Goal: Task Accomplishment & Management: Manage account settings

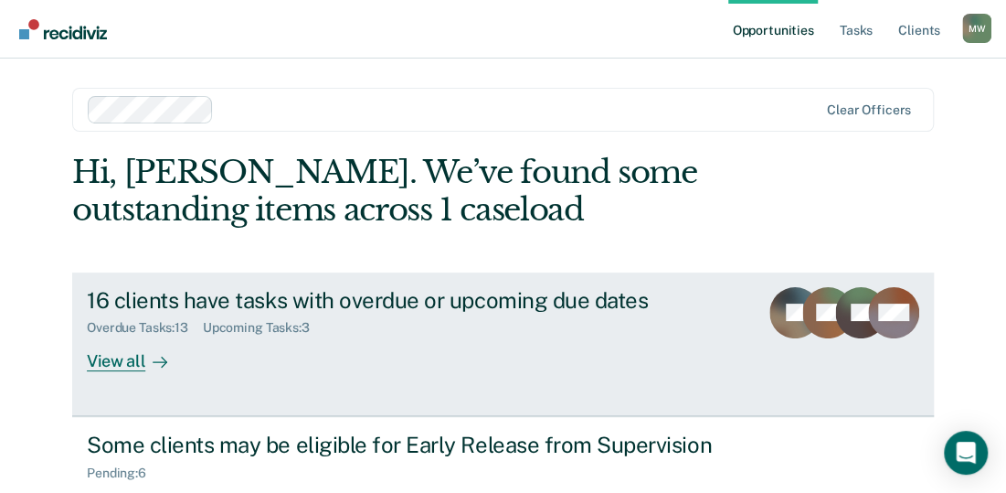
scroll to position [91, 0]
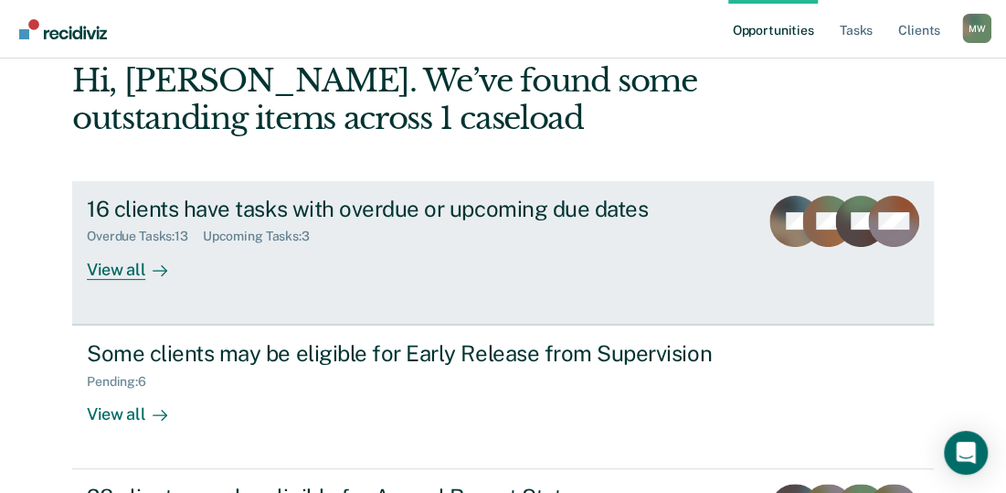
click at [117, 273] on div "View all" at bounding box center [138, 262] width 102 height 36
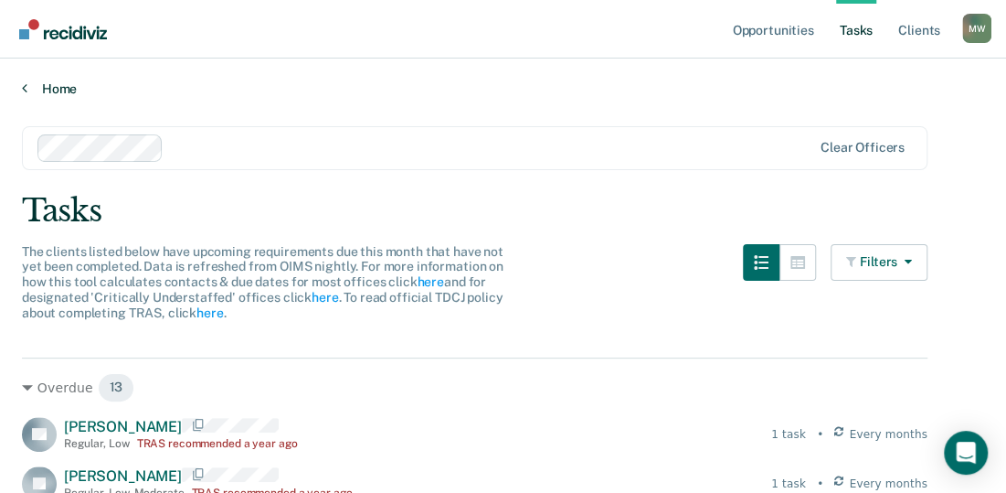
click at [48, 83] on link "Home" at bounding box center [503, 88] width 962 height 16
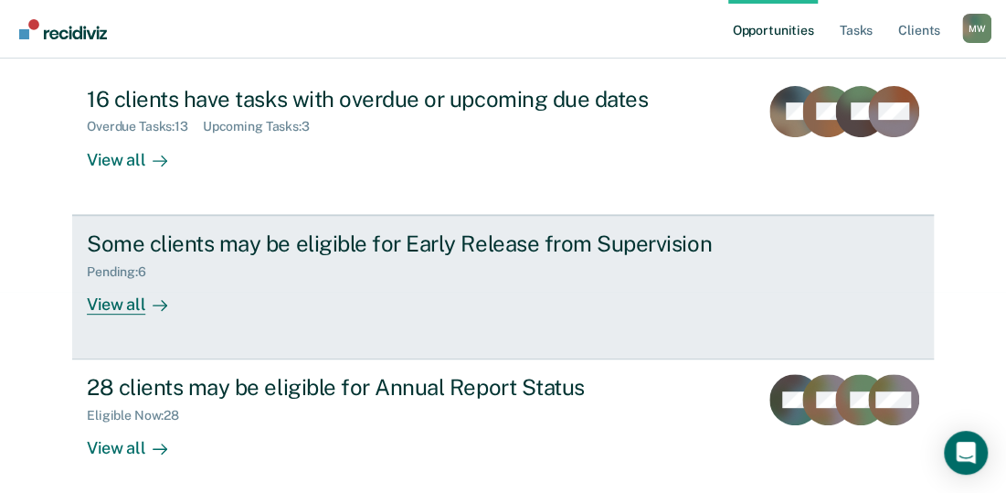
scroll to position [209, 0]
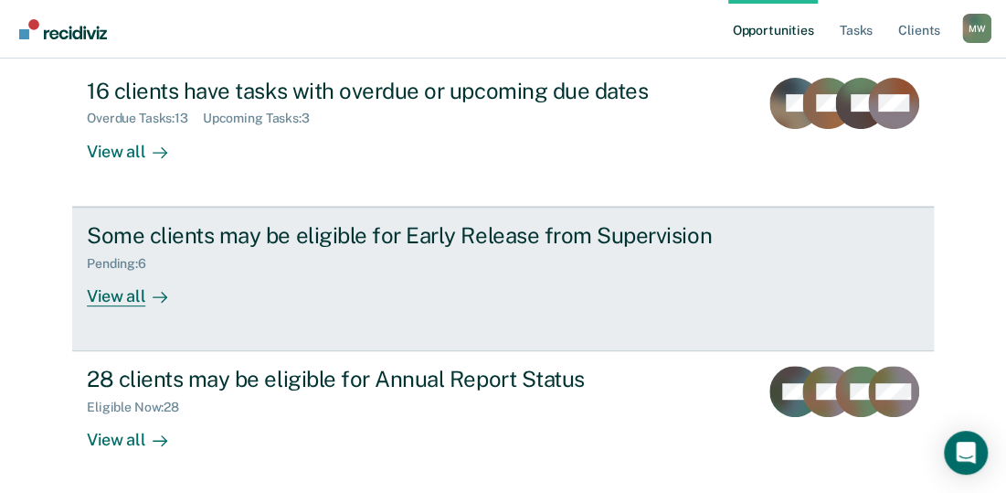
click at [112, 295] on div "View all" at bounding box center [138, 288] width 102 height 36
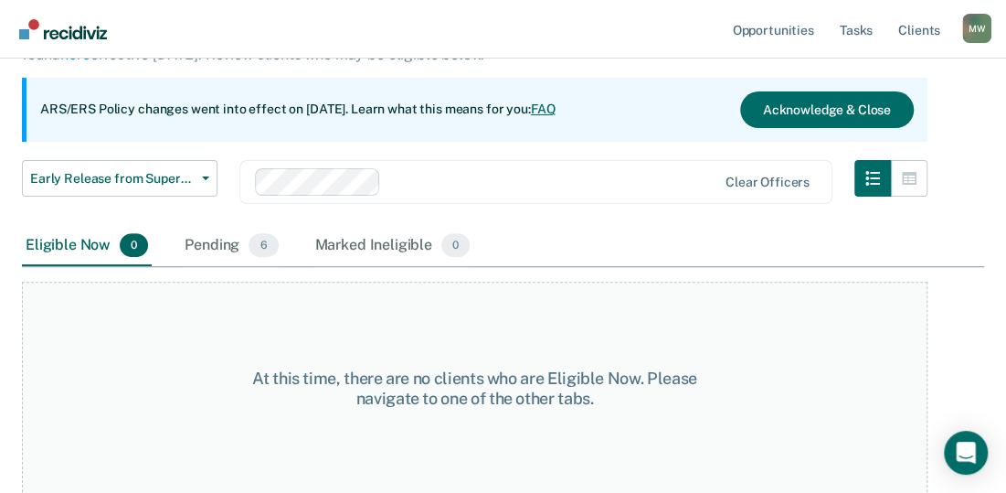
scroll to position [152, 0]
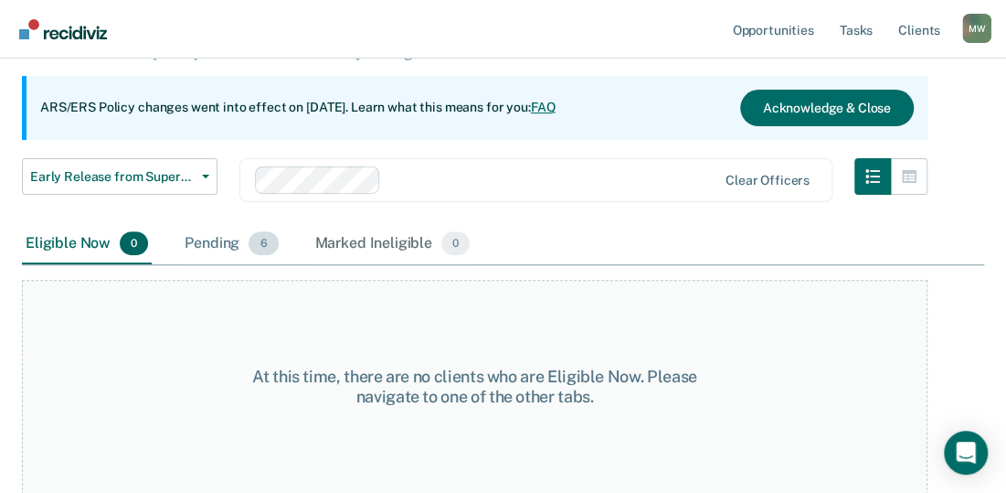
click at [209, 248] on div "Pending 6" at bounding box center [231, 244] width 101 height 40
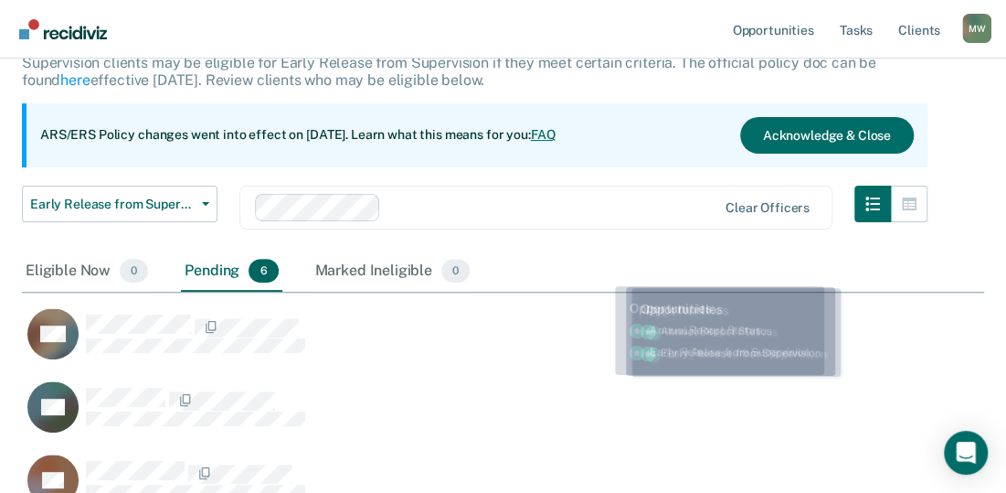
scroll to position [0, 0]
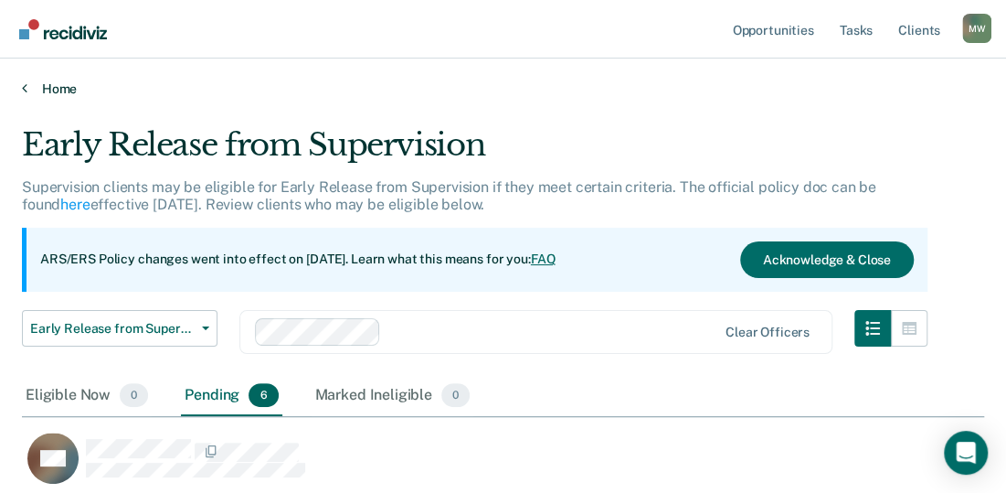
click at [60, 84] on link "Home" at bounding box center [503, 88] width 962 height 16
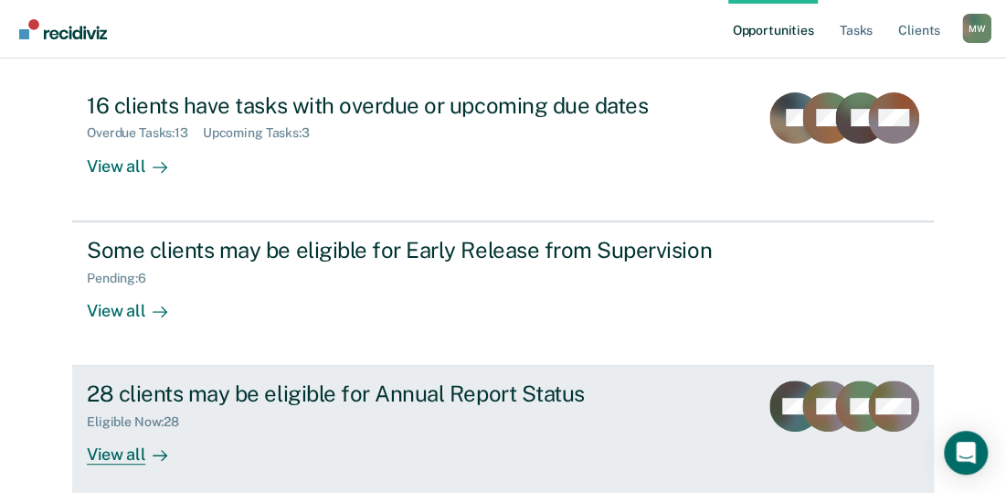
scroll to position [209, 0]
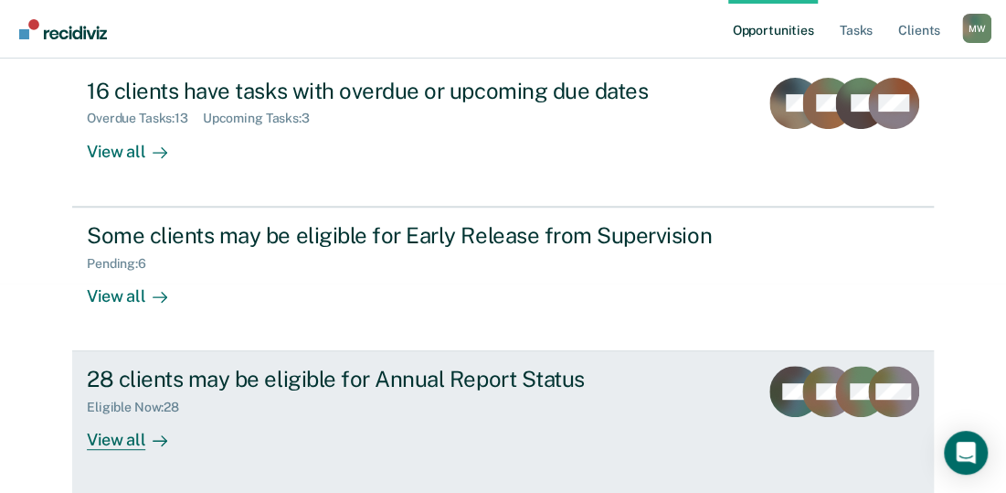
click at [122, 437] on div "View all" at bounding box center [138, 433] width 102 height 36
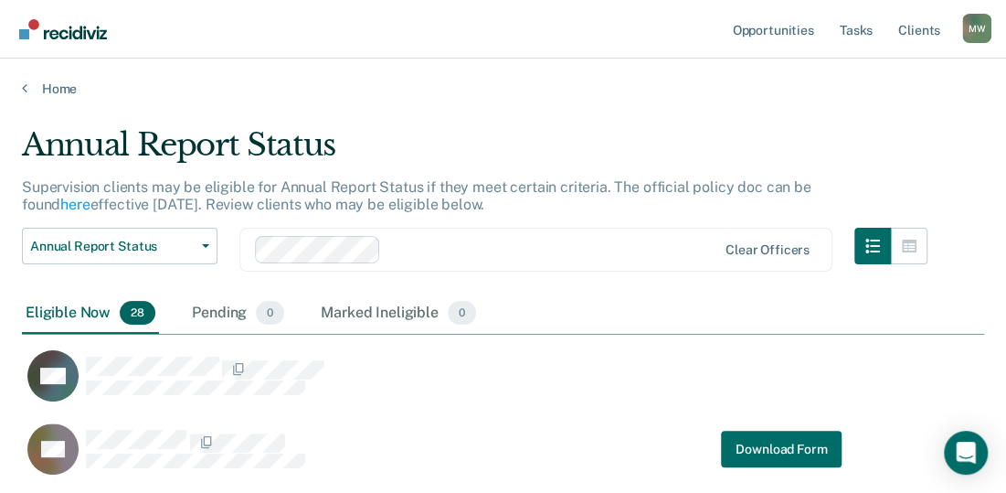
scroll to position [216, 948]
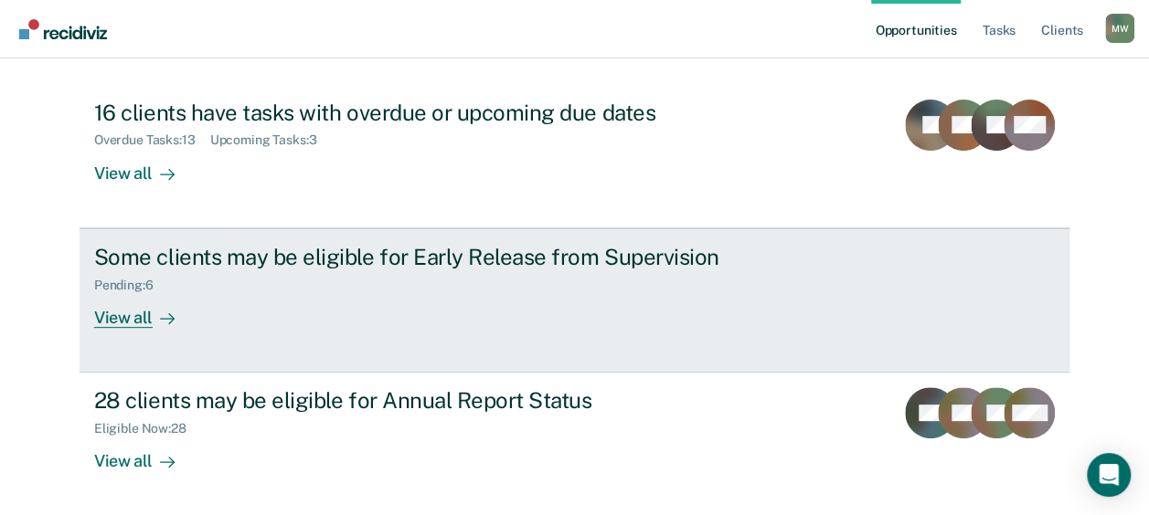
scroll to position [260, 0]
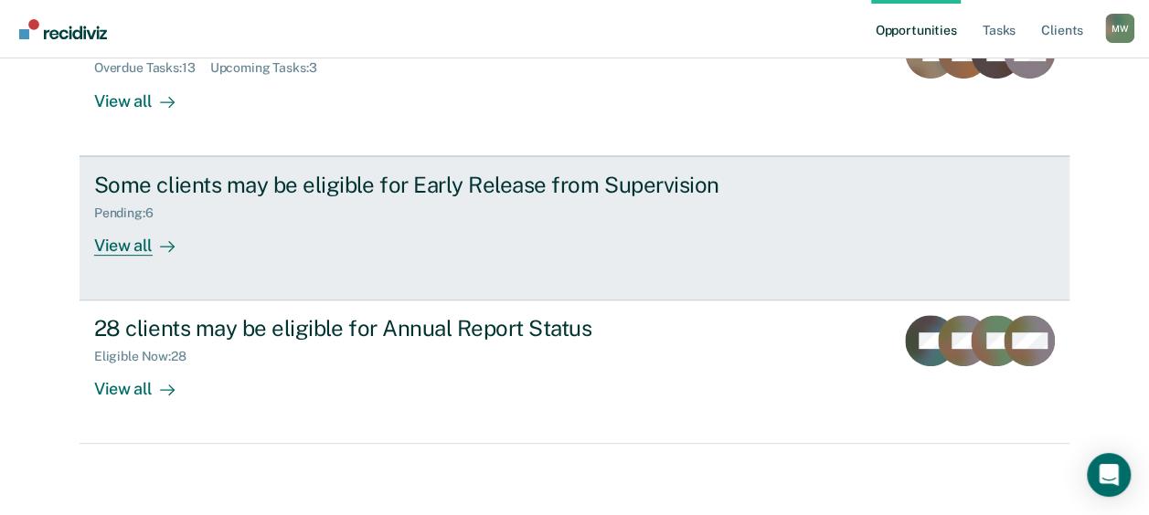
click at [136, 245] on div "View all" at bounding box center [145, 238] width 102 height 36
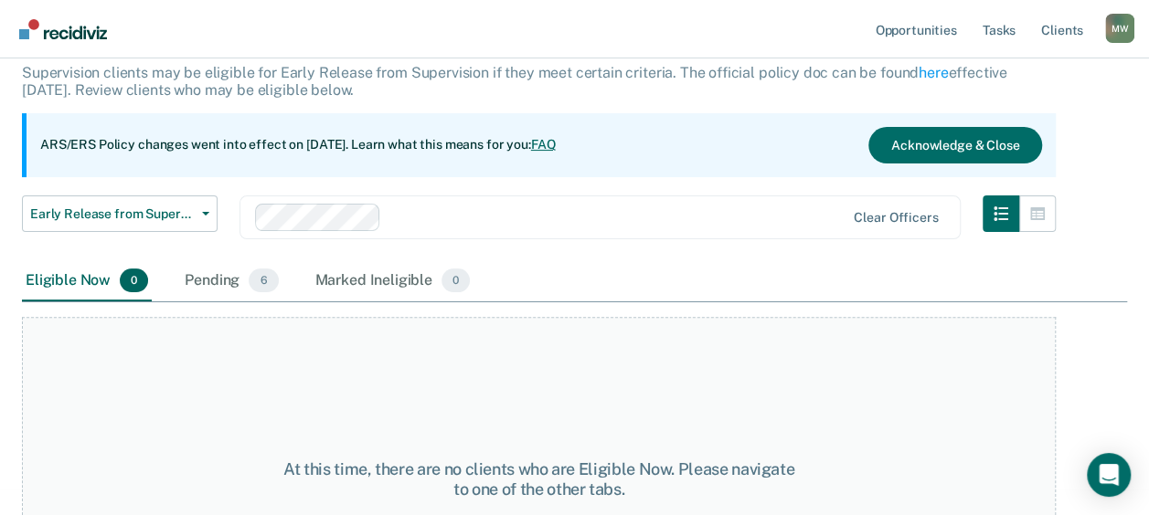
scroll to position [239, 0]
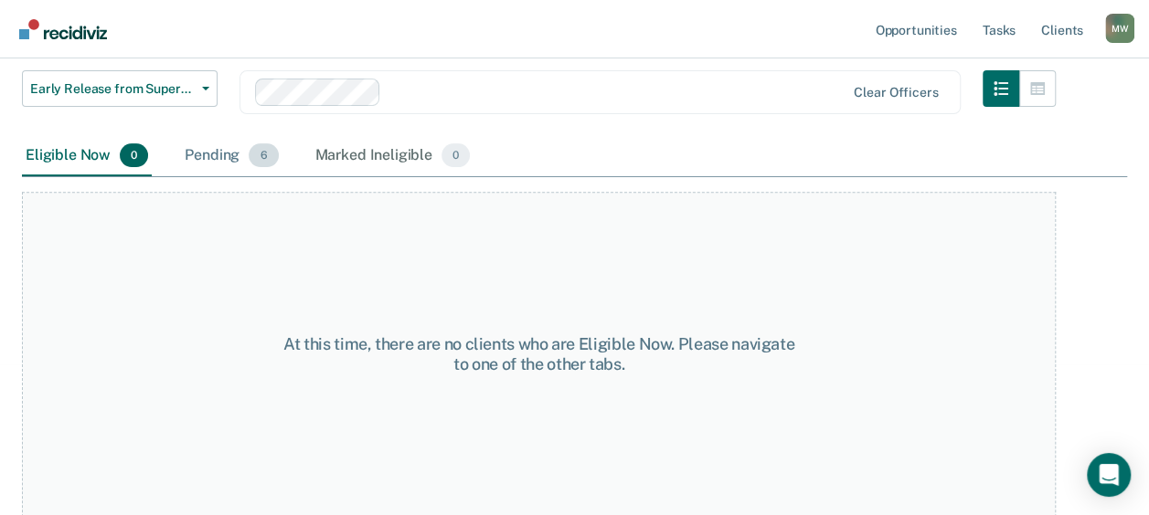
click at [227, 151] on div "Pending 6" at bounding box center [231, 156] width 101 height 40
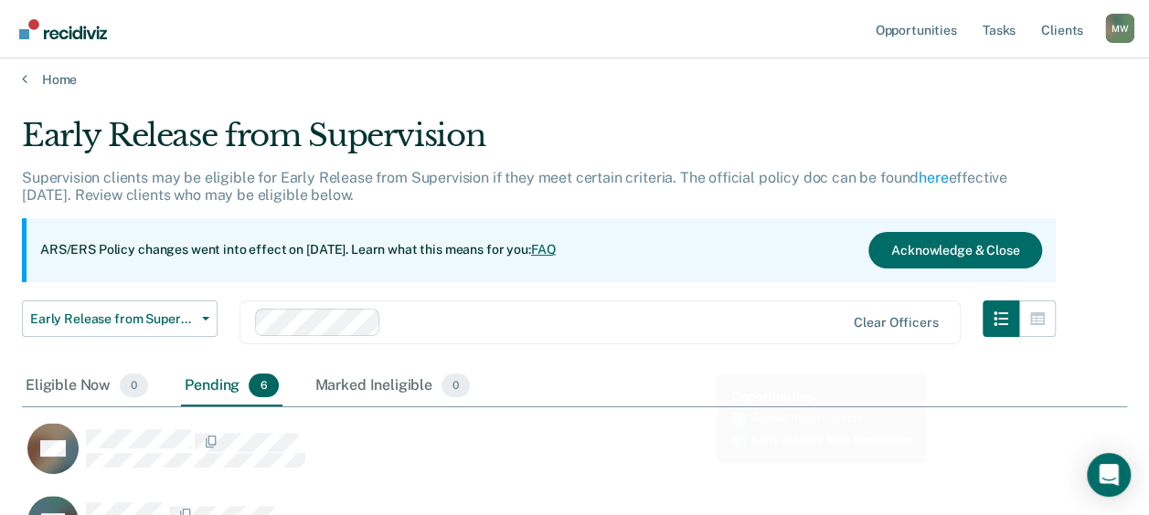
scroll to position [0, 0]
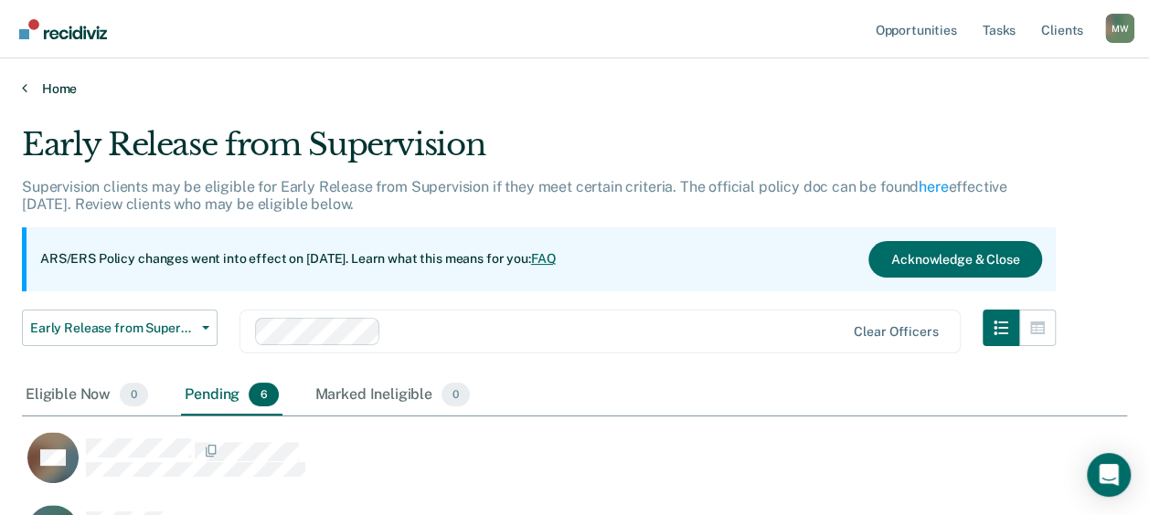
click at [60, 87] on link "Home" at bounding box center [574, 88] width 1105 height 16
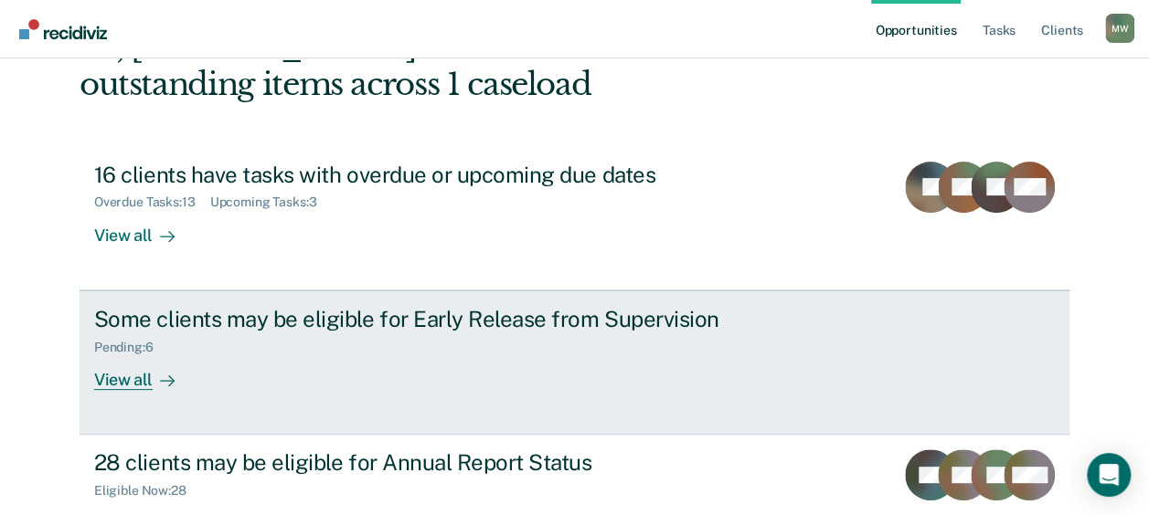
scroll to position [260, 0]
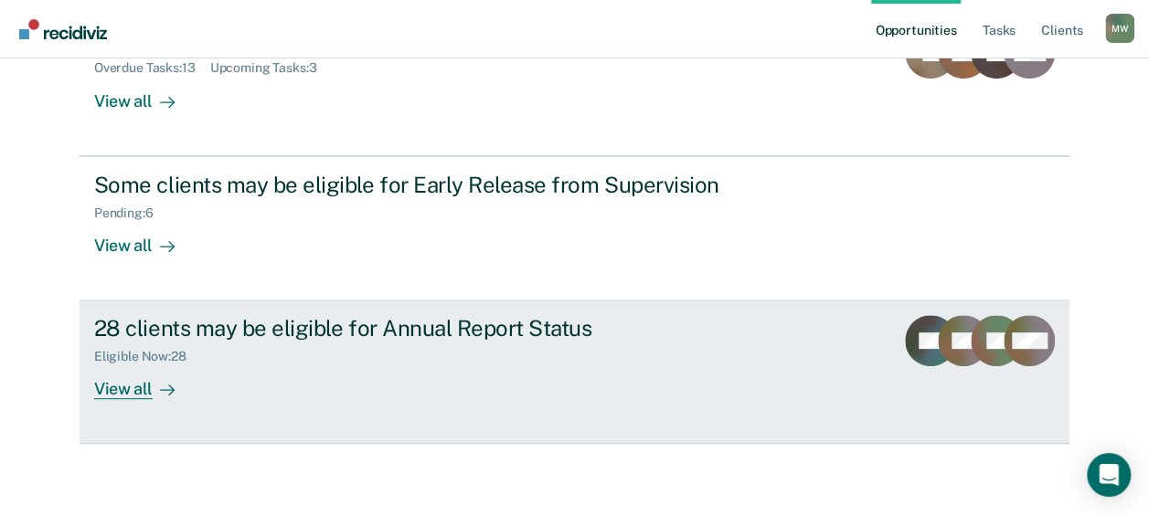
click at [121, 390] on div "View all" at bounding box center [145, 383] width 102 height 36
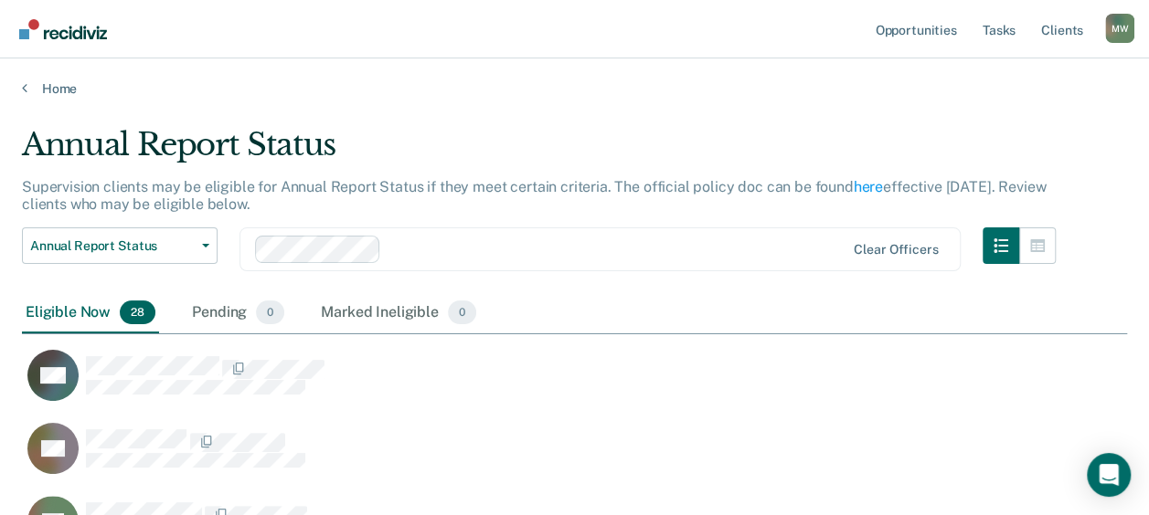
scroll to position [91, 0]
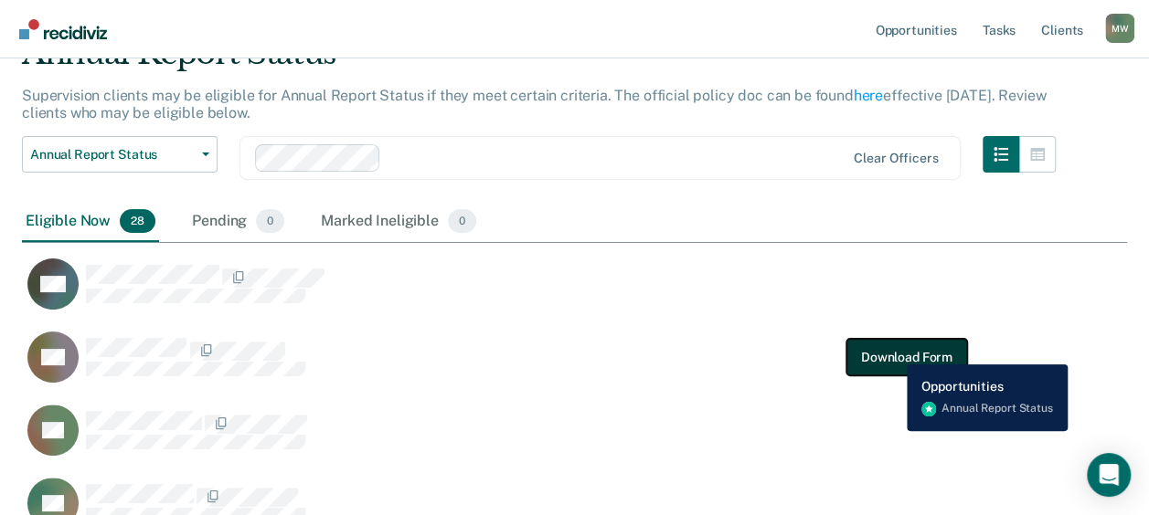
click at [893, 351] on button "Download Form" at bounding box center [906, 357] width 121 height 37
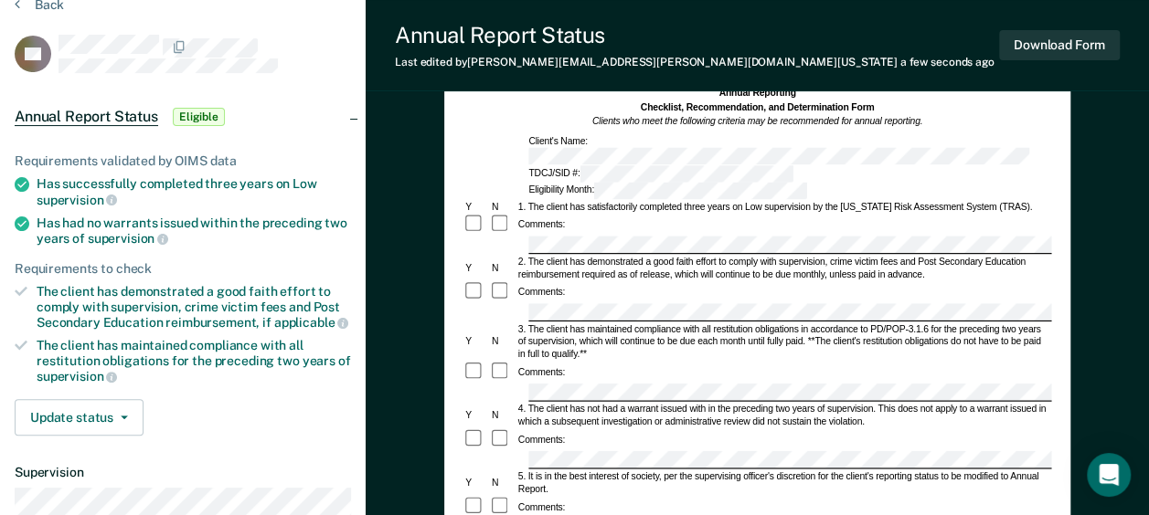
scroll to position [46, 0]
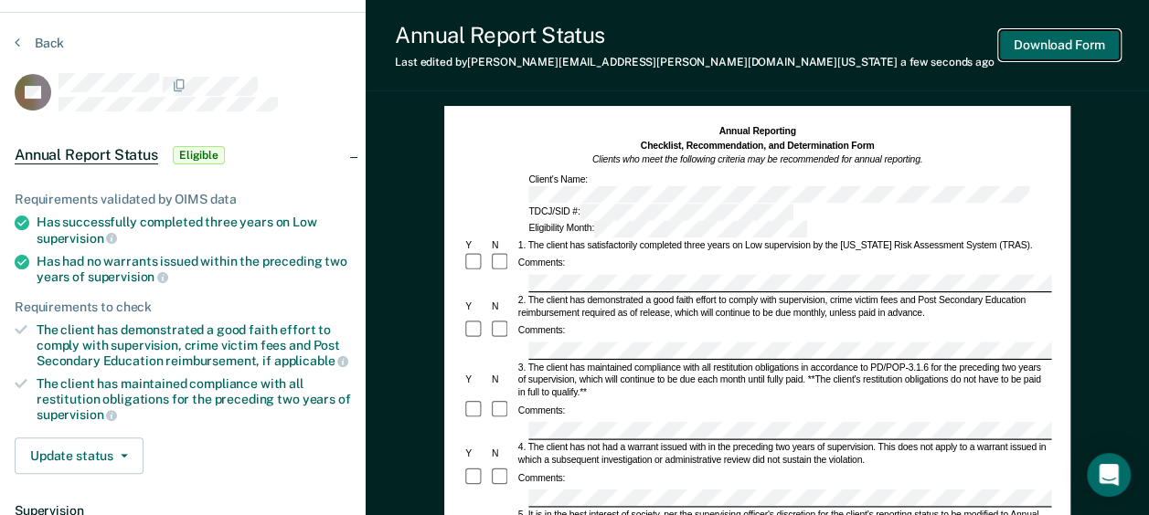
click at [1066, 44] on button "Download Form" at bounding box center [1059, 45] width 121 height 30
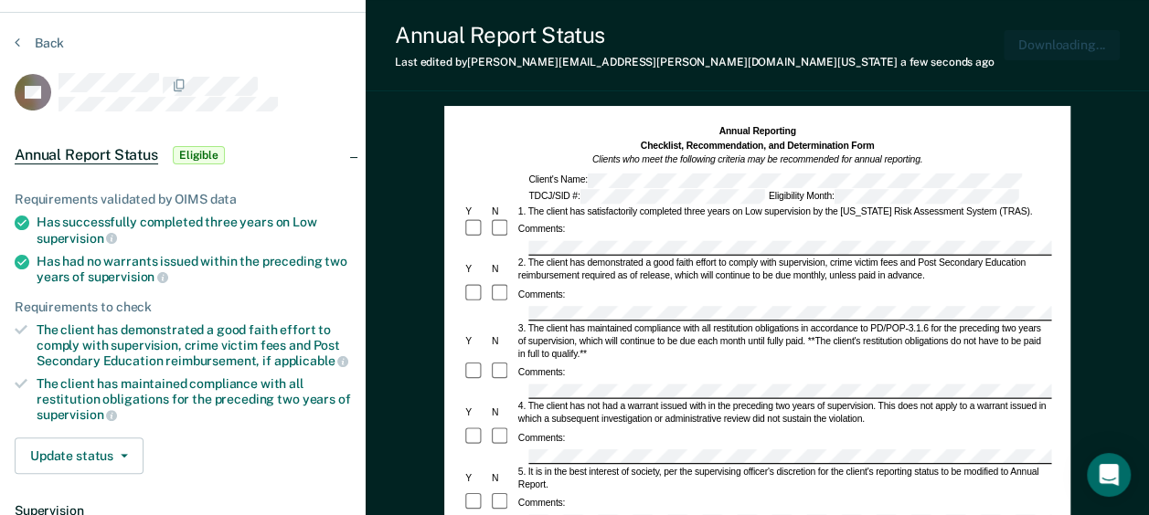
scroll to position [0, 0]
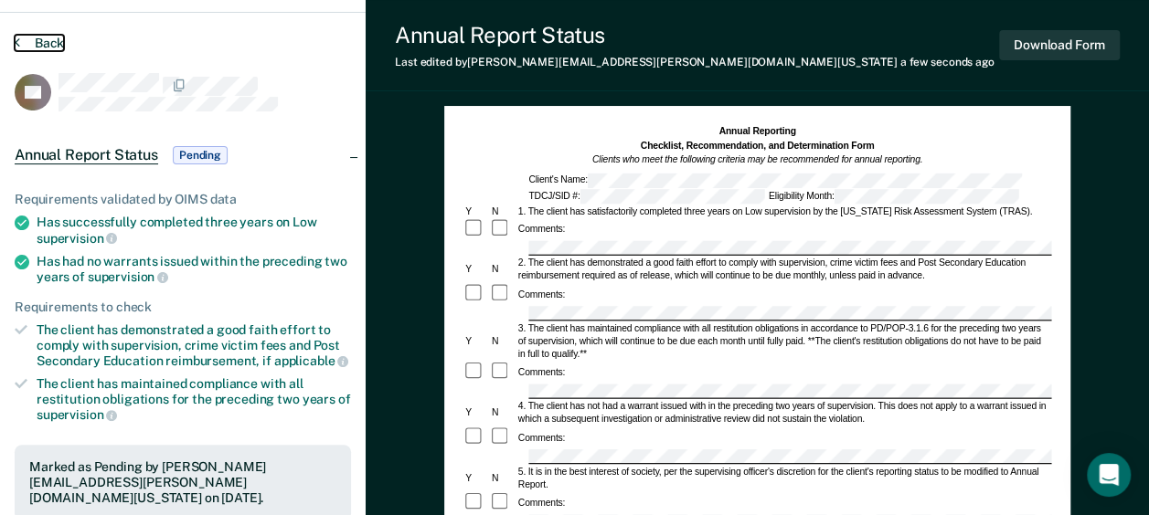
click at [42, 38] on button "Back" at bounding box center [39, 43] width 49 height 16
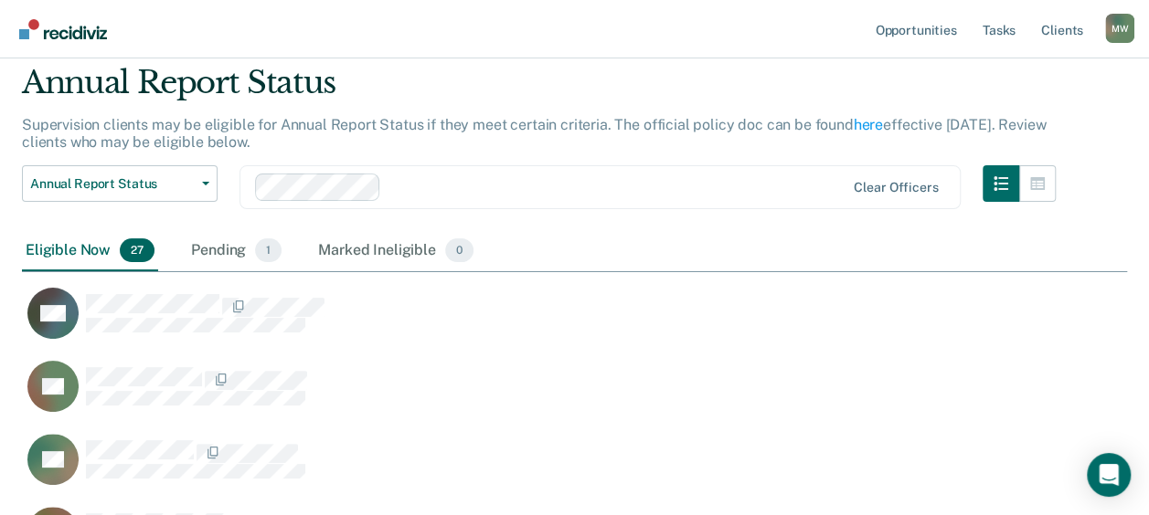
scroll to position [91, 0]
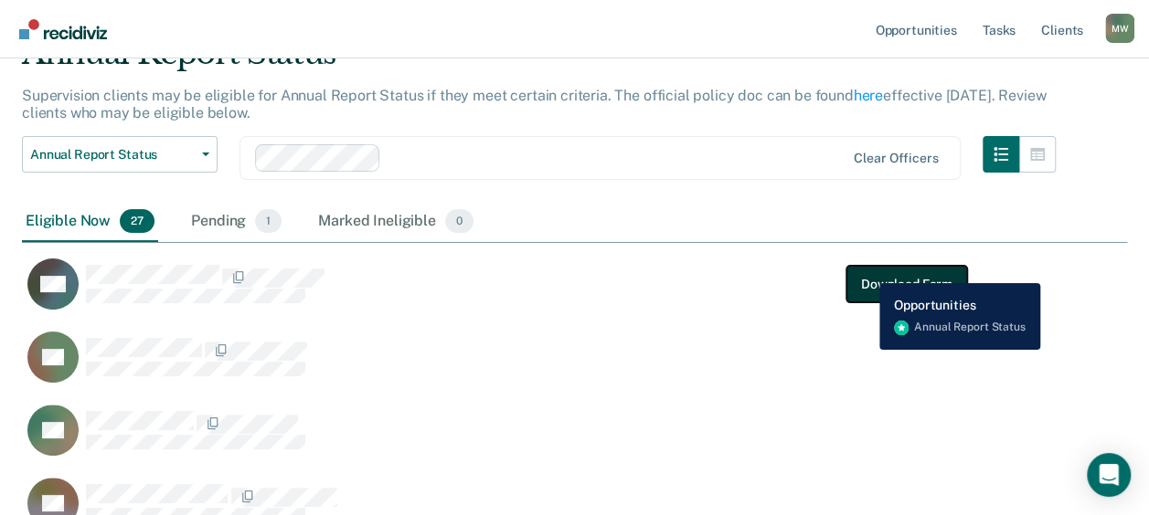
click at [865, 270] on button "Download Form" at bounding box center [906, 284] width 121 height 37
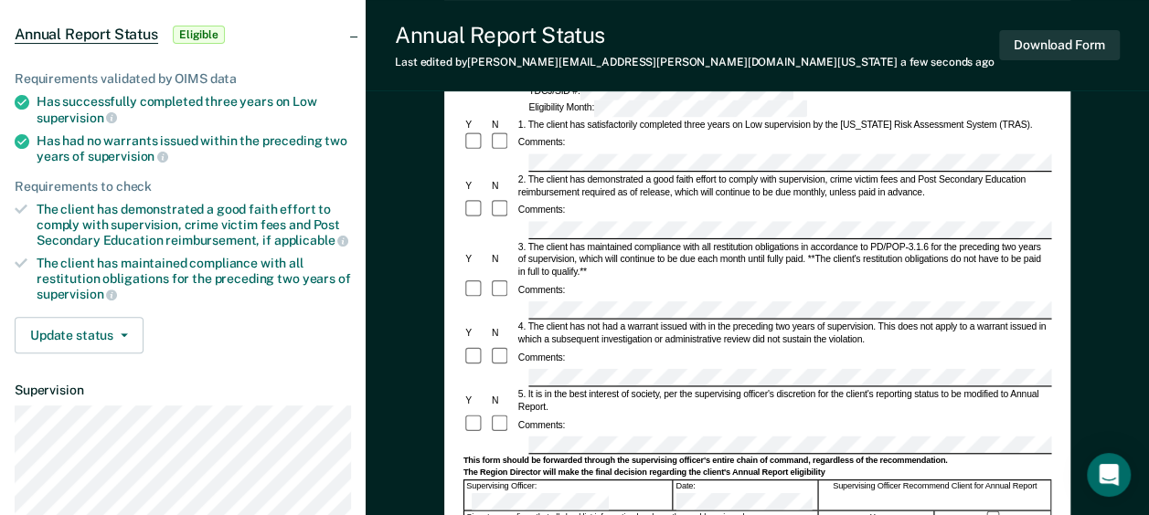
scroll to position [137, 0]
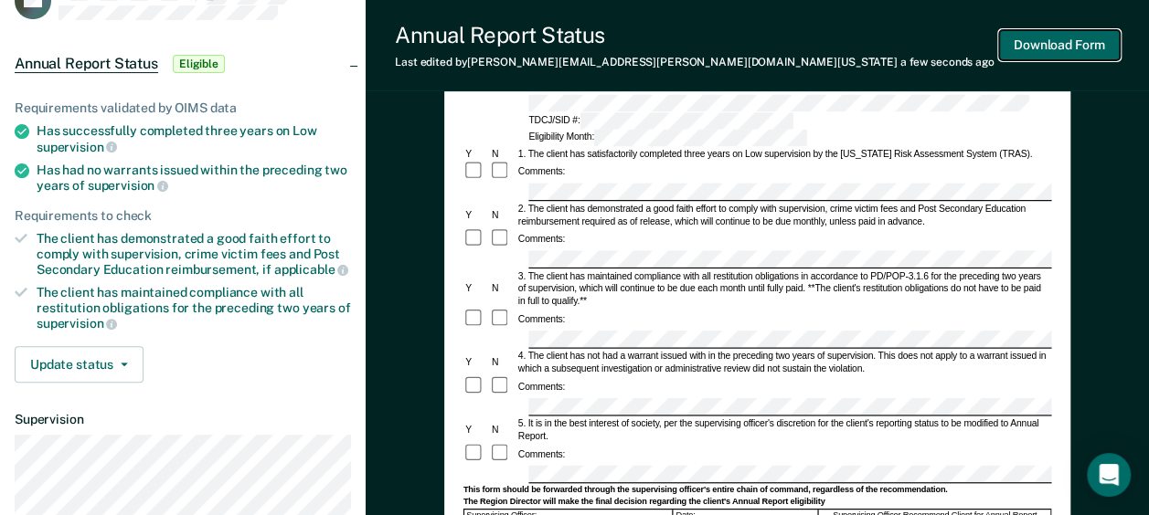
click at [1040, 46] on button "Download Form" at bounding box center [1059, 45] width 121 height 30
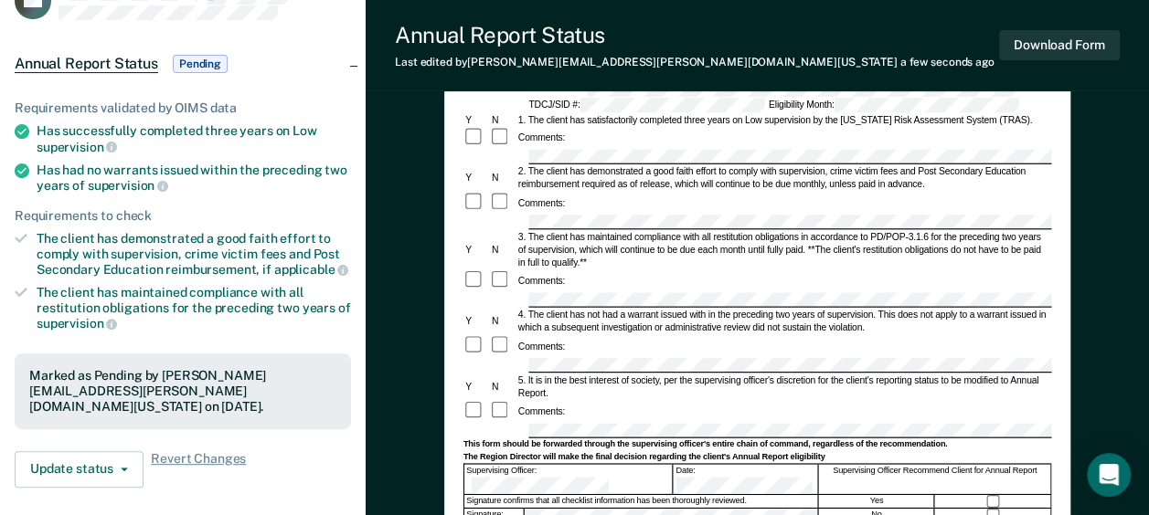
scroll to position [0, 0]
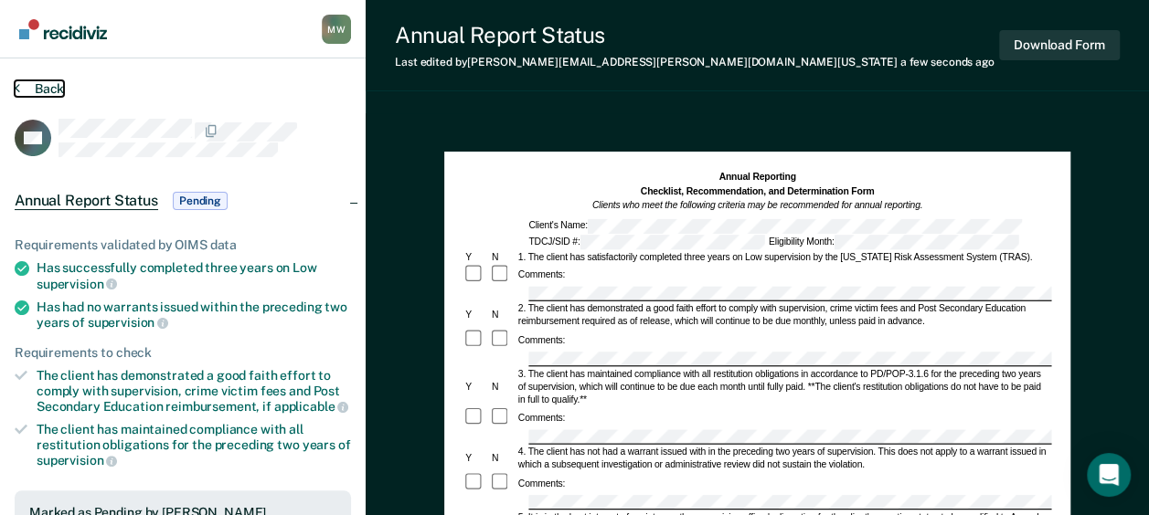
click at [49, 86] on button "Back" at bounding box center [39, 88] width 49 height 16
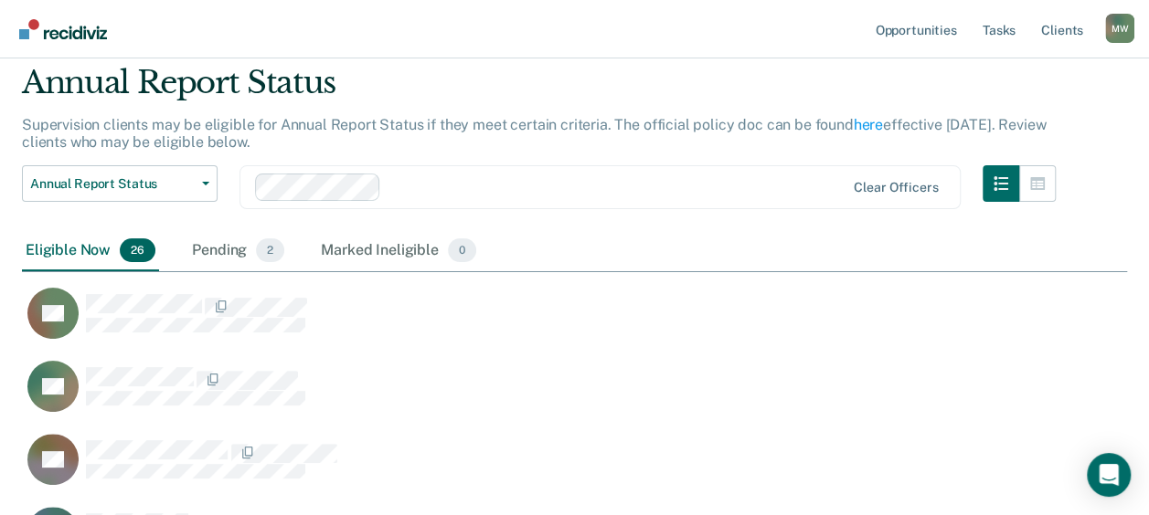
scroll to position [91, 0]
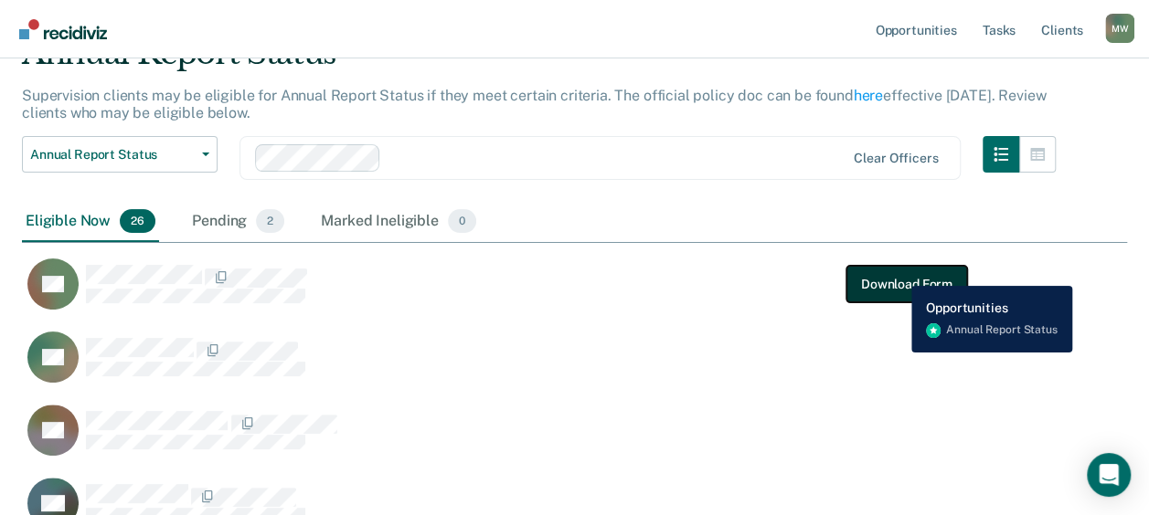
click at [897, 272] on button "Download Form" at bounding box center [906, 284] width 121 height 37
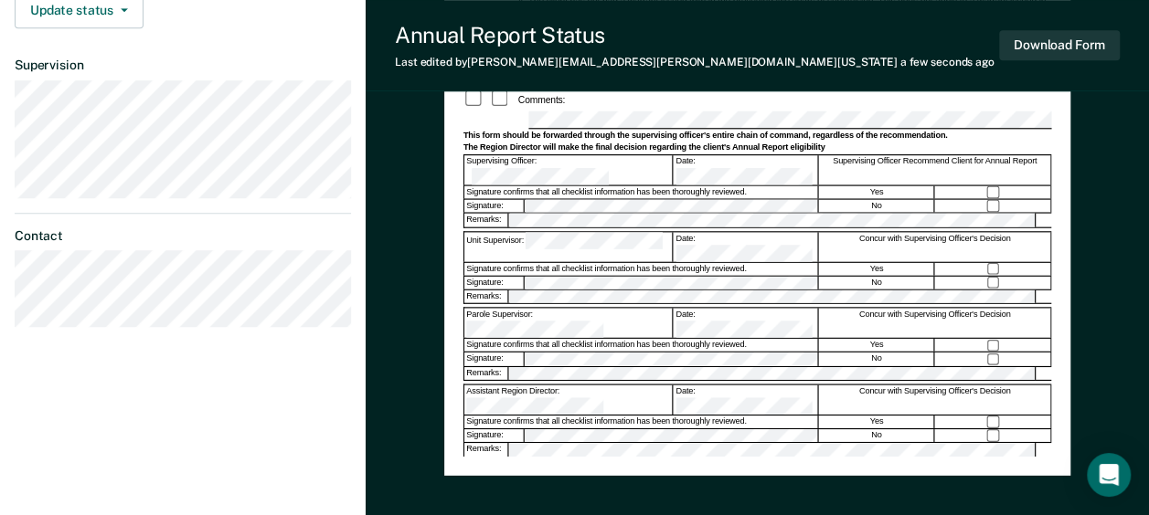
scroll to position [594, 0]
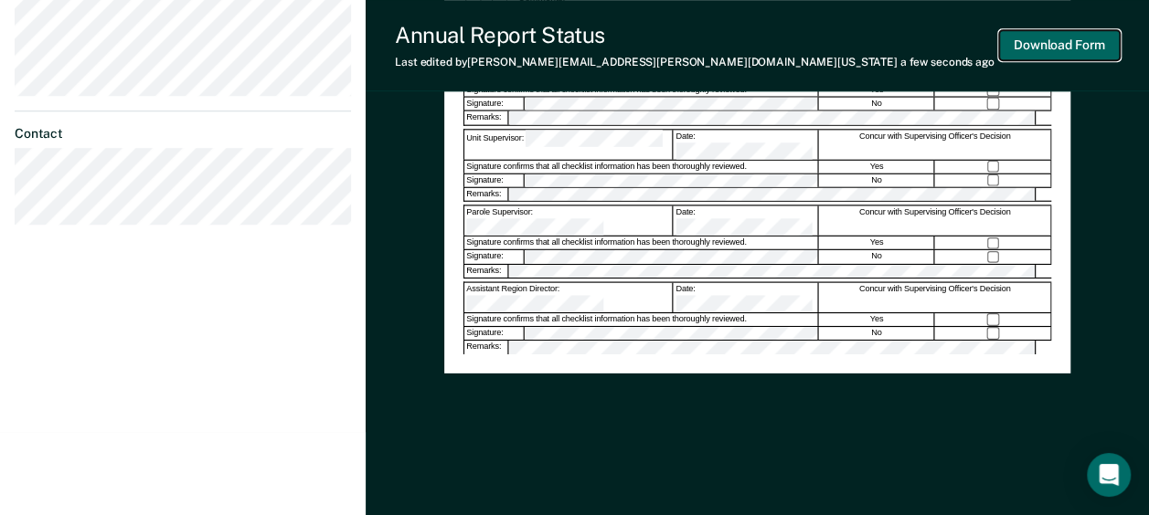
click at [1064, 44] on button "Download Form" at bounding box center [1059, 45] width 121 height 30
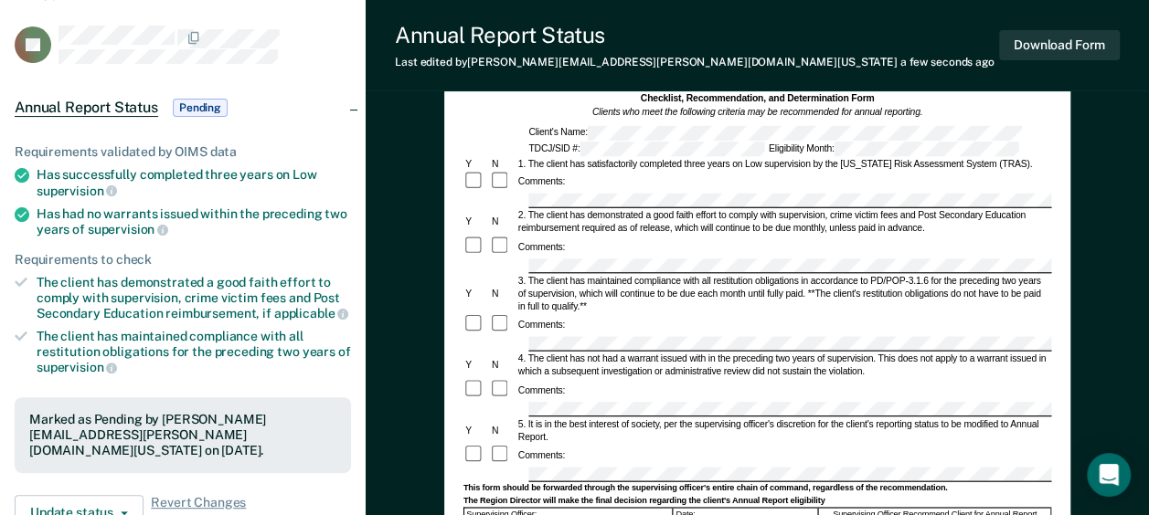
scroll to position [0, 0]
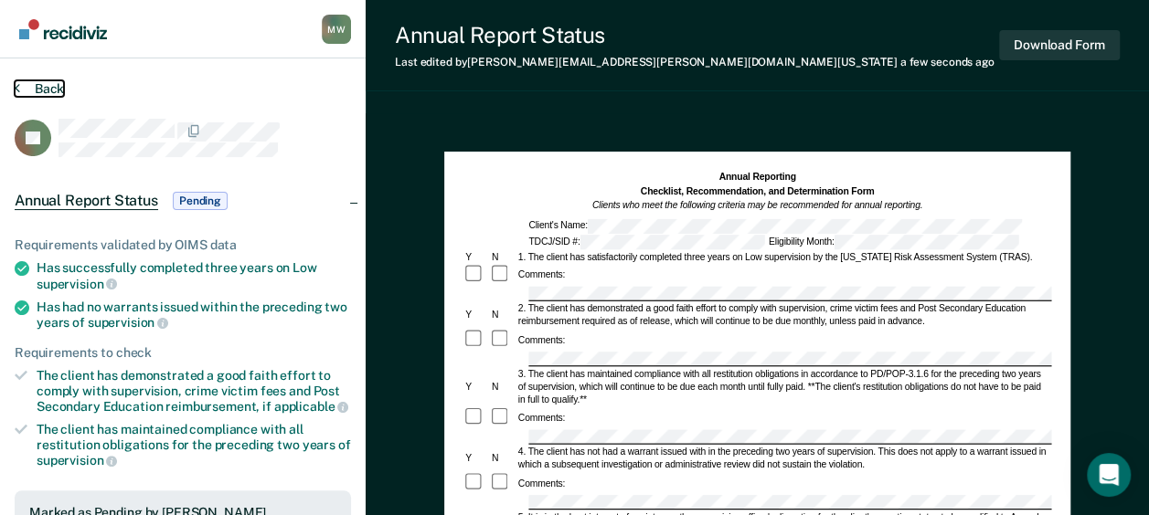
click at [42, 87] on button "Back" at bounding box center [39, 88] width 49 height 16
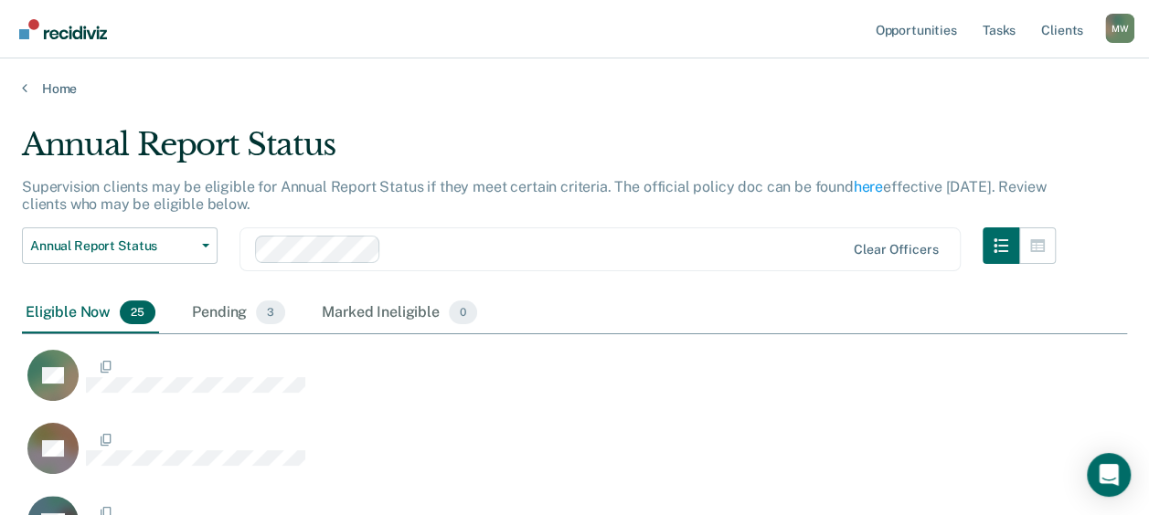
scroll to position [2031, 1090]
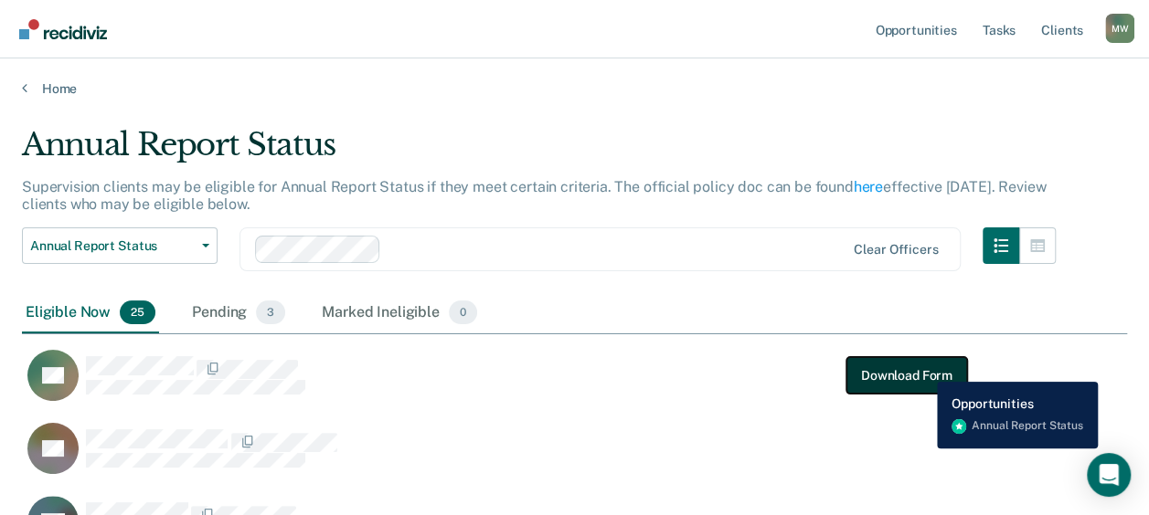
click at [923, 368] on button "Download Form" at bounding box center [906, 375] width 121 height 37
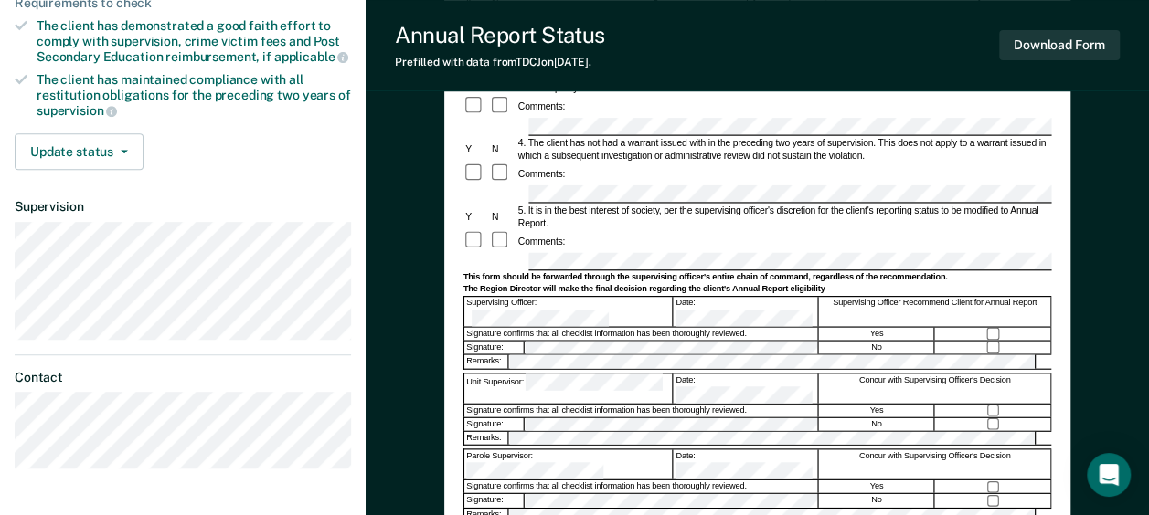
scroll to position [366, 0]
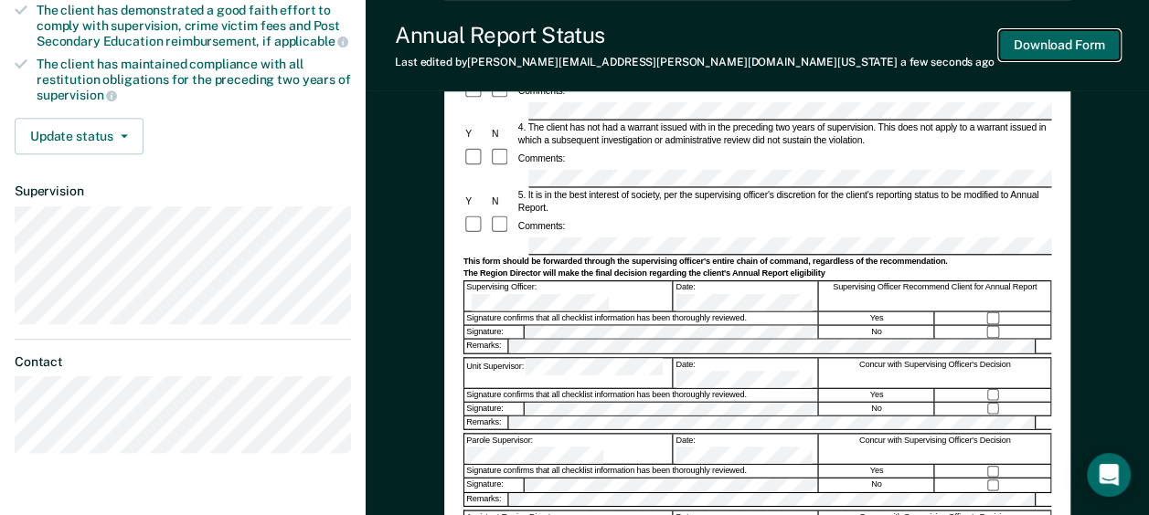
click at [1041, 43] on button "Download Form" at bounding box center [1059, 45] width 121 height 30
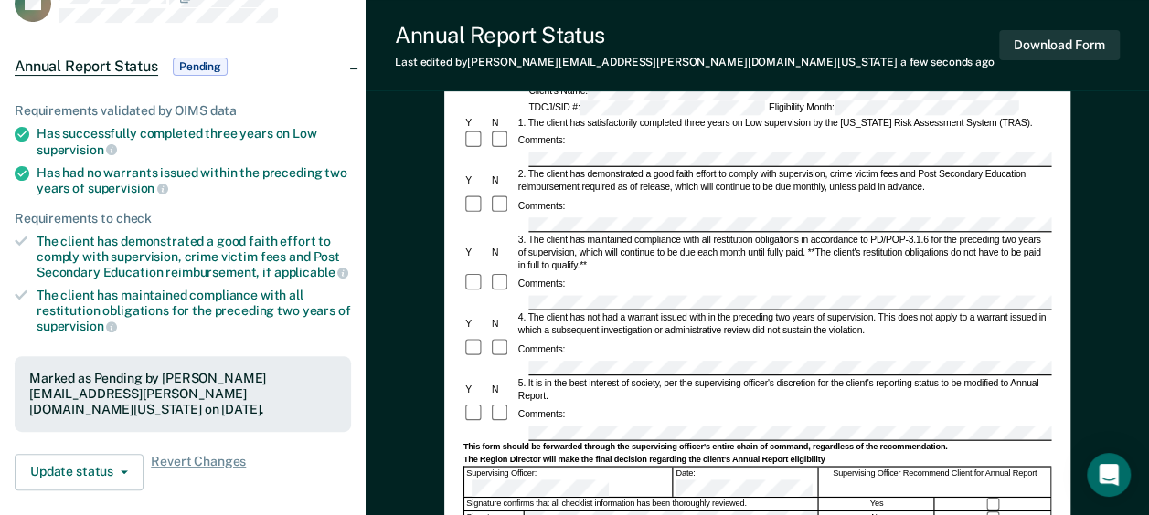
scroll to position [0, 0]
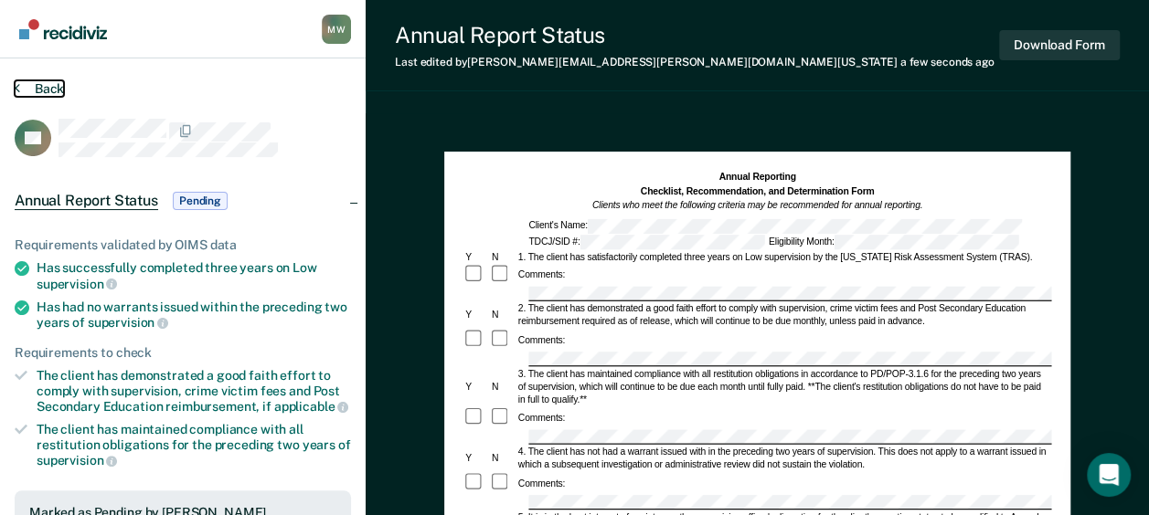
click at [48, 86] on button "Back" at bounding box center [39, 88] width 49 height 16
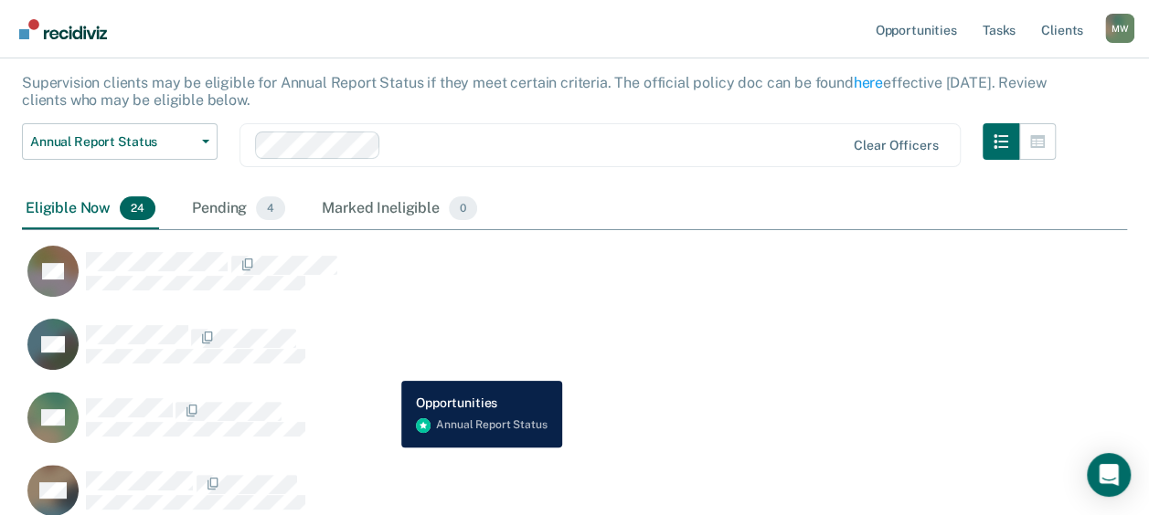
scroll to position [91, 0]
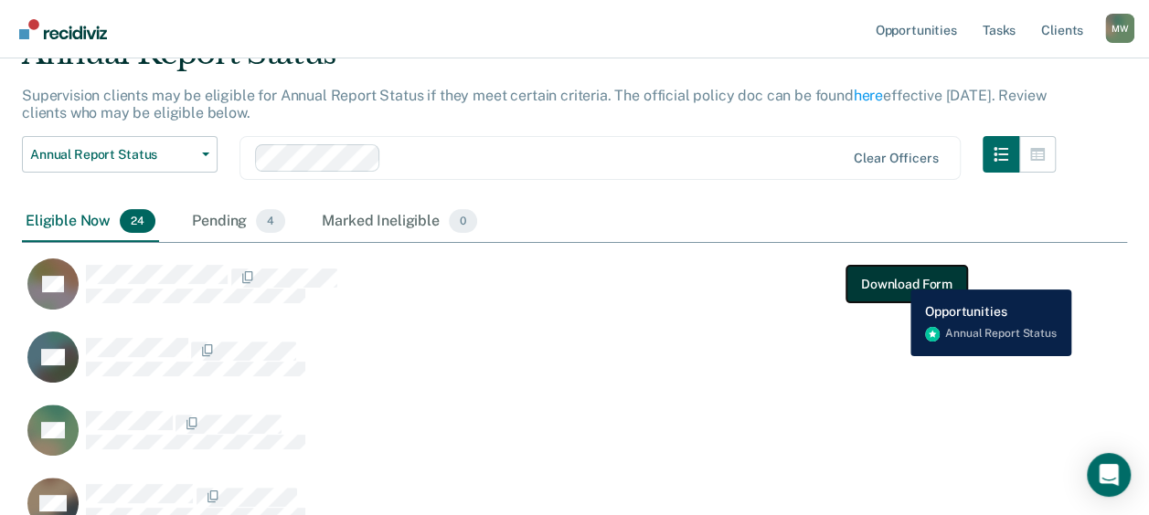
click at [896, 276] on button "Download Form" at bounding box center [906, 284] width 121 height 37
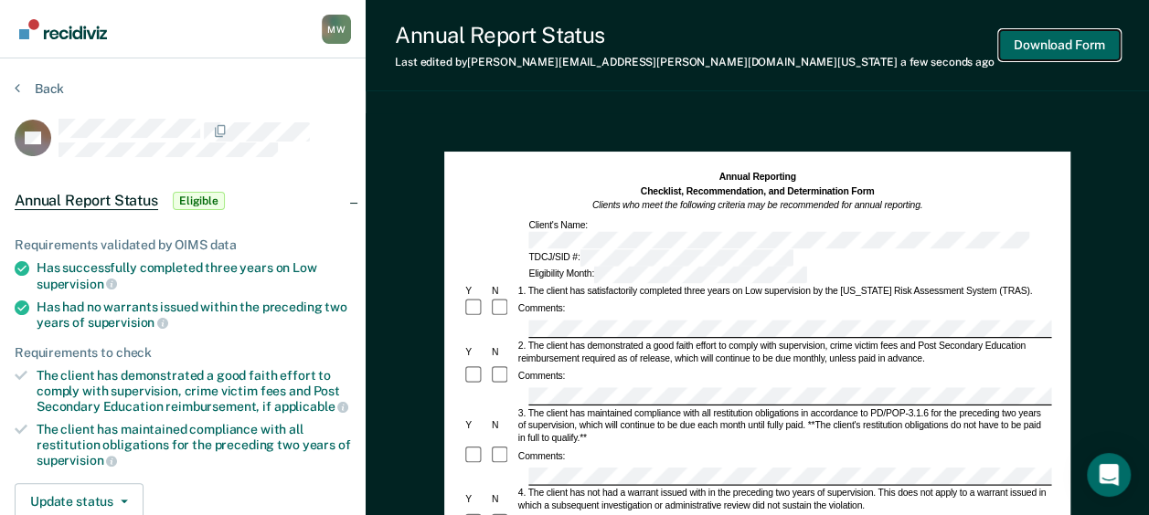
click at [1042, 38] on button "Download Form" at bounding box center [1059, 45] width 121 height 30
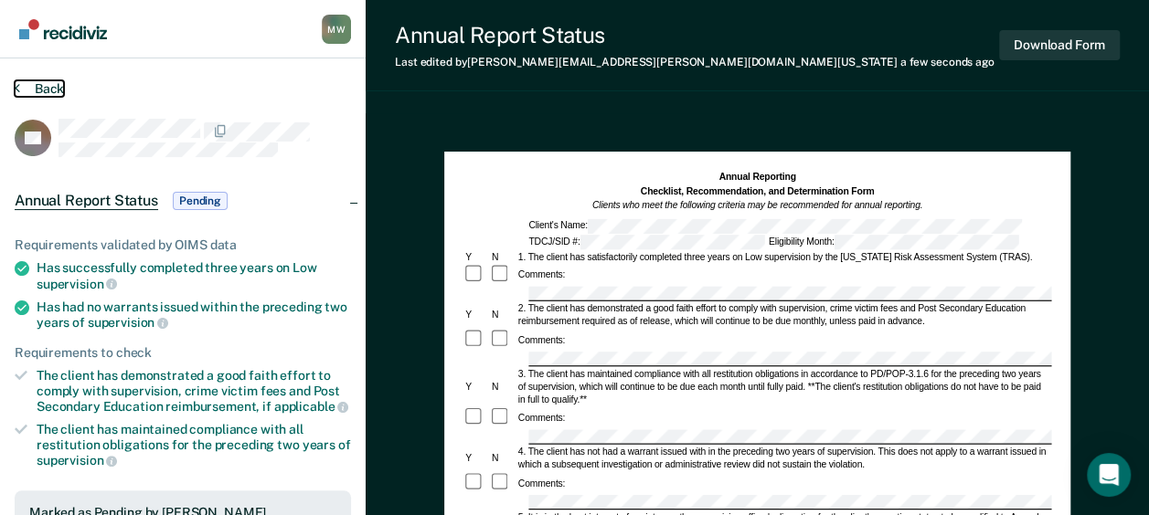
click at [40, 86] on button "Back" at bounding box center [39, 88] width 49 height 16
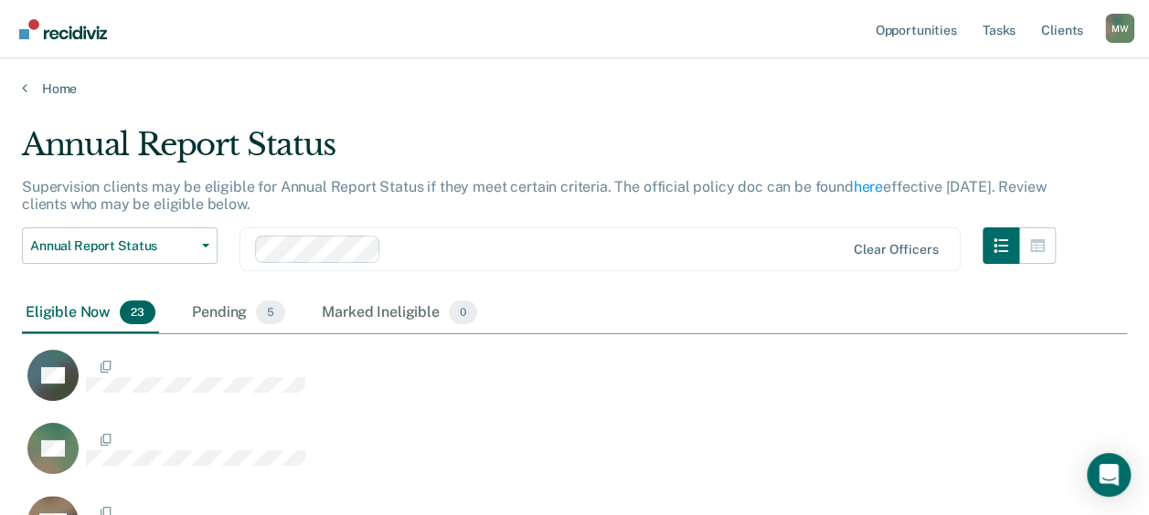
scroll to position [1884, 1090]
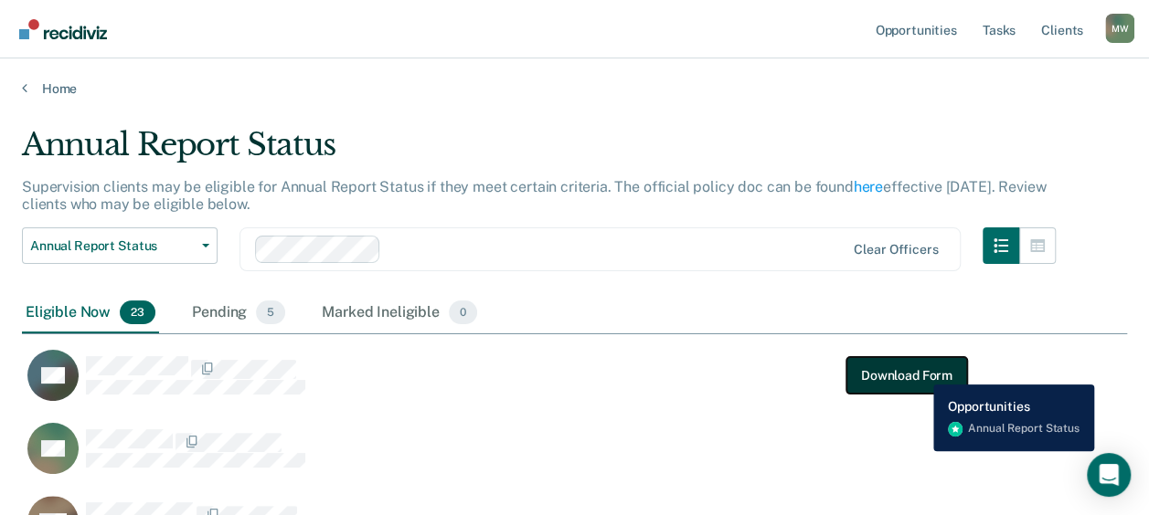
click at [919, 371] on button "Download Form" at bounding box center [906, 375] width 121 height 37
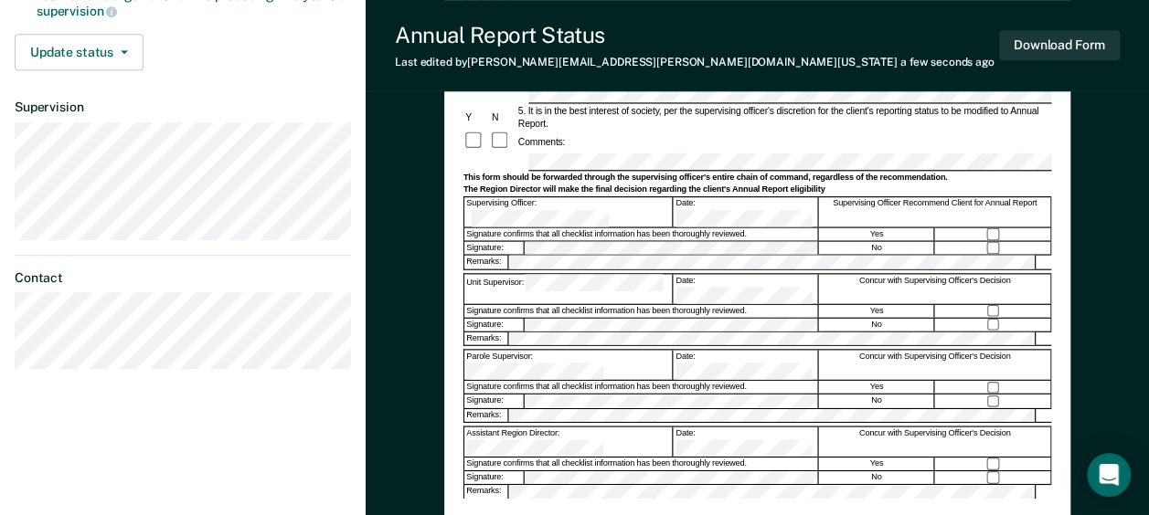
scroll to position [137, 0]
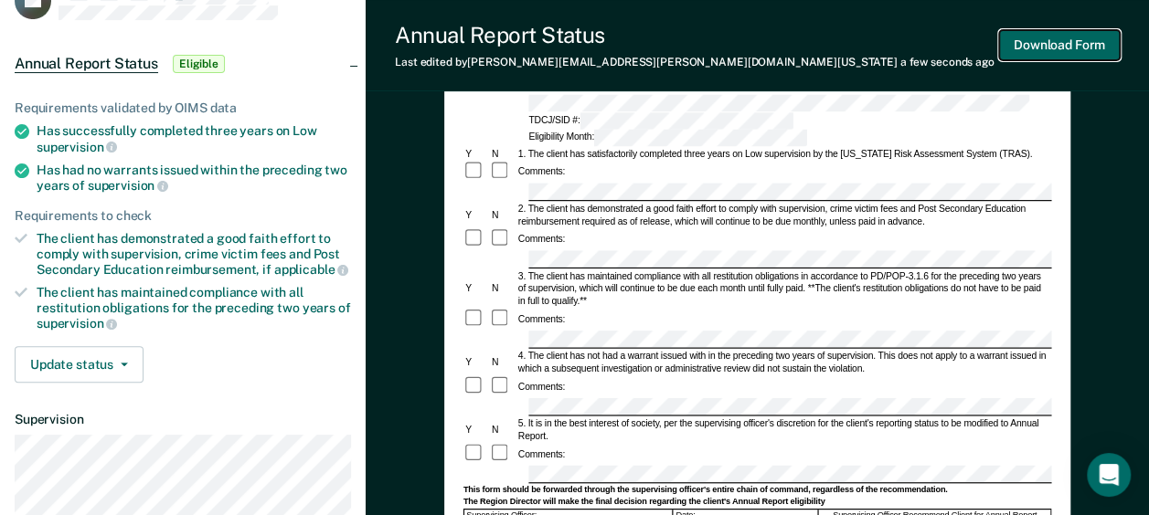
click at [1057, 40] on button "Download Form" at bounding box center [1059, 45] width 121 height 30
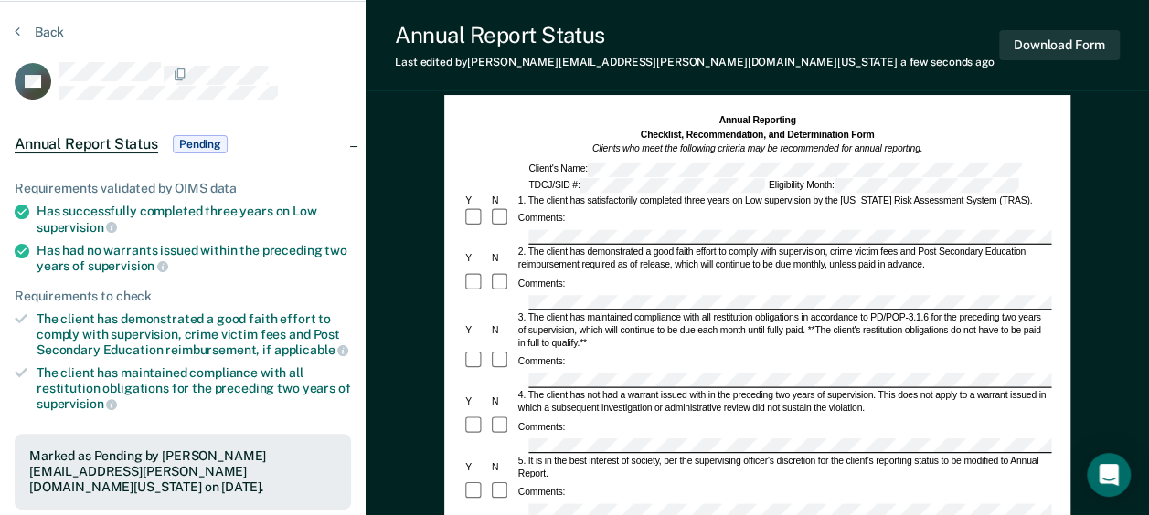
scroll to position [0, 0]
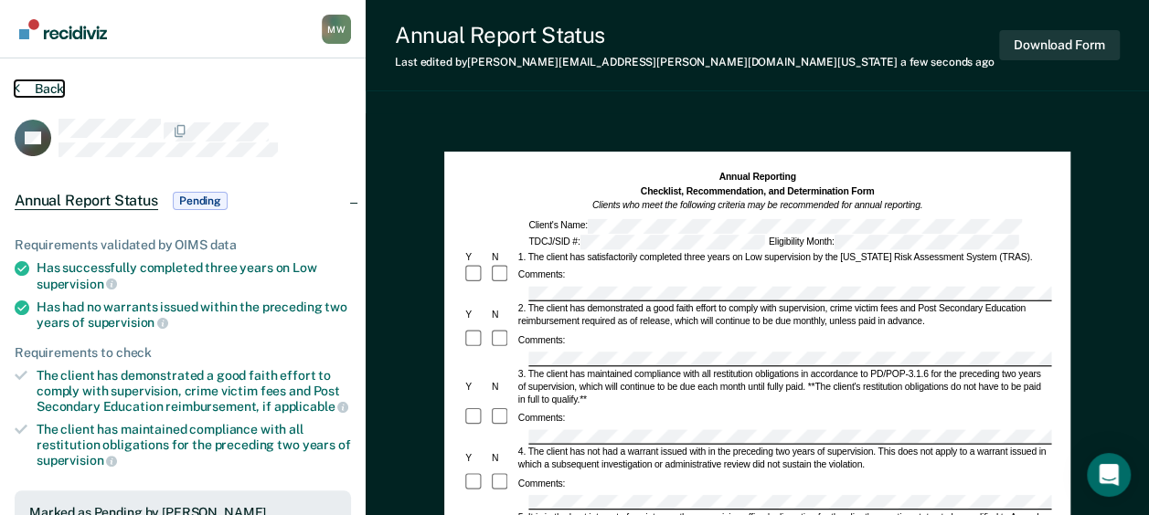
click at [53, 85] on button "Back" at bounding box center [39, 88] width 49 height 16
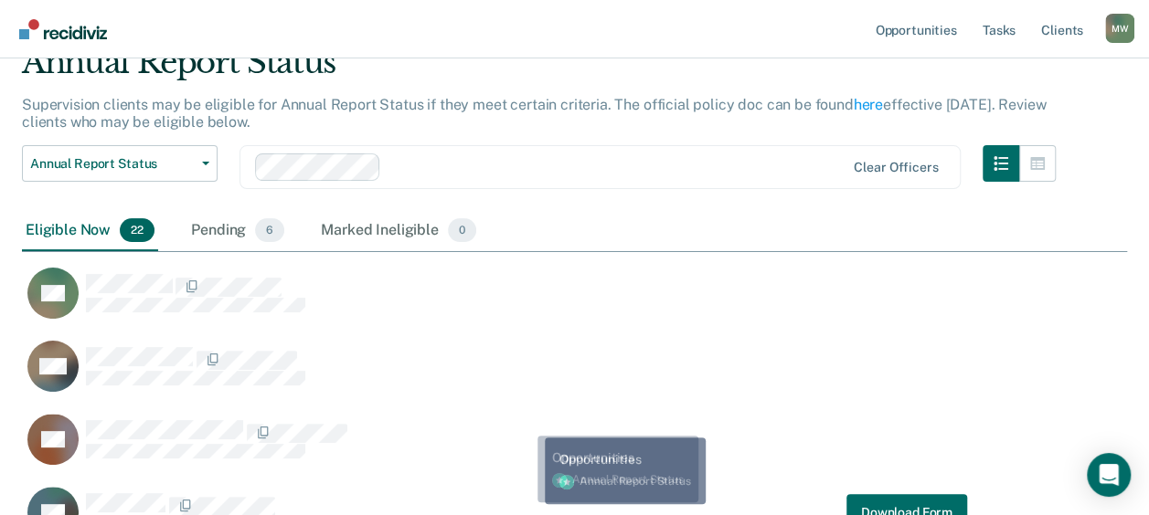
scroll to position [183, 0]
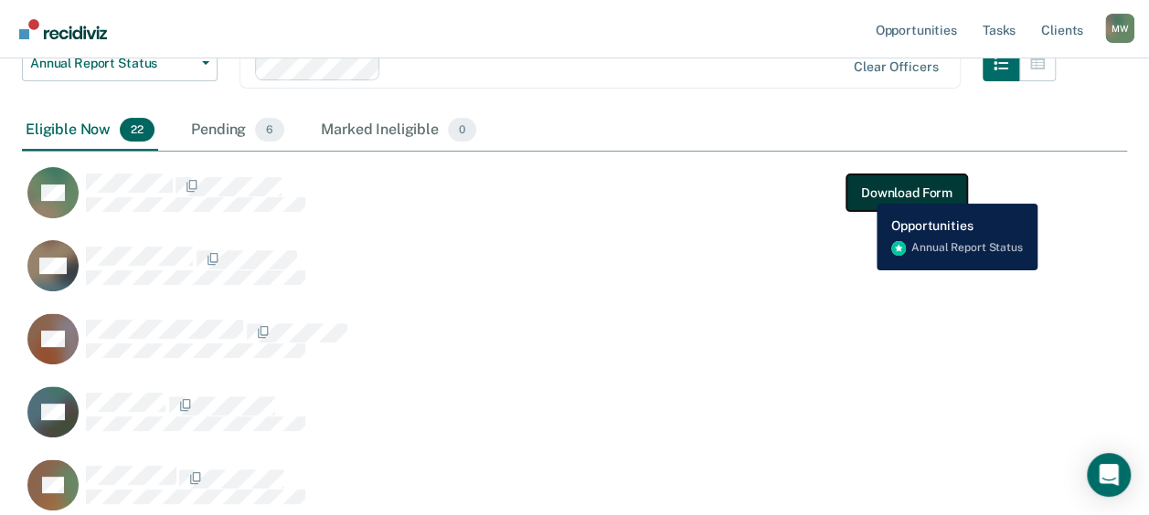
click at [863, 190] on button "Download Form" at bounding box center [906, 193] width 121 height 37
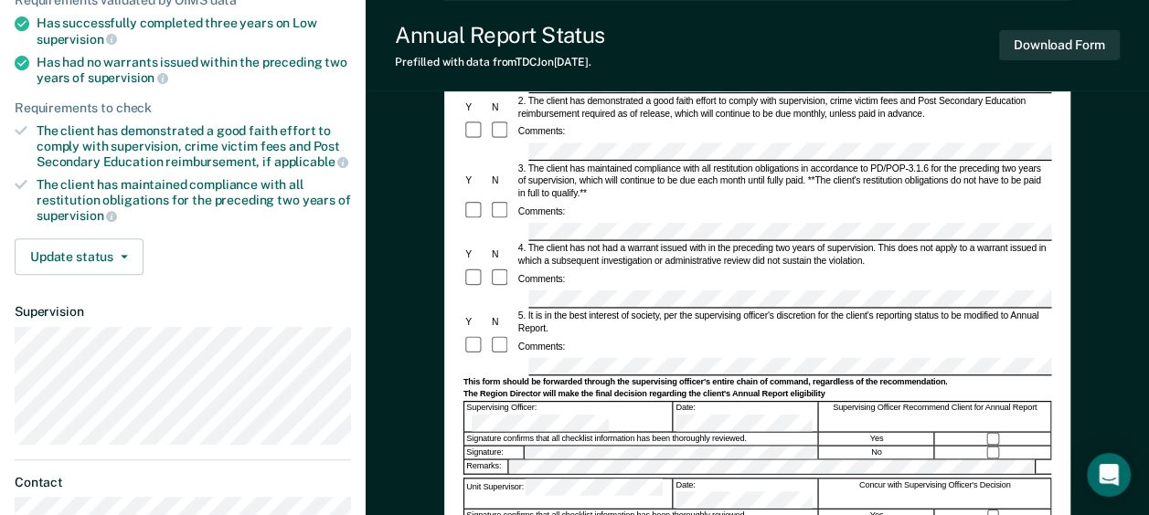
scroll to position [274, 0]
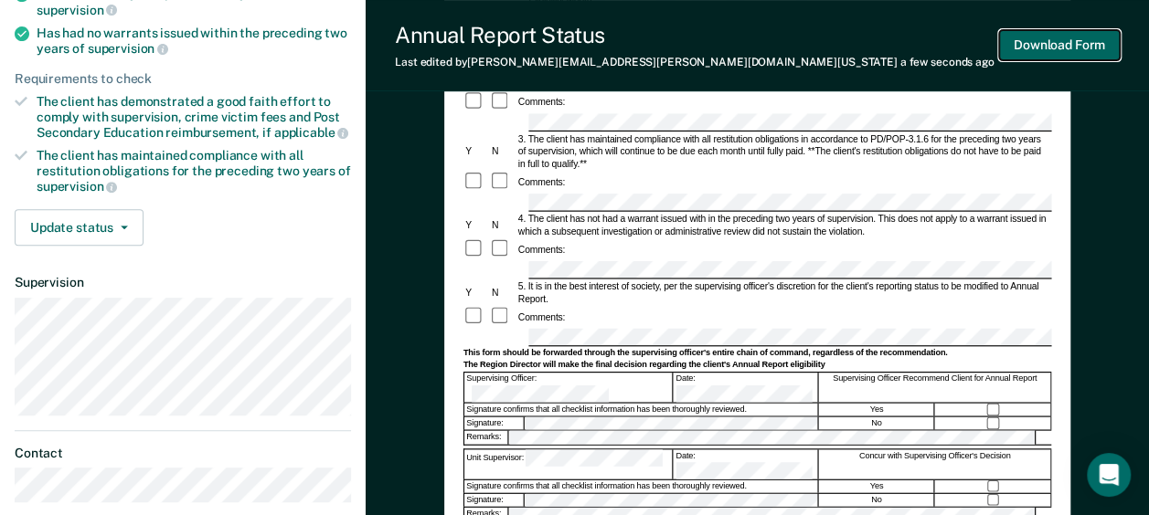
click at [1070, 40] on button "Download Form" at bounding box center [1059, 45] width 121 height 30
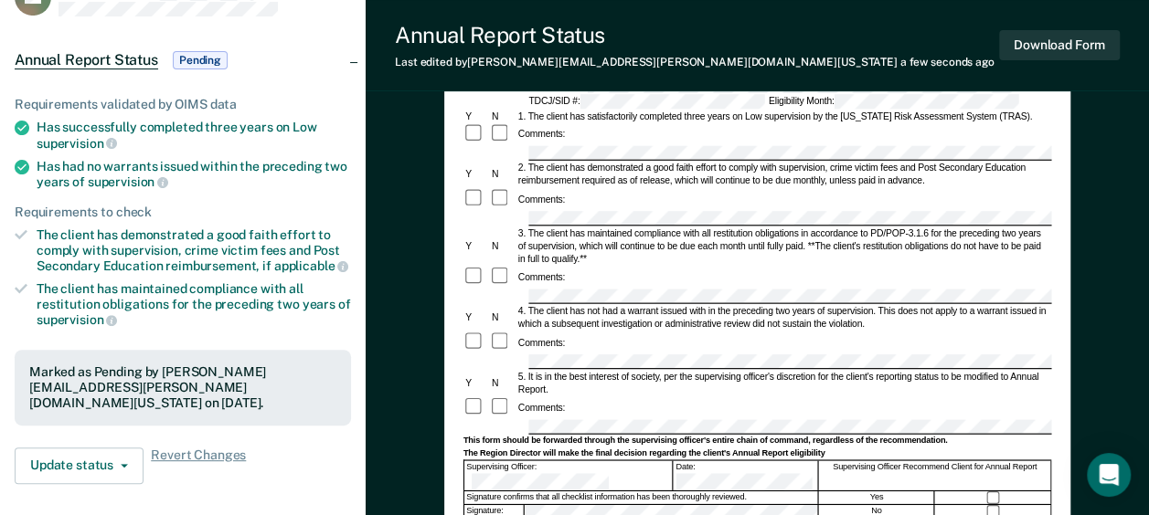
scroll to position [0, 0]
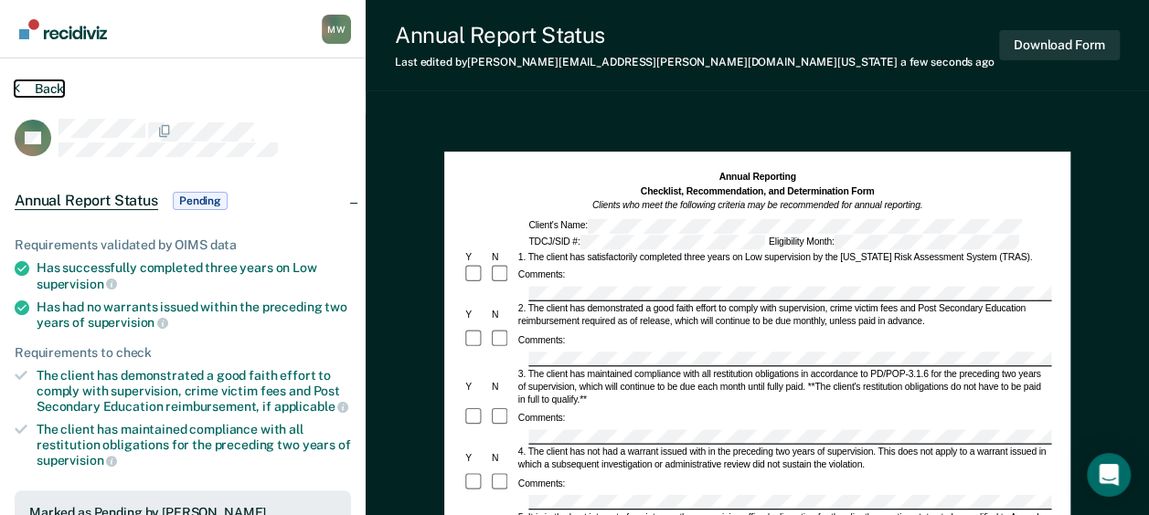
click at [55, 88] on button "Back" at bounding box center [39, 88] width 49 height 16
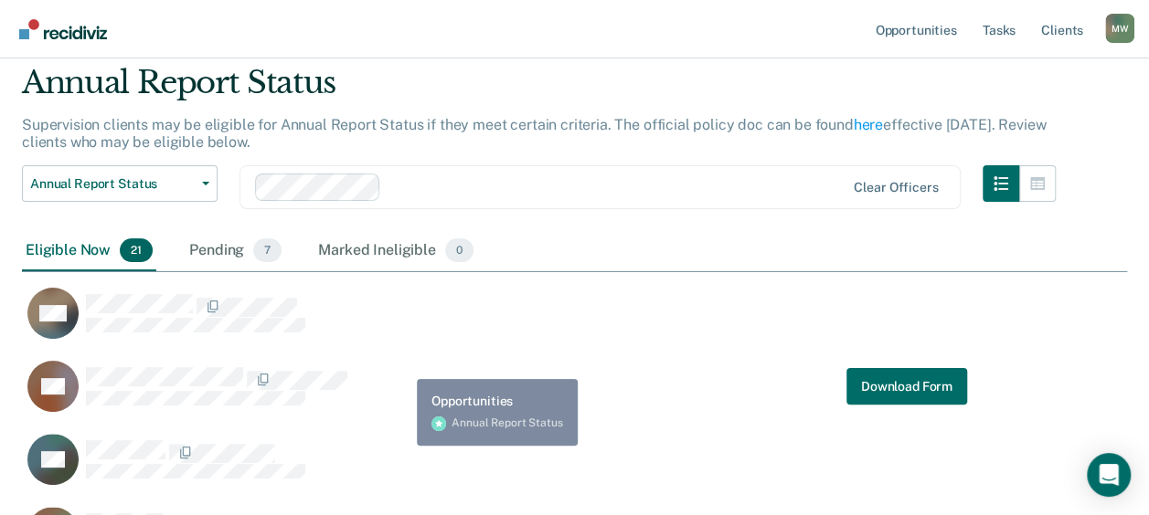
scroll to position [91, 0]
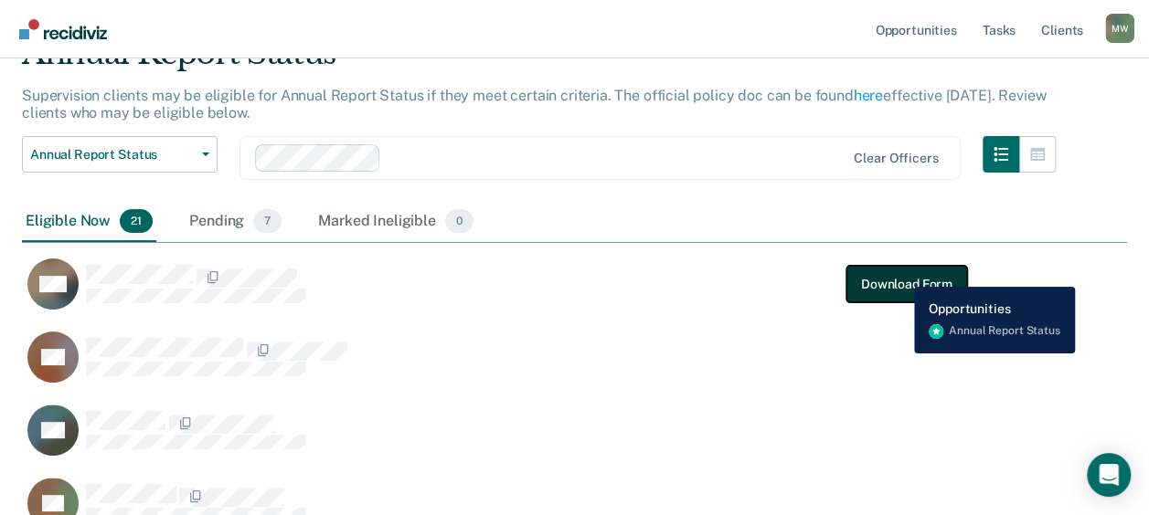
click at [900, 273] on button "Download Form" at bounding box center [906, 284] width 121 height 37
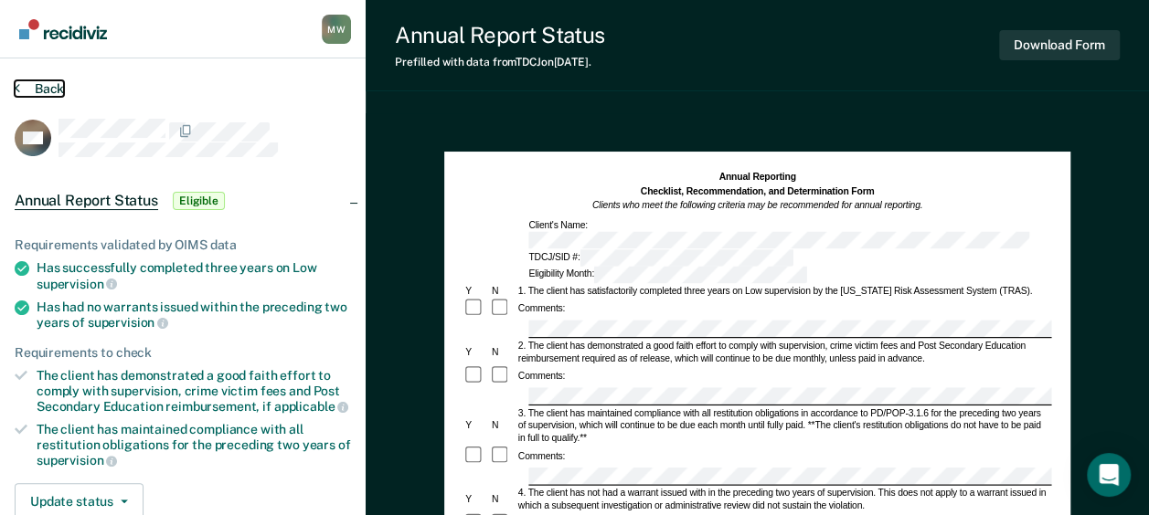
click at [48, 91] on button "Back" at bounding box center [39, 88] width 49 height 16
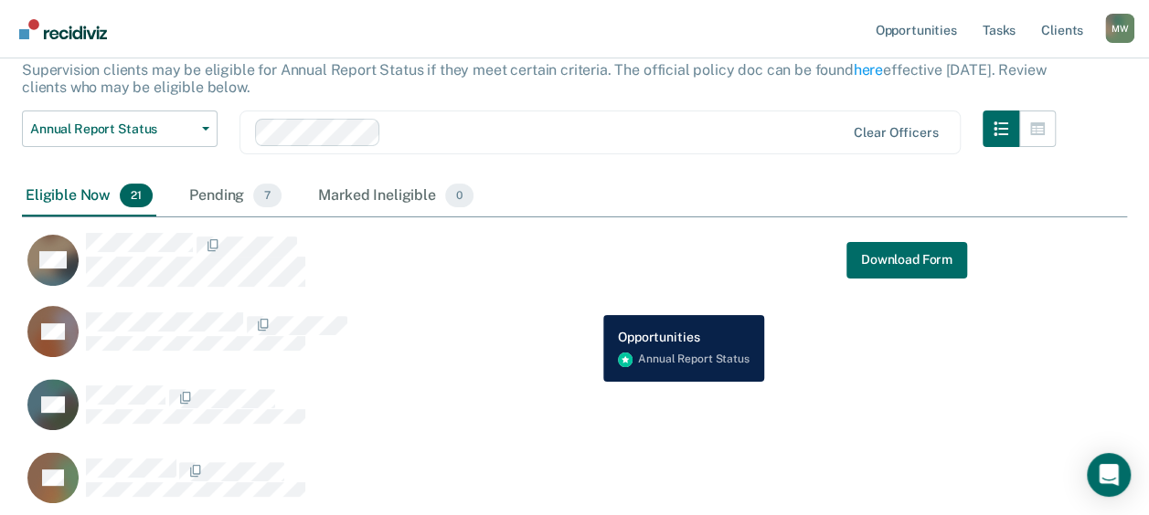
scroll to position [183, 0]
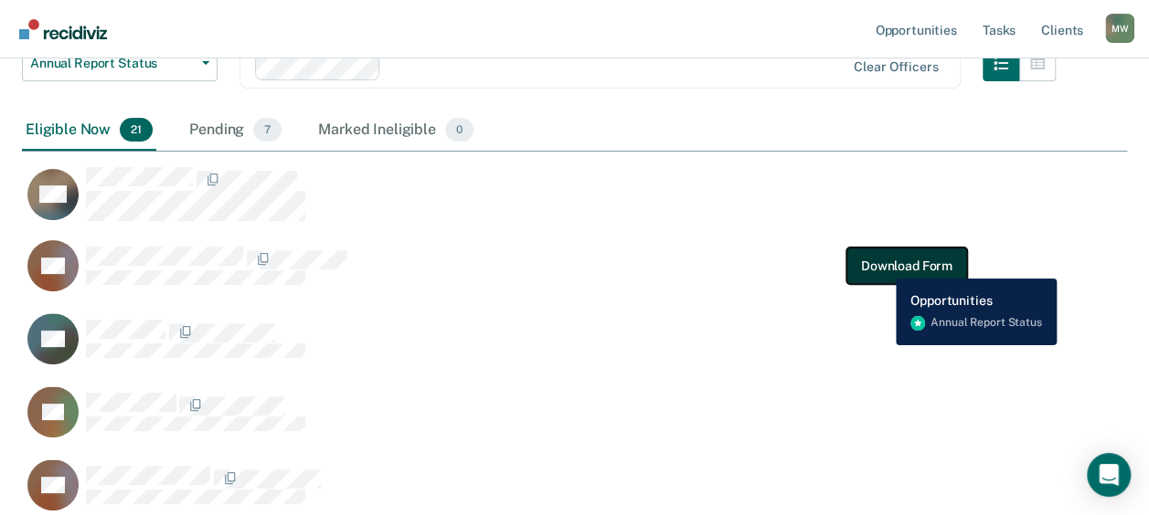
click at [883, 265] on button "Download Form" at bounding box center [906, 266] width 121 height 37
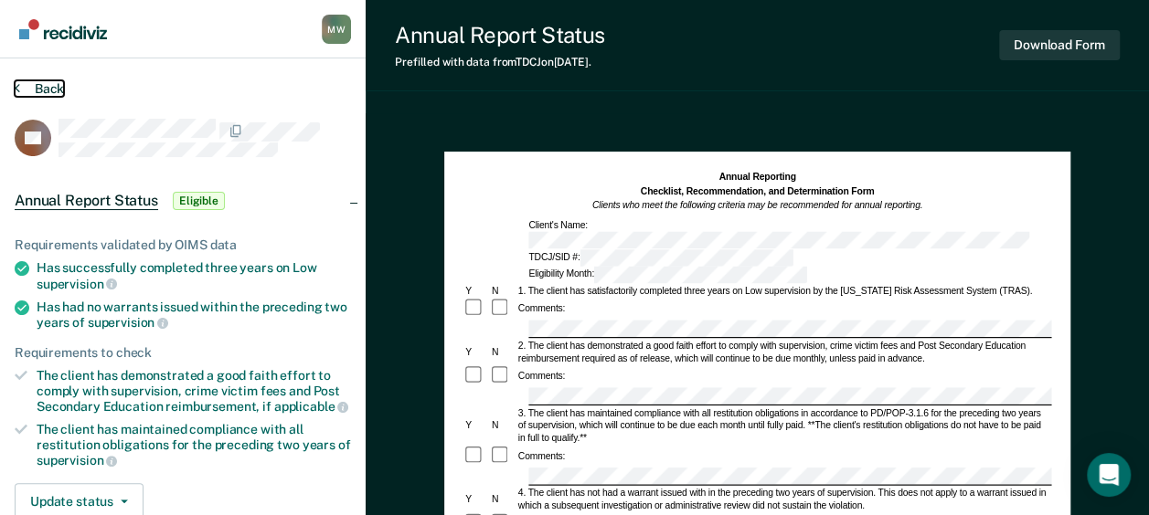
click at [46, 86] on button "Back" at bounding box center [39, 88] width 49 height 16
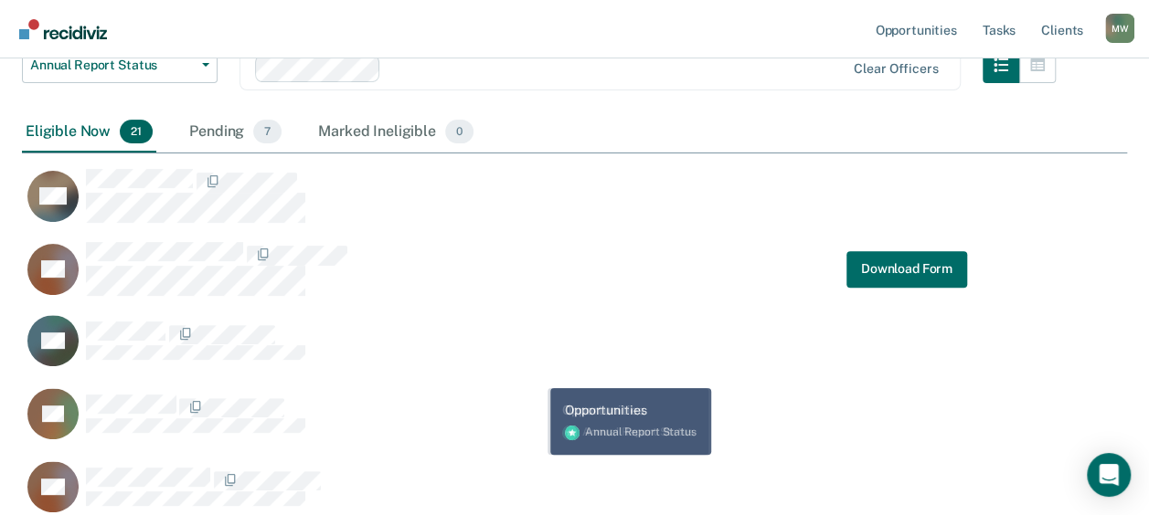
scroll to position [183, 0]
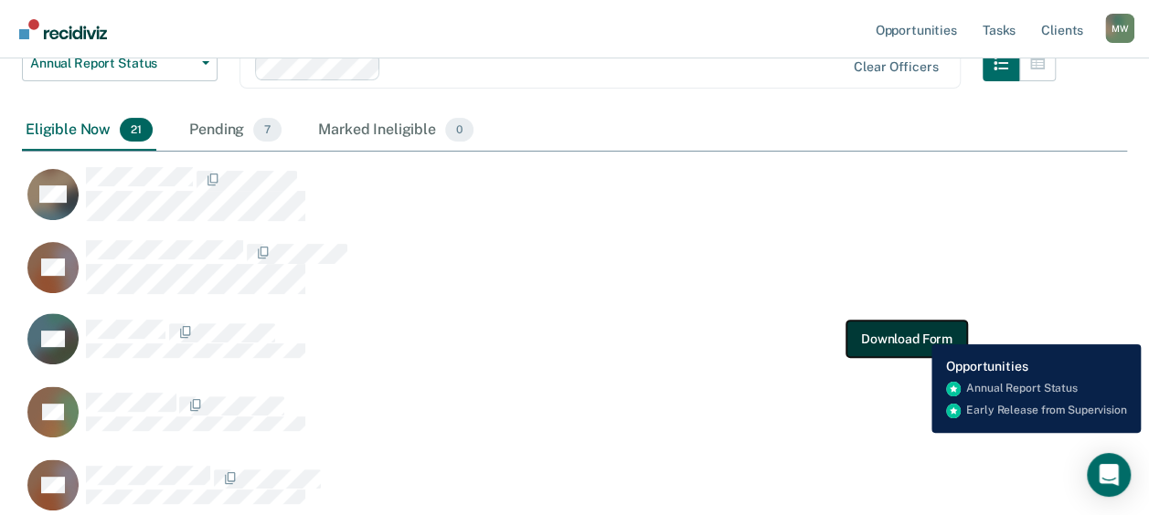
click at [912, 341] on button "Download Form" at bounding box center [906, 339] width 121 height 37
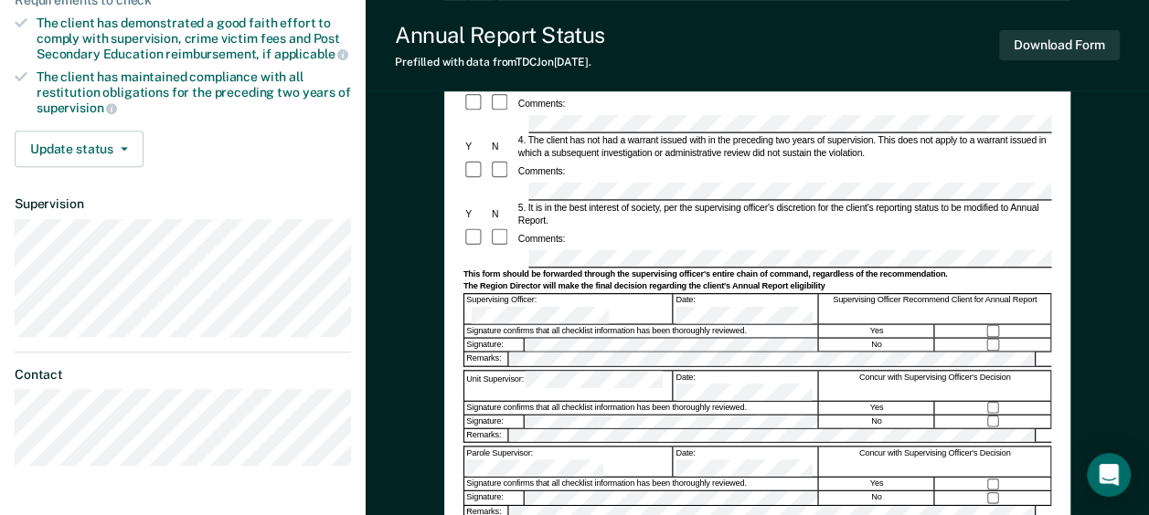
scroll to position [366, 0]
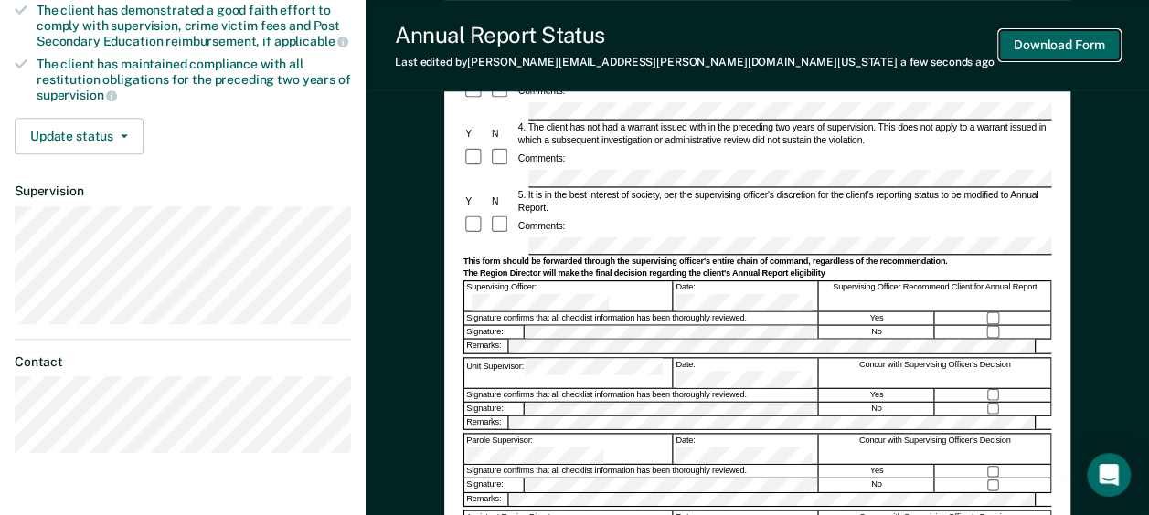
click at [1071, 46] on button "Download Form" at bounding box center [1059, 45] width 121 height 30
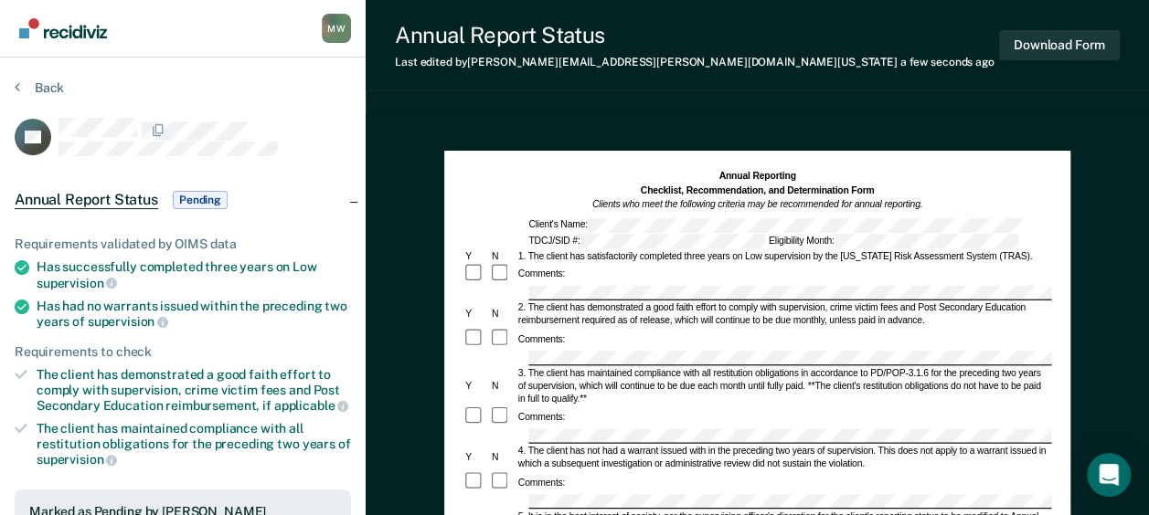
scroll to position [0, 0]
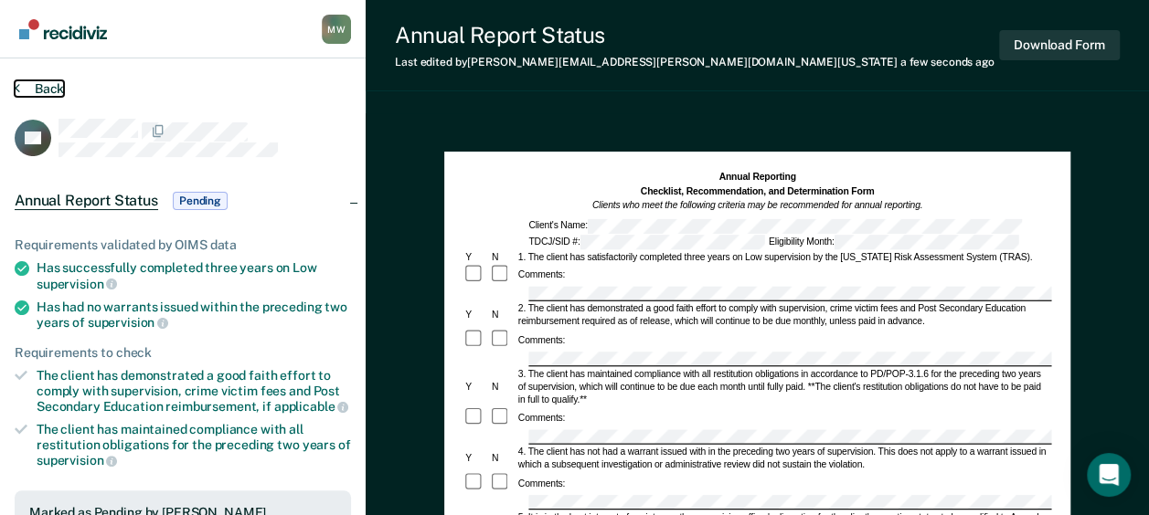
click at [46, 84] on button "Back" at bounding box center [39, 88] width 49 height 16
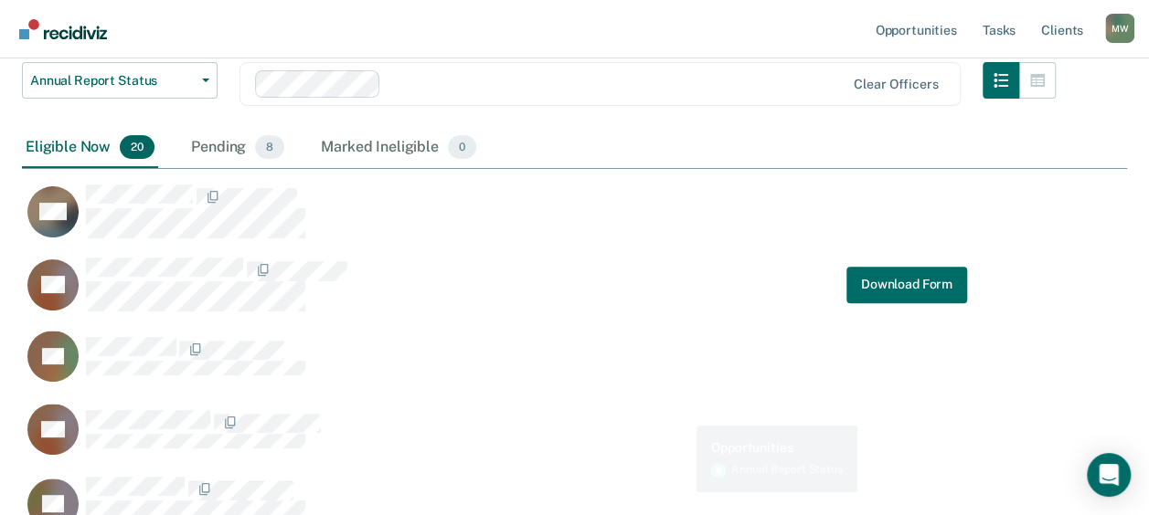
scroll to position [183, 0]
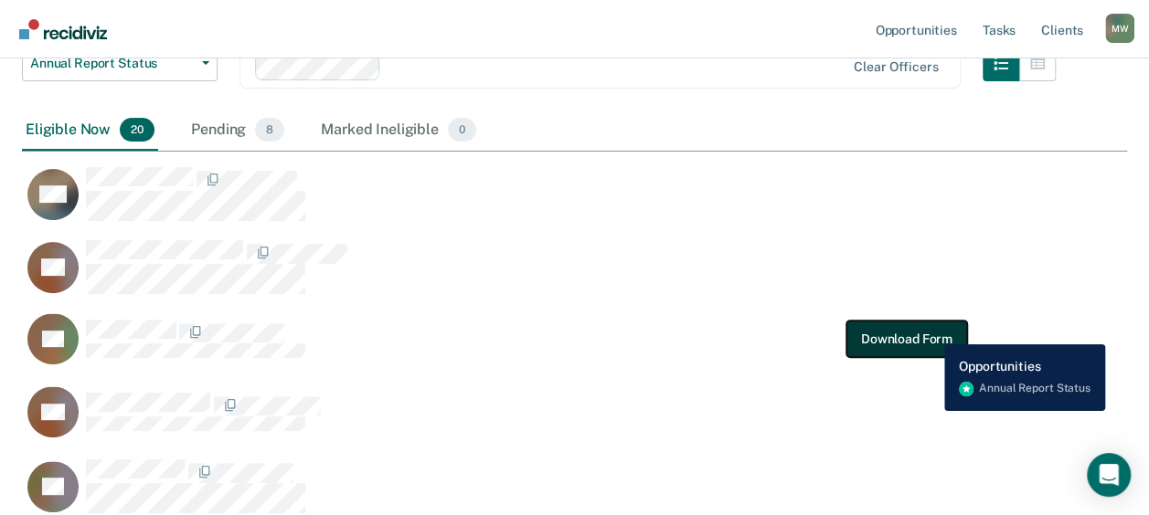
click at [930, 331] on button "Download Form" at bounding box center [906, 339] width 121 height 37
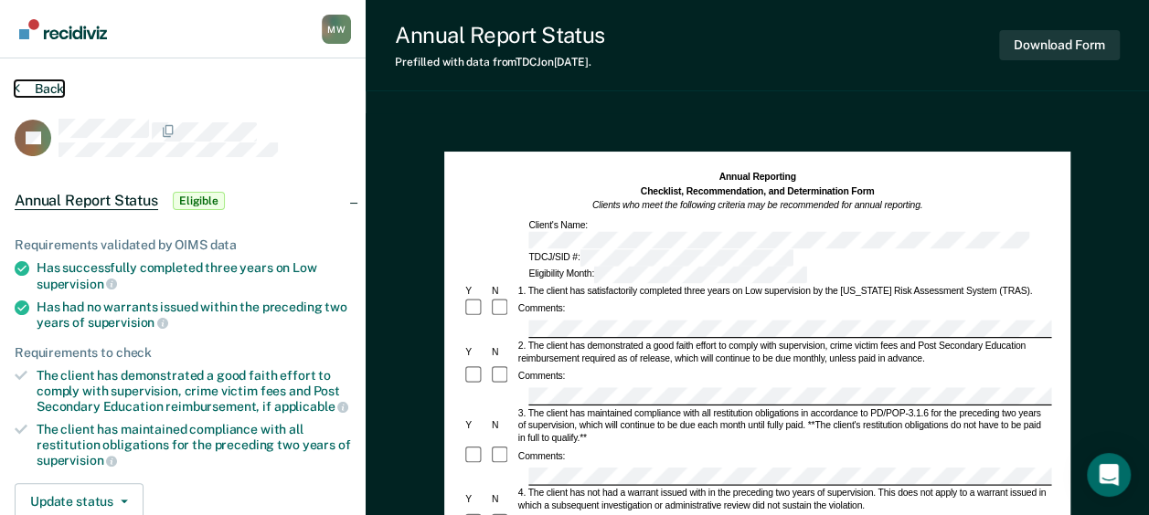
click at [44, 87] on button "Back" at bounding box center [39, 88] width 49 height 16
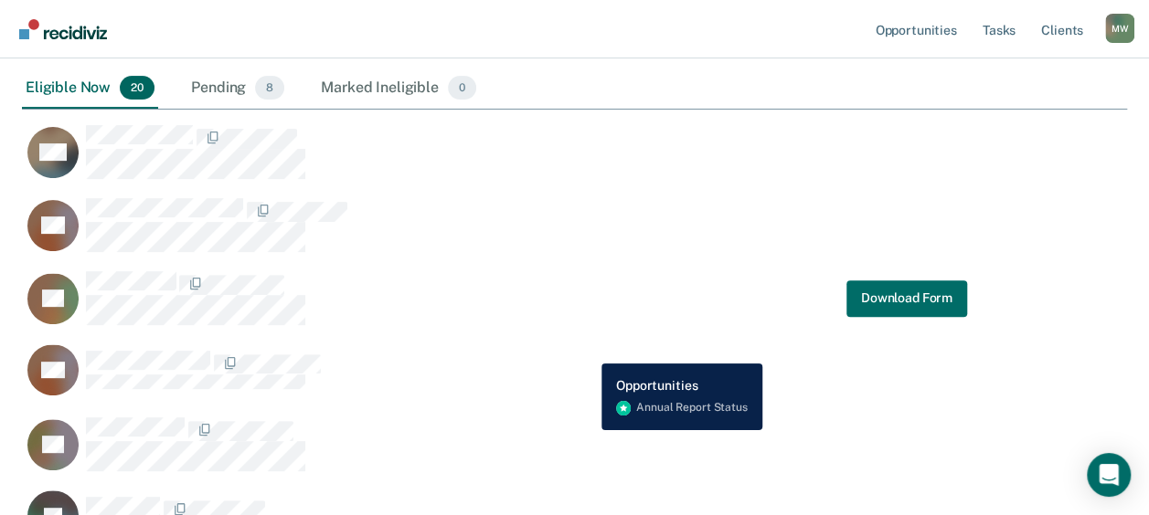
scroll to position [274, 0]
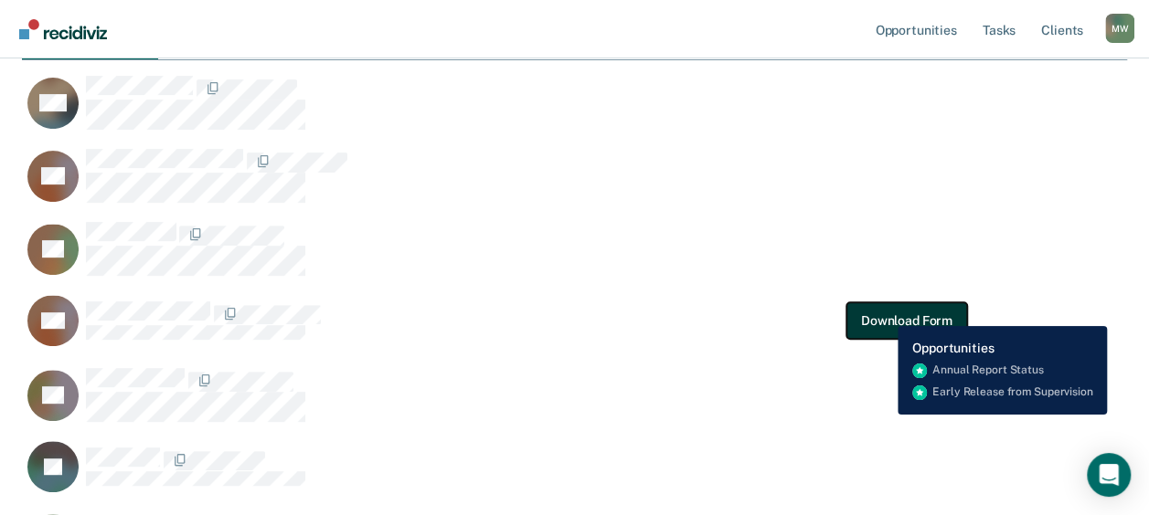
click at [884, 313] on button "Download Form" at bounding box center [906, 320] width 121 height 37
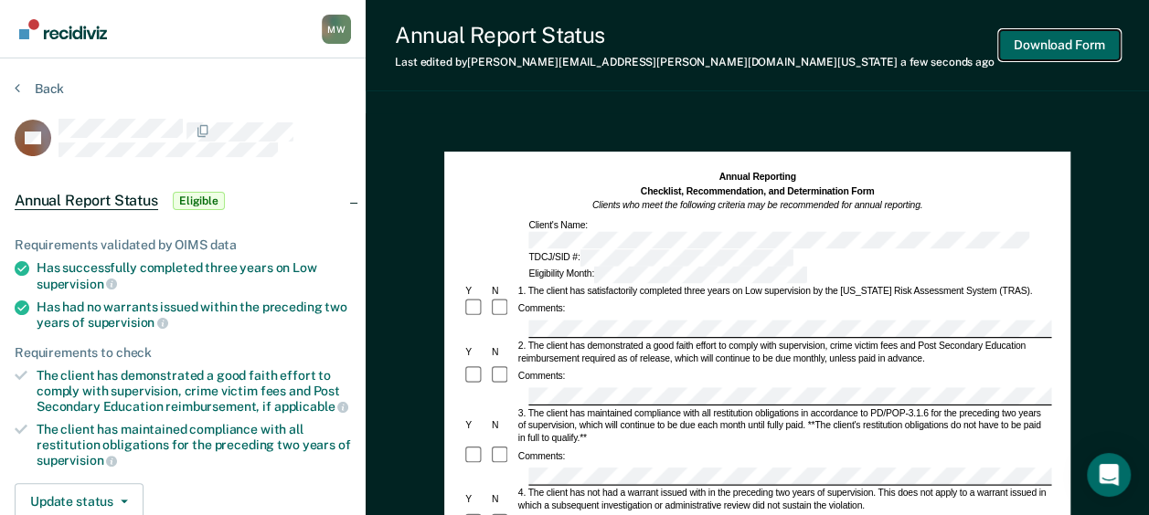
click at [1052, 40] on button "Download Form" at bounding box center [1059, 45] width 121 height 30
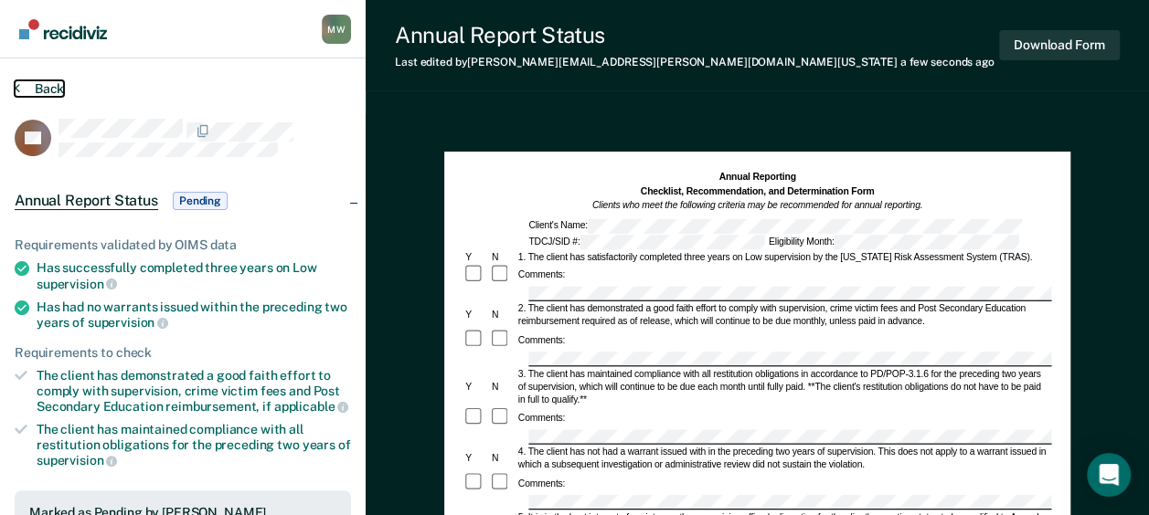
click at [55, 86] on button "Back" at bounding box center [39, 88] width 49 height 16
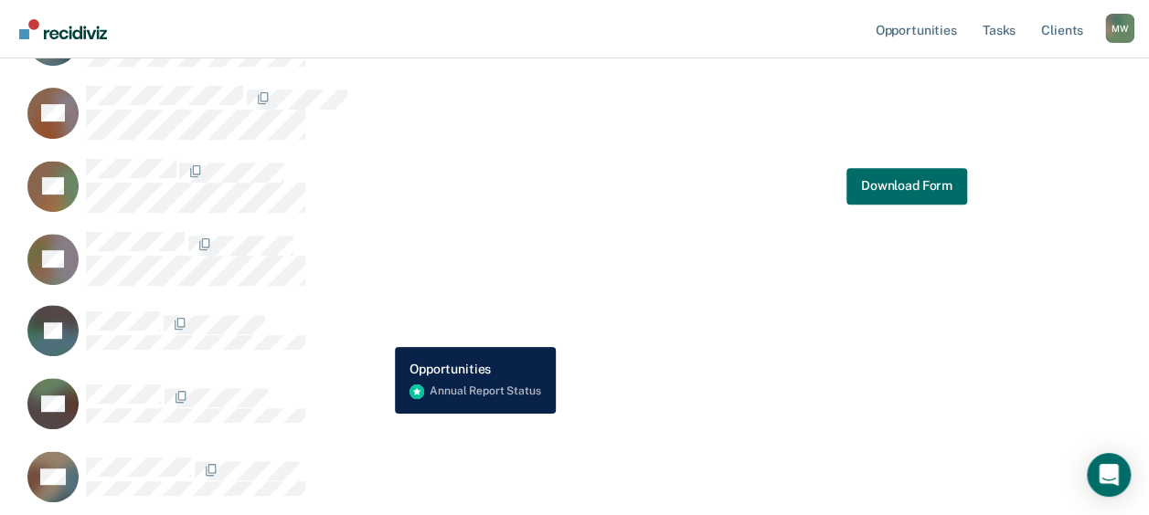
scroll to position [366, 0]
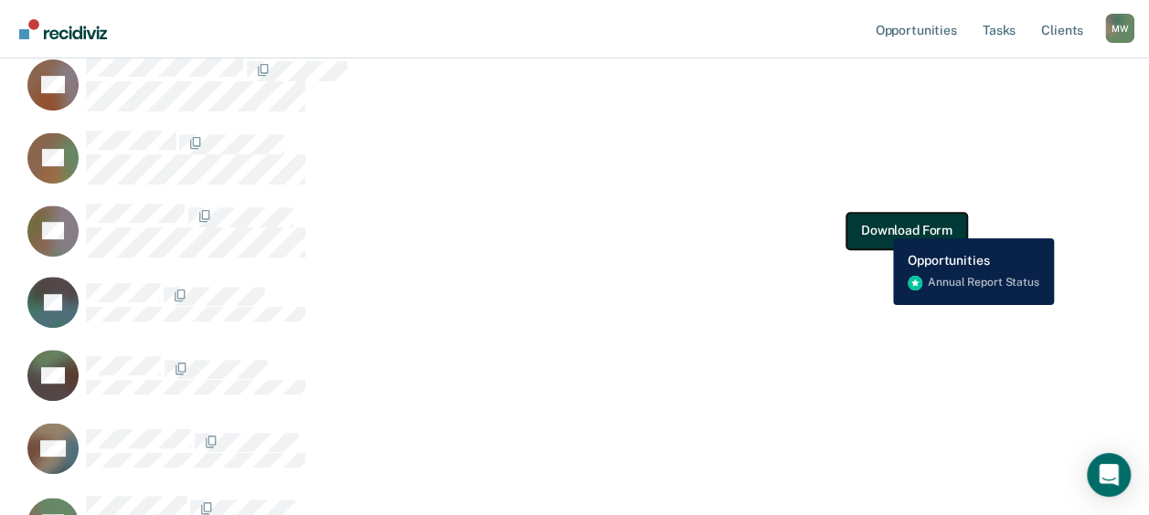
click at [879, 225] on button "Download Form" at bounding box center [906, 230] width 121 height 37
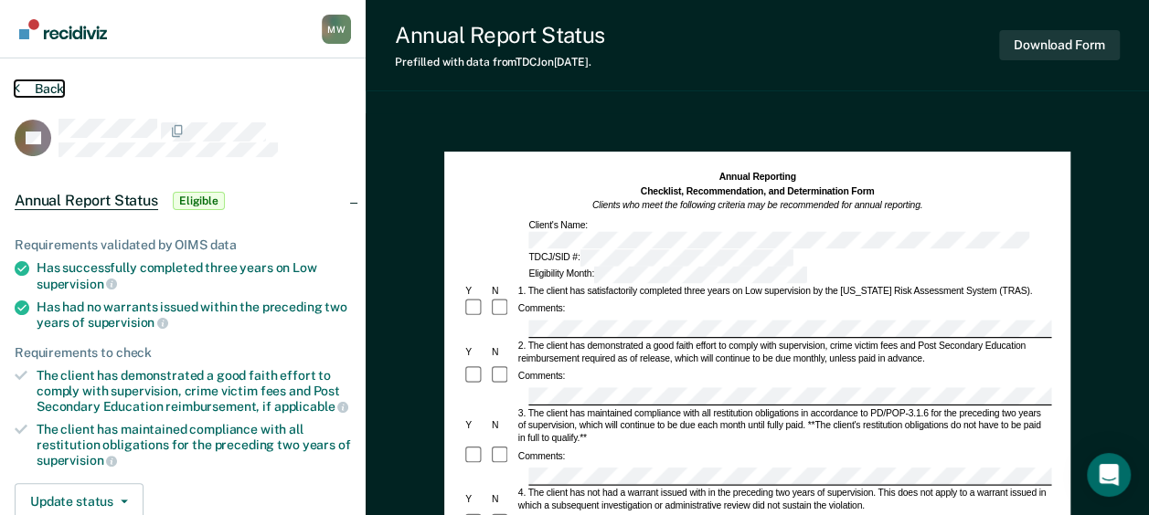
click at [56, 88] on button "Back" at bounding box center [39, 88] width 49 height 16
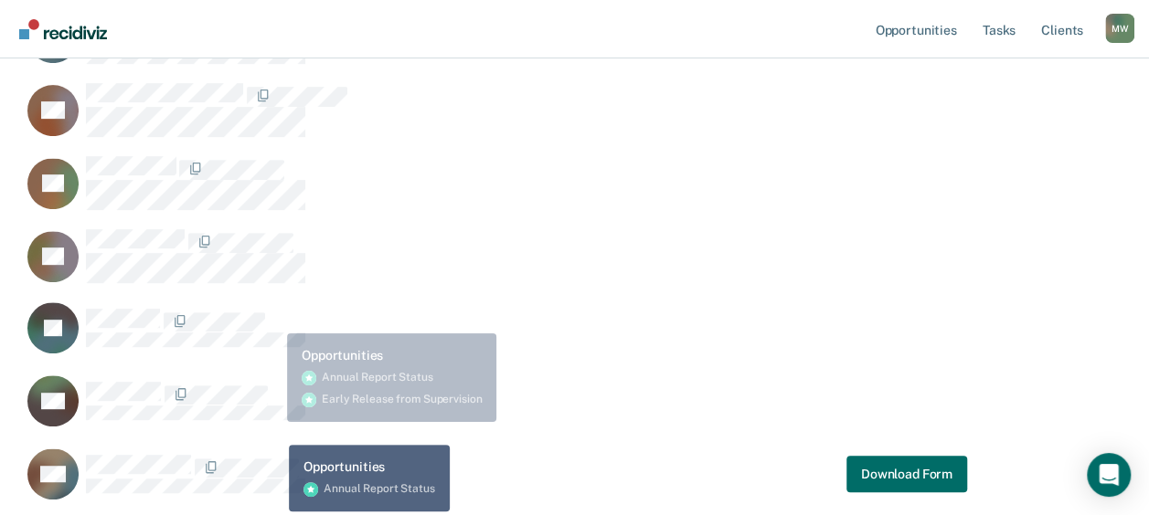
scroll to position [366, 0]
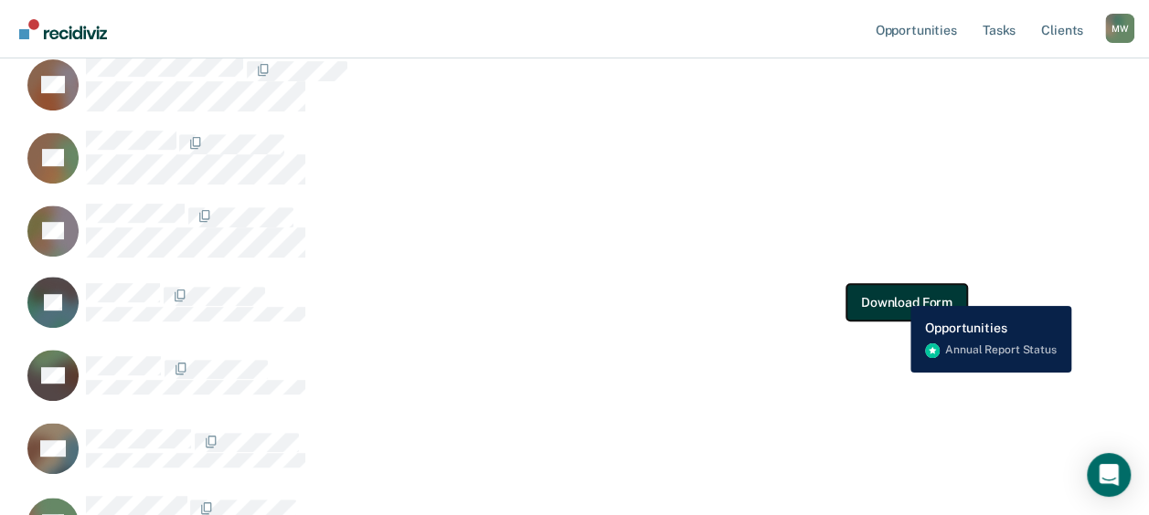
click at [896, 294] on button "Download Form" at bounding box center [906, 302] width 121 height 37
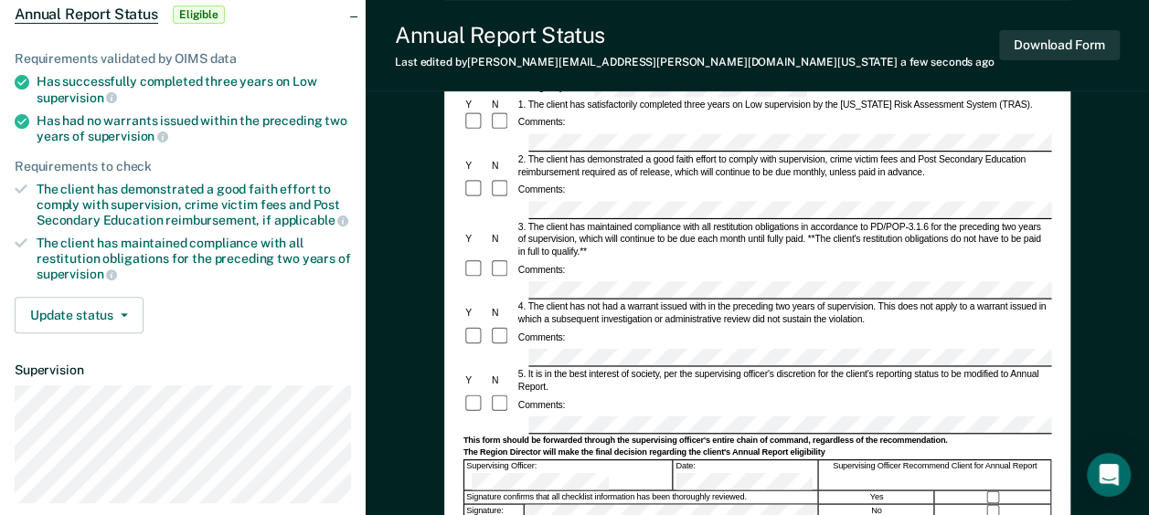
scroll to position [228, 0]
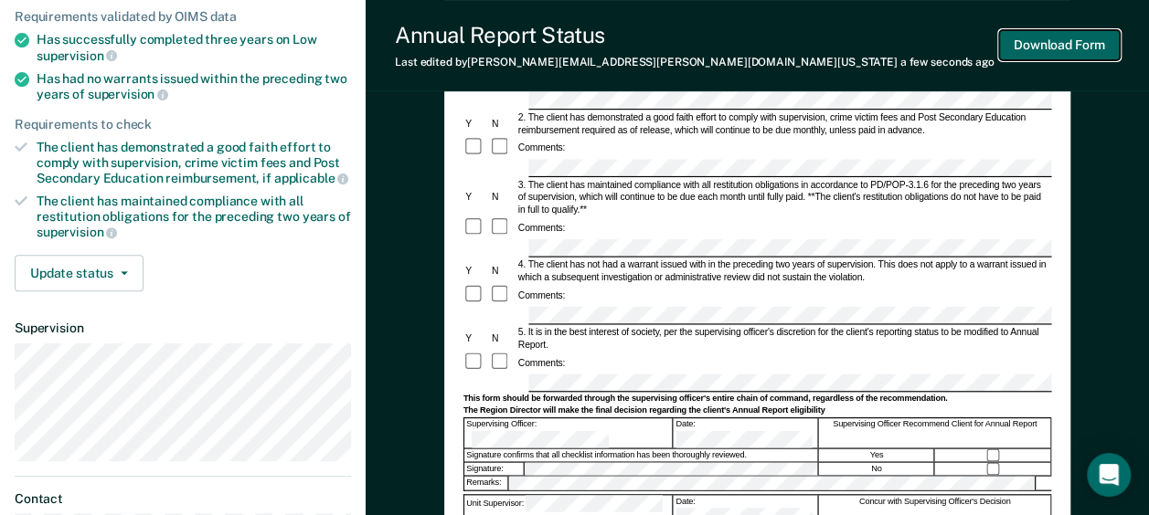
click at [1083, 45] on button "Download Form" at bounding box center [1059, 45] width 121 height 30
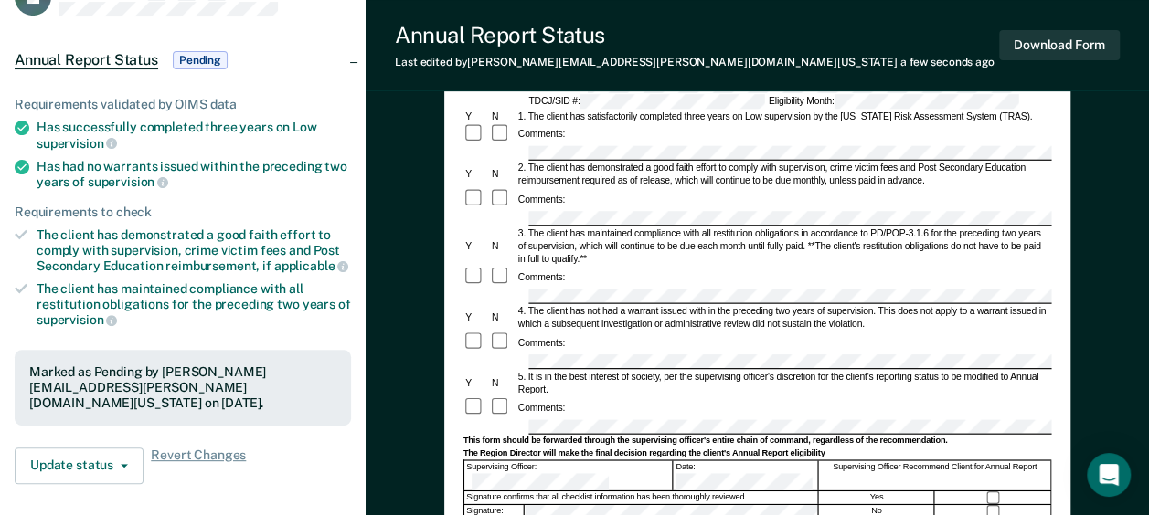
scroll to position [0, 0]
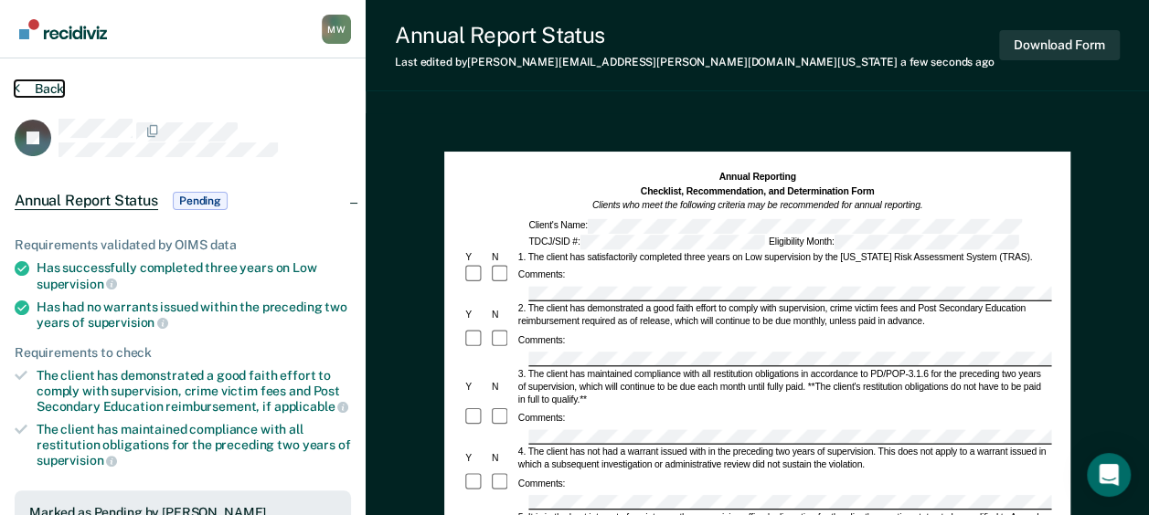
click at [52, 93] on button "Back" at bounding box center [39, 88] width 49 height 16
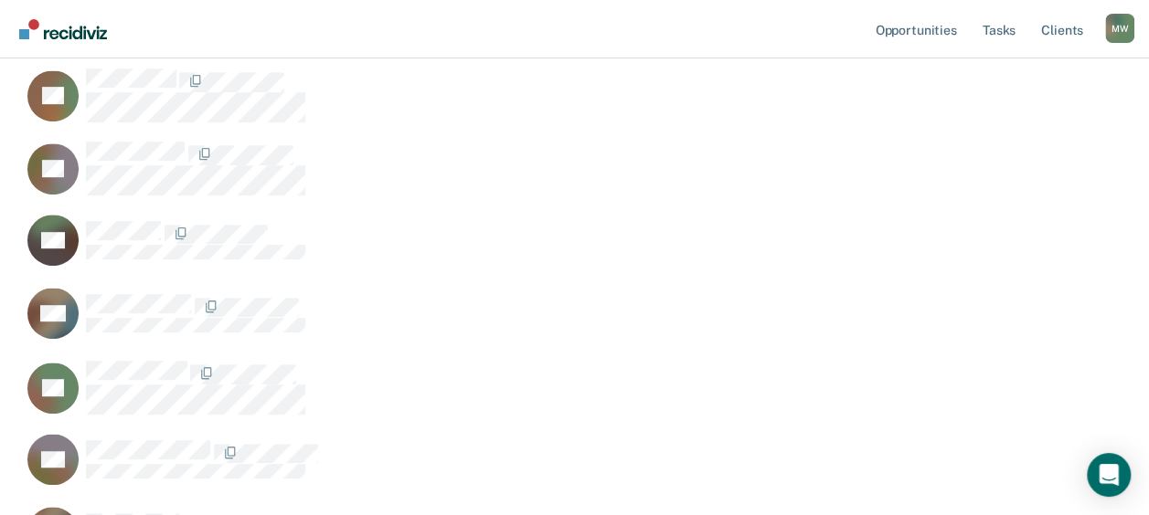
scroll to position [457, 0]
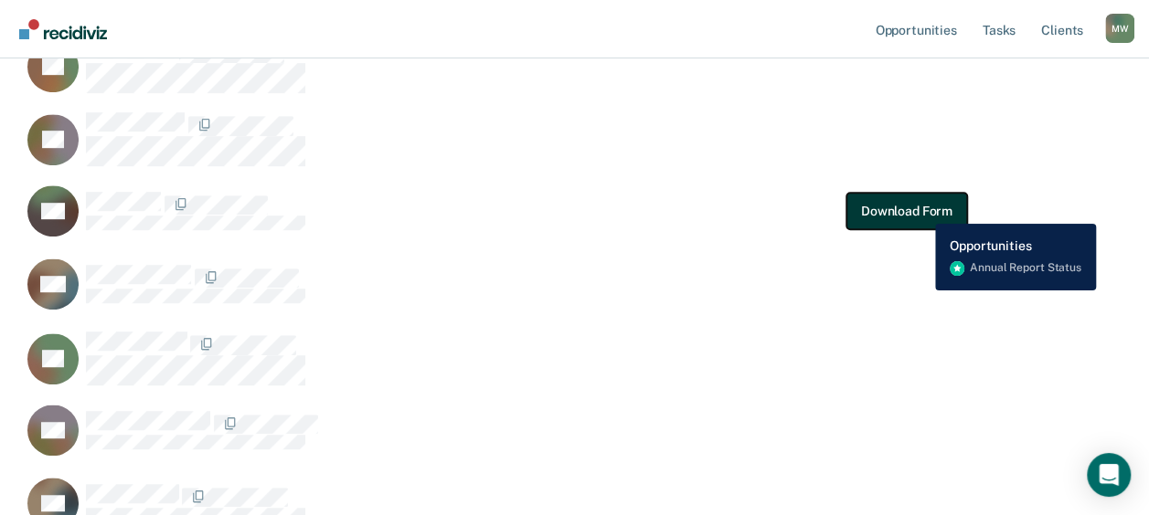
click at [921, 210] on button "Download Form" at bounding box center [906, 211] width 121 height 37
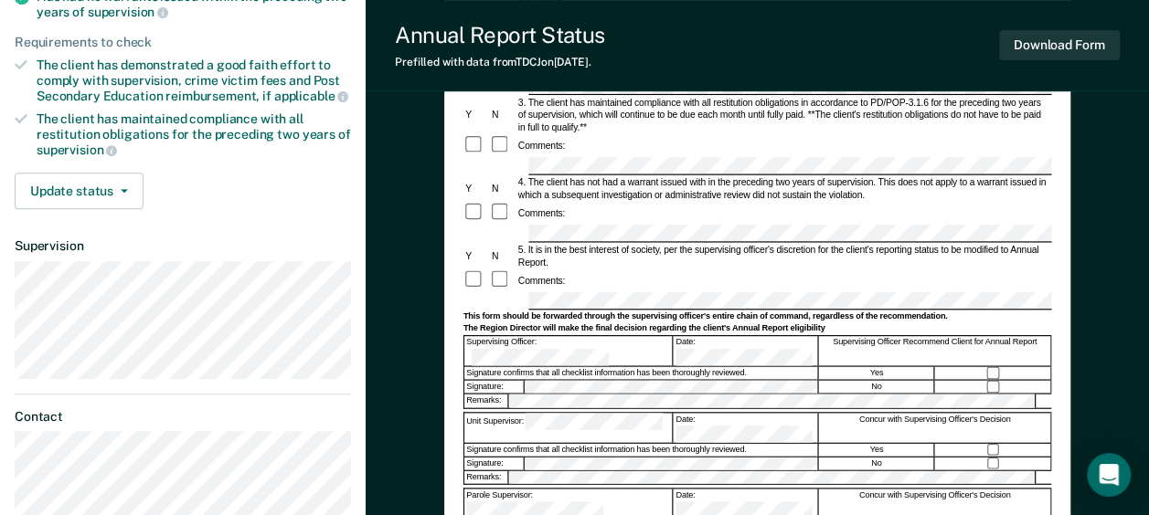
scroll to position [366, 0]
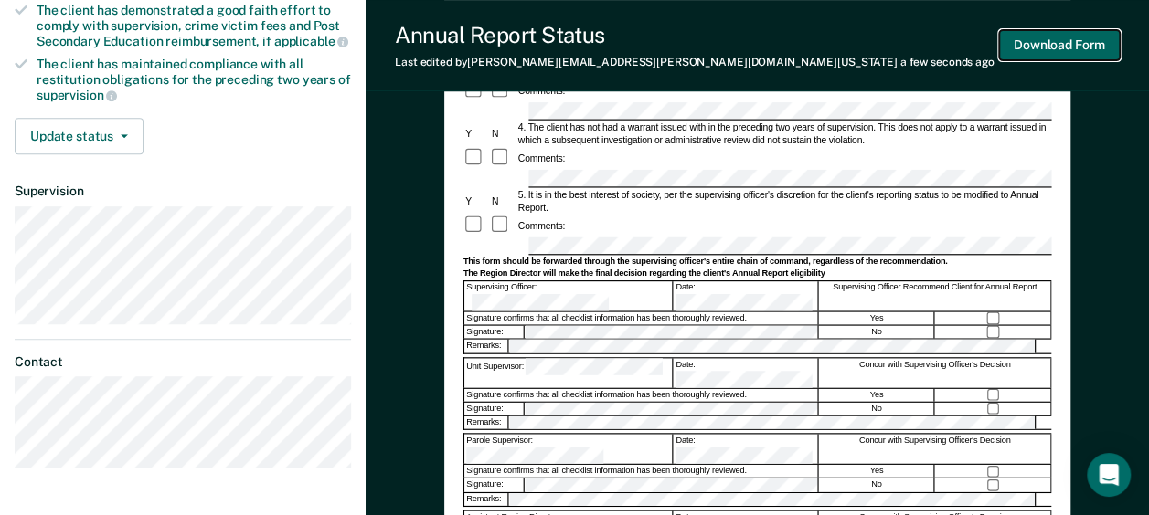
click at [1051, 42] on button "Download Form" at bounding box center [1059, 45] width 121 height 30
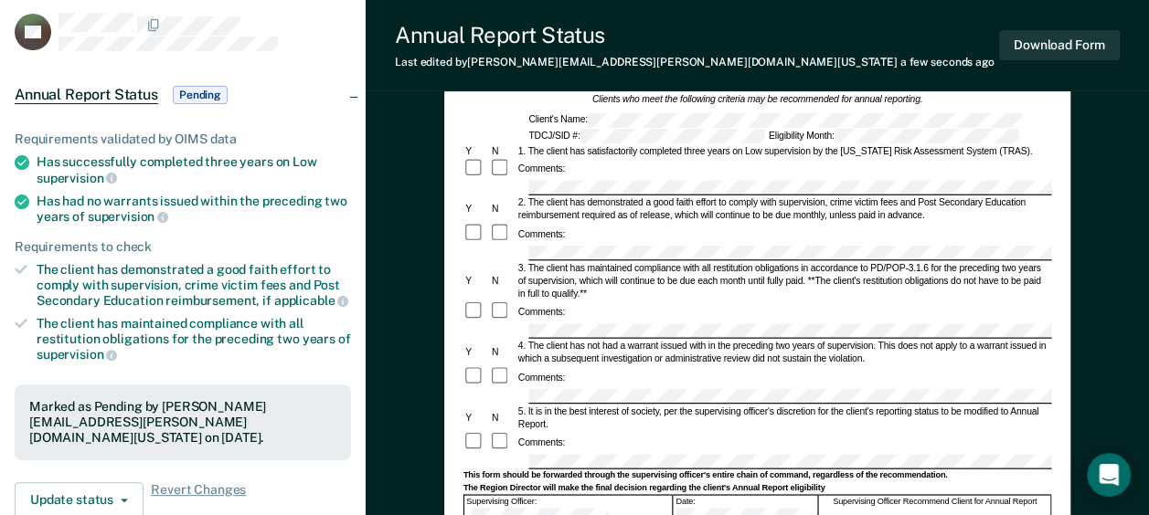
scroll to position [0, 0]
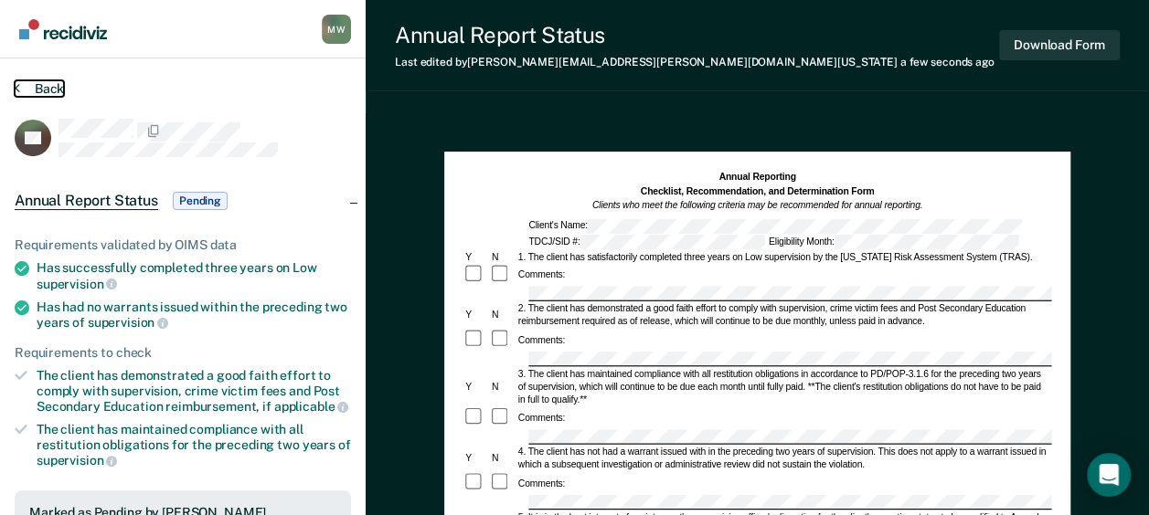
click at [51, 90] on button "Back" at bounding box center [39, 88] width 49 height 16
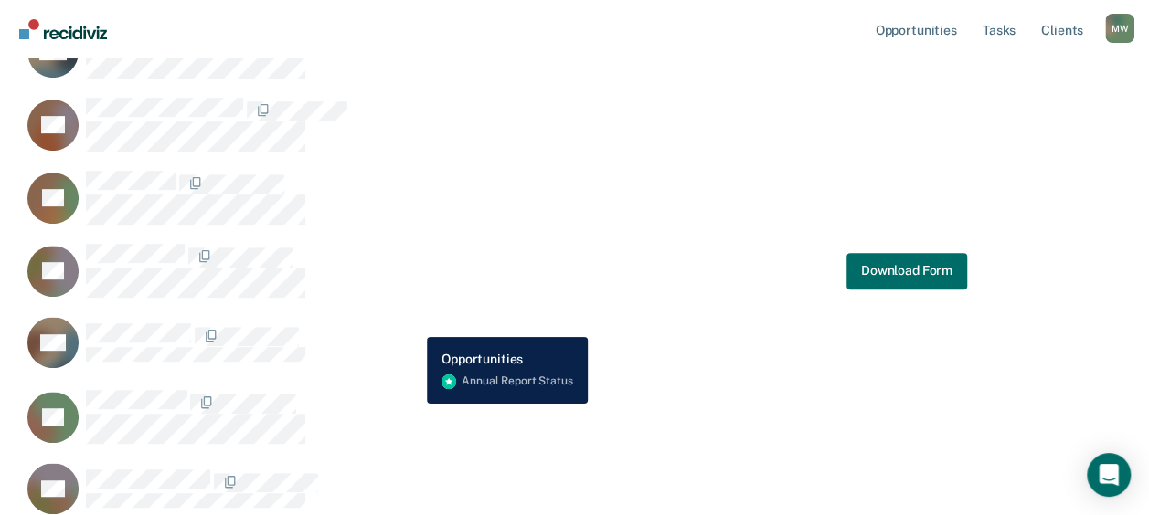
scroll to position [366, 0]
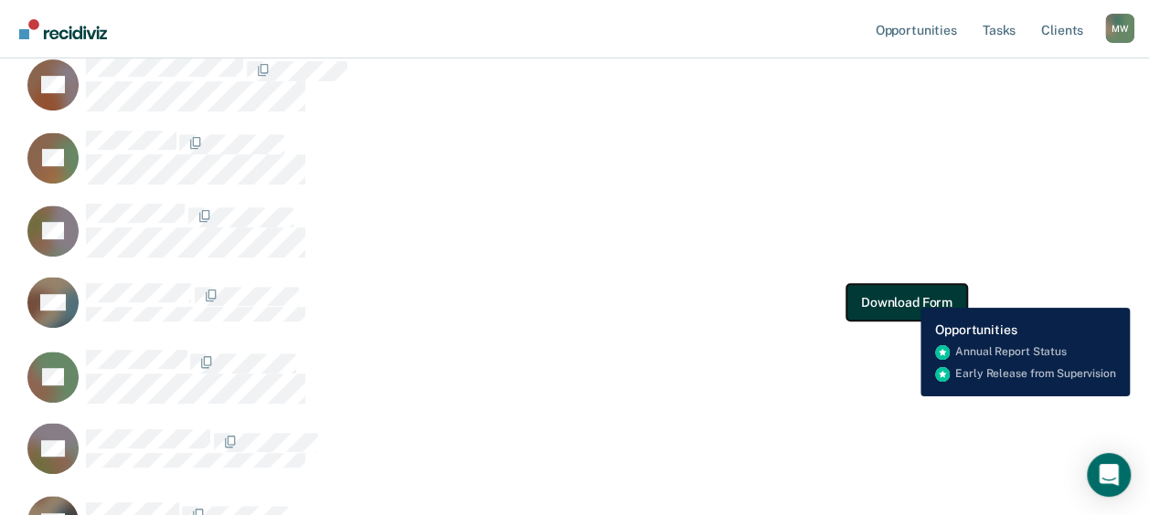
click at [907, 294] on button "Download Form" at bounding box center [906, 302] width 121 height 37
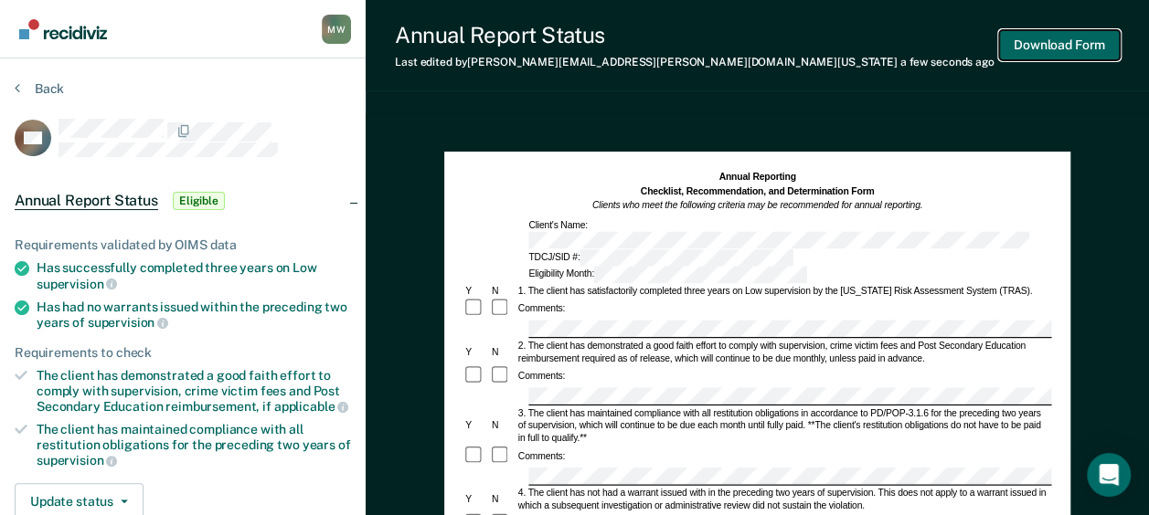
click at [1054, 42] on button "Download Form" at bounding box center [1059, 45] width 121 height 30
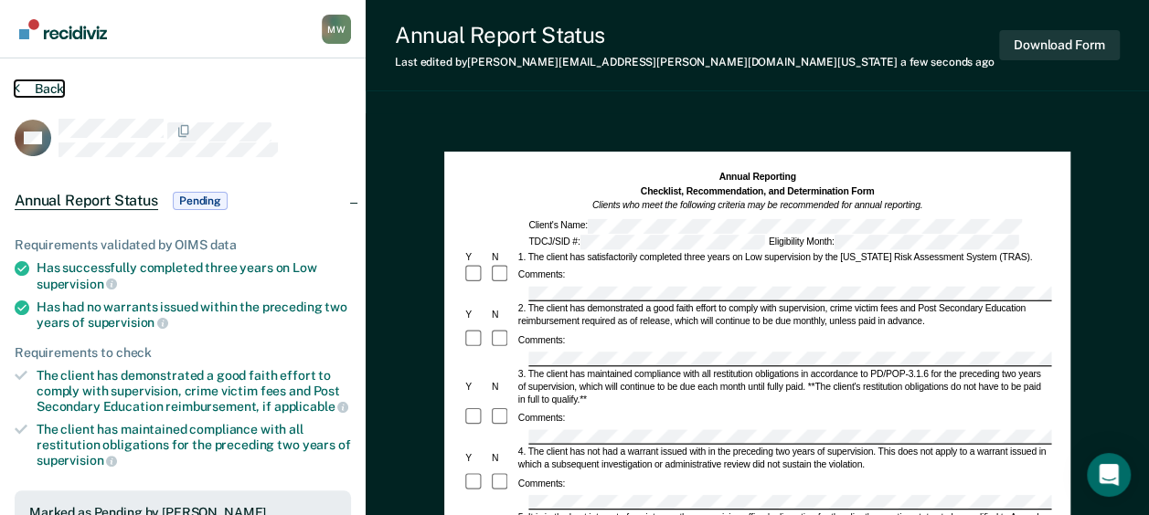
click at [56, 87] on button "Back" at bounding box center [39, 88] width 49 height 16
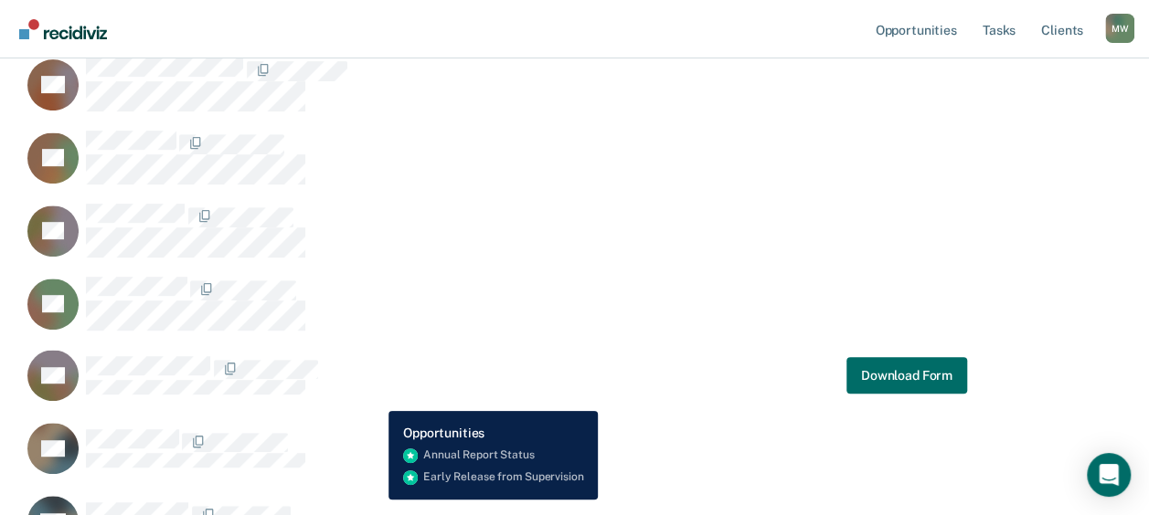
scroll to position [457, 0]
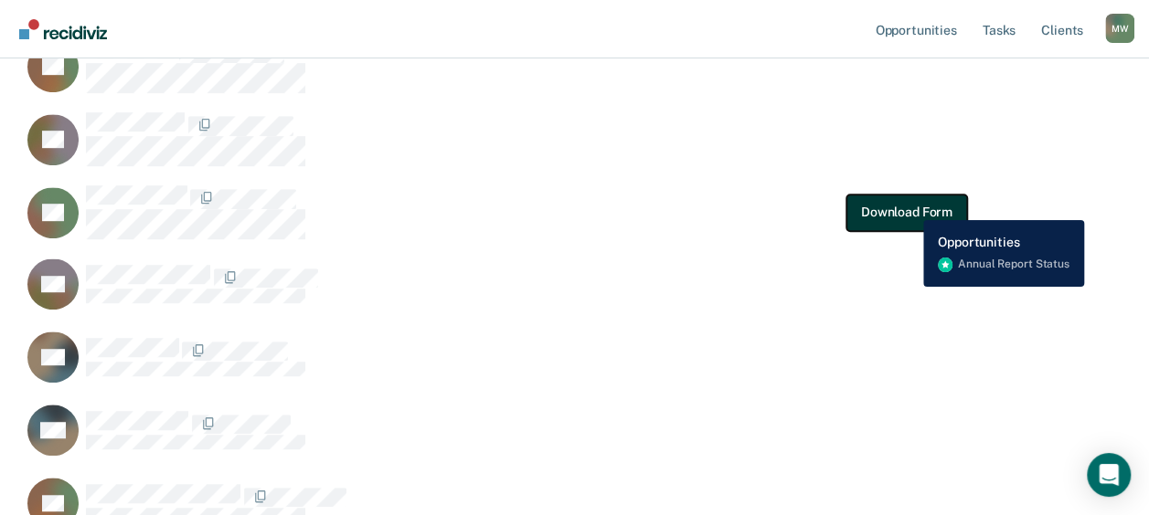
click at [909, 207] on button "Download Form" at bounding box center [906, 212] width 121 height 37
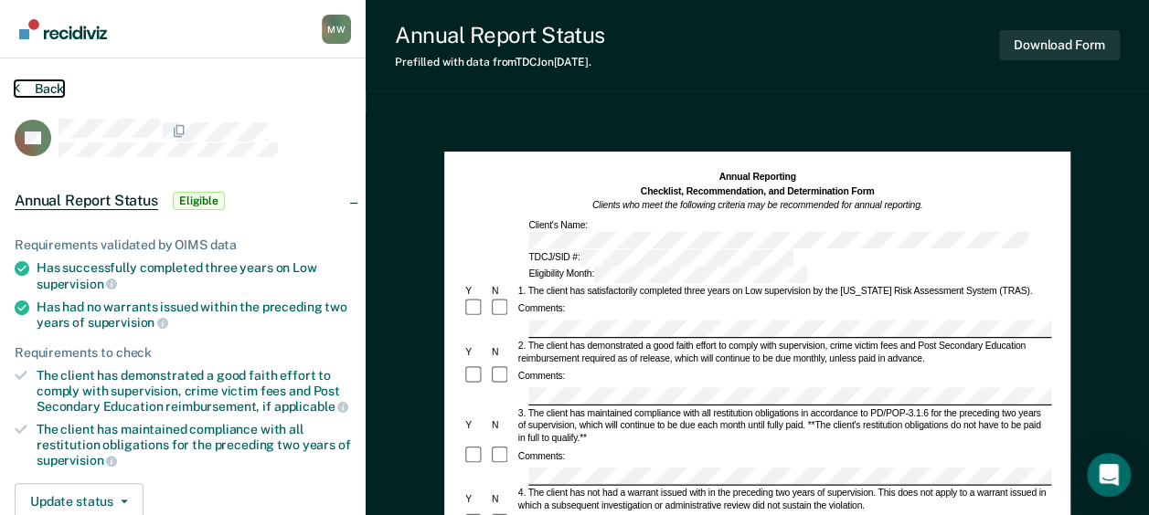
click at [42, 91] on button "Back" at bounding box center [39, 88] width 49 height 16
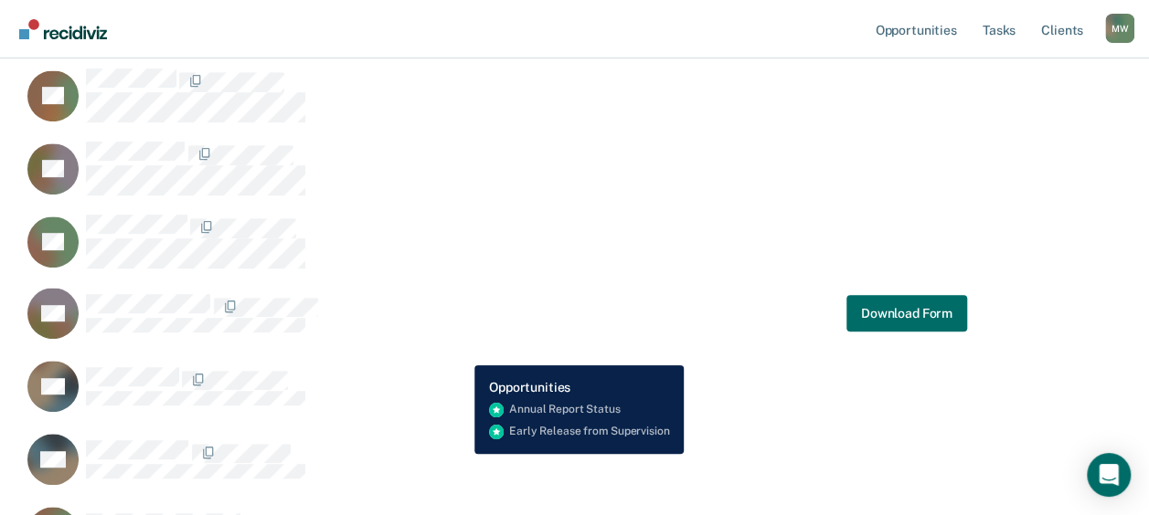
scroll to position [457, 0]
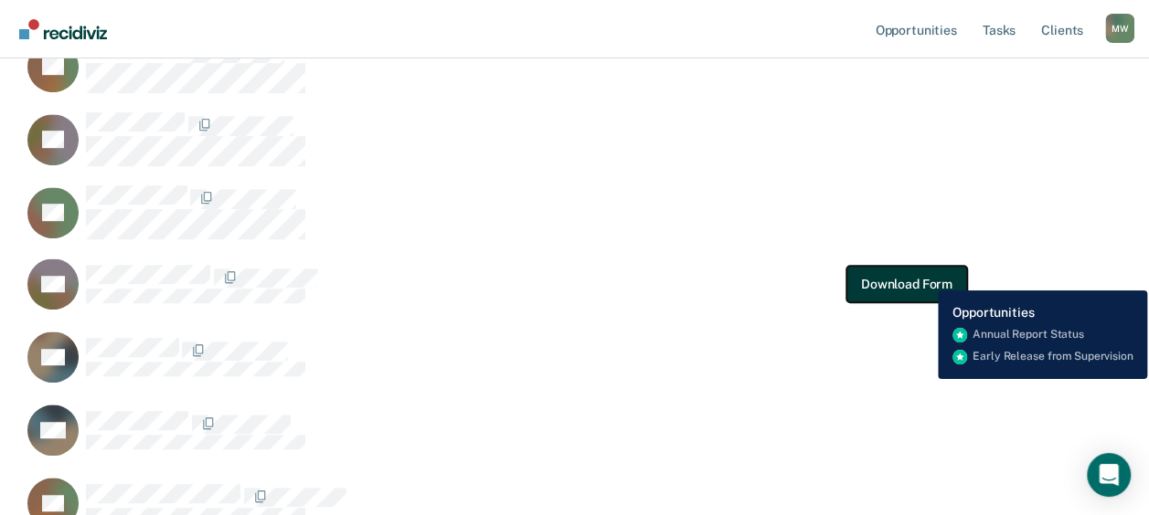
click at [923, 277] on button "Download Form" at bounding box center [906, 284] width 121 height 37
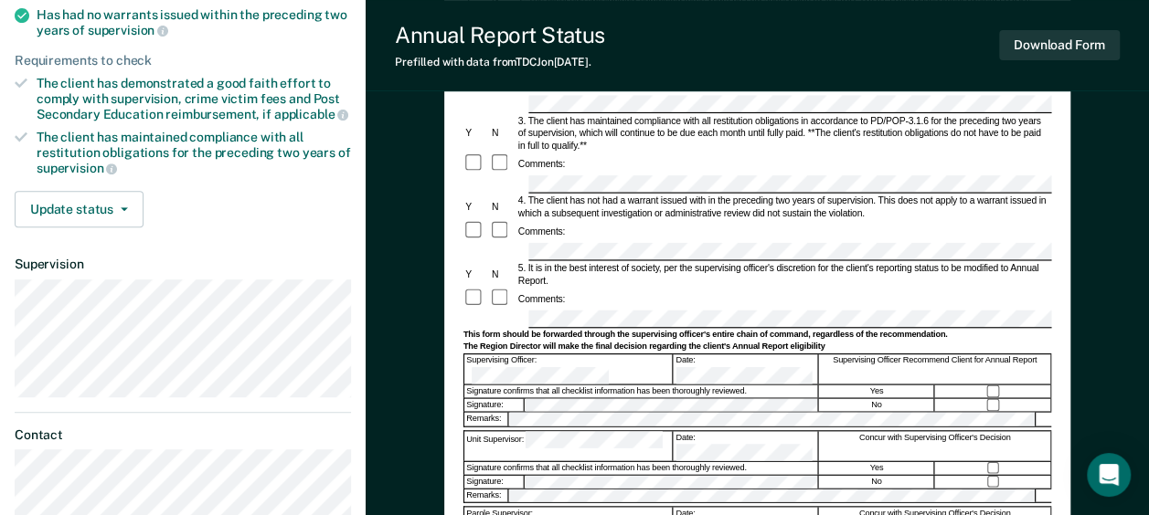
scroll to position [366, 0]
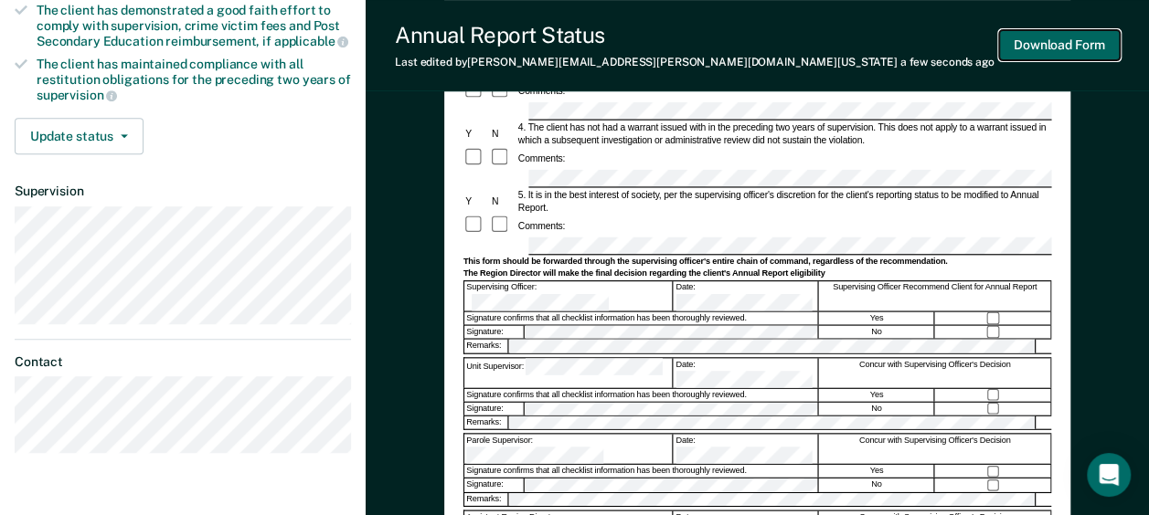
click at [1049, 38] on button "Download Form" at bounding box center [1059, 45] width 121 height 30
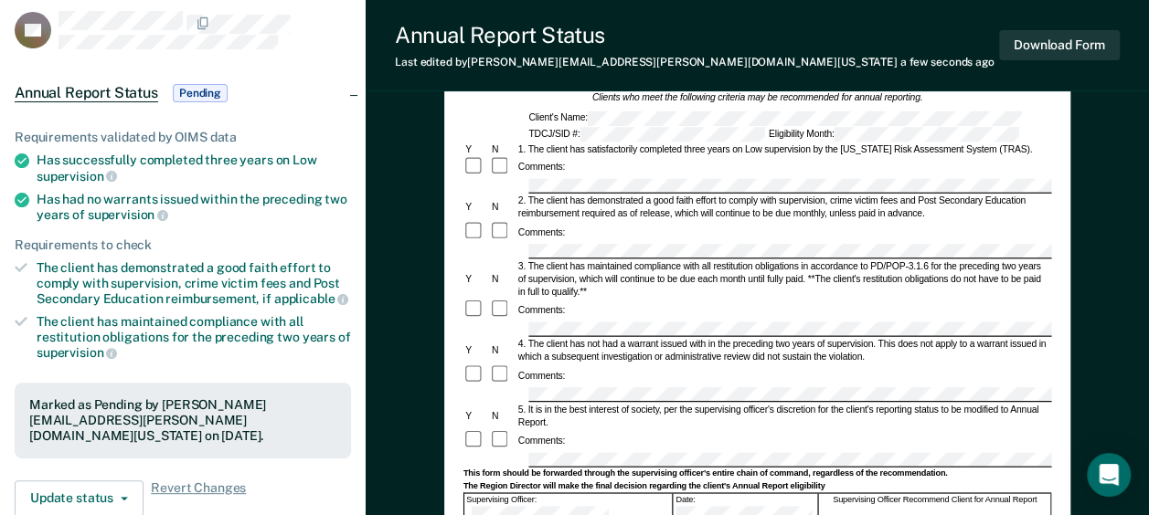
scroll to position [0, 0]
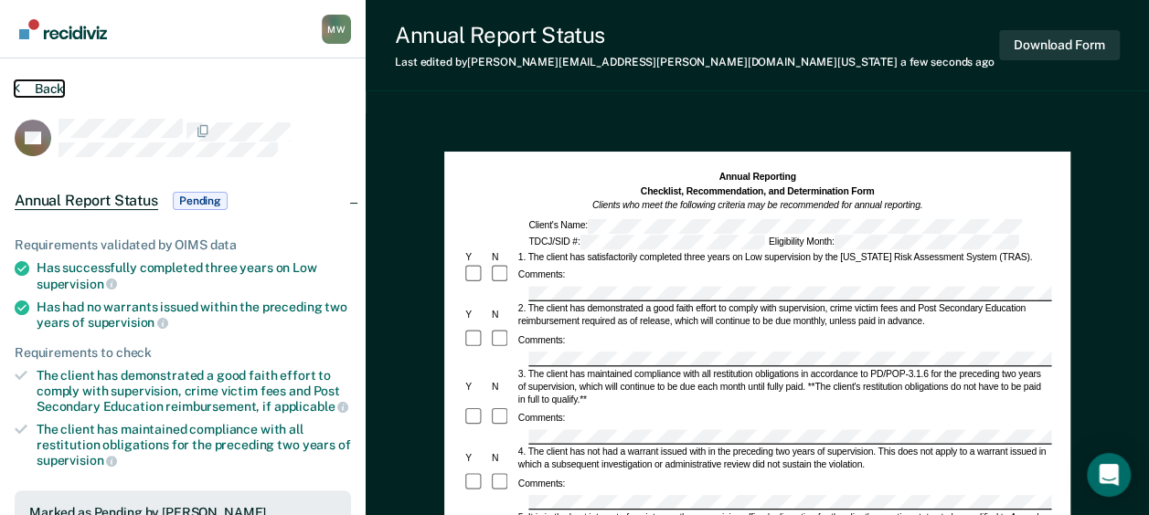
click at [55, 92] on button "Back" at bounding box center [39, 88] width 49 height 16
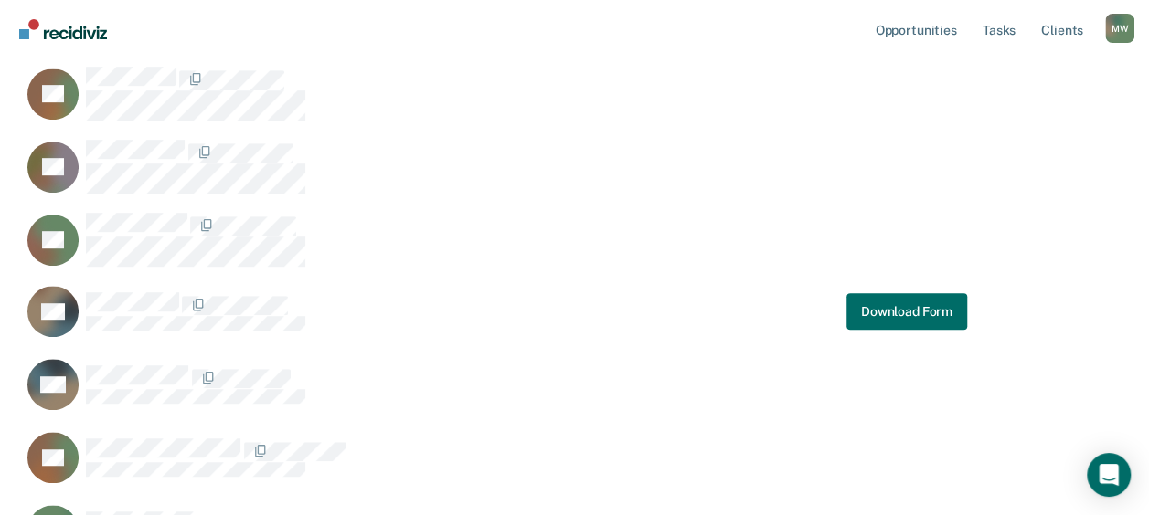
scroll to position [457, 0]
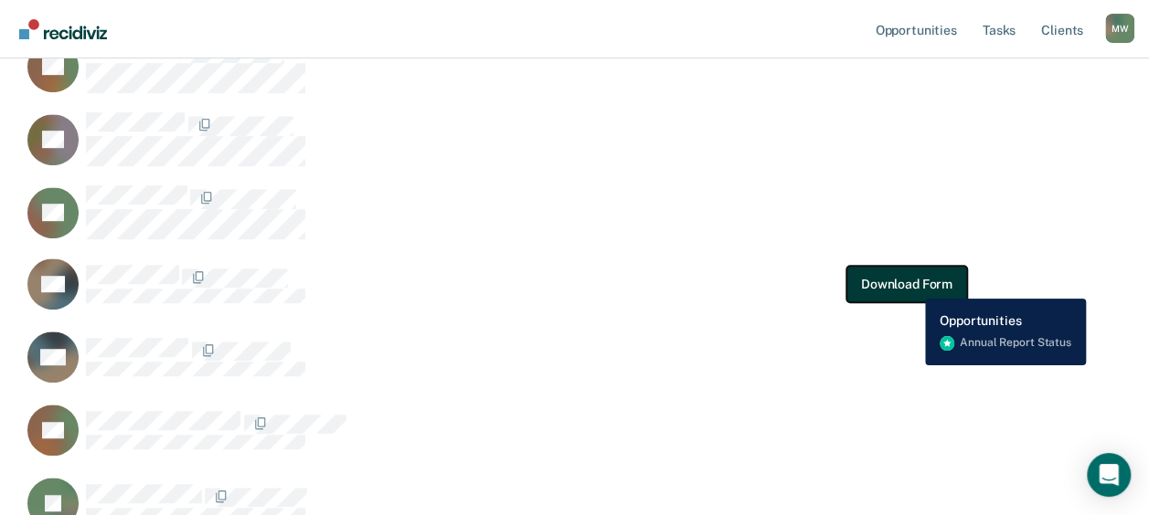
click at [911, 285] on button "Download Form" at bounding box center [906, 284] width 121 height 37
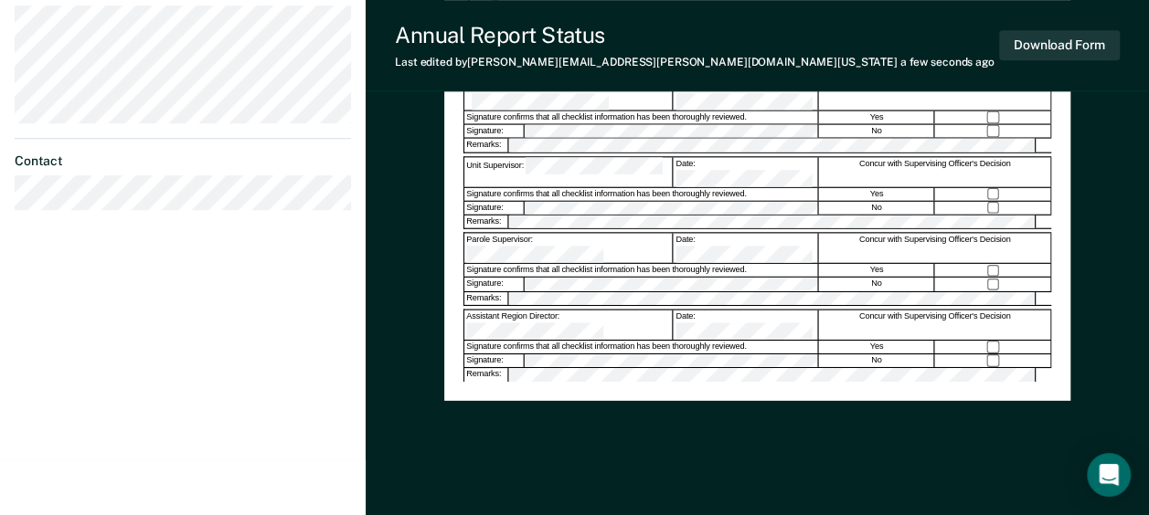
scroll to position [594, 0]
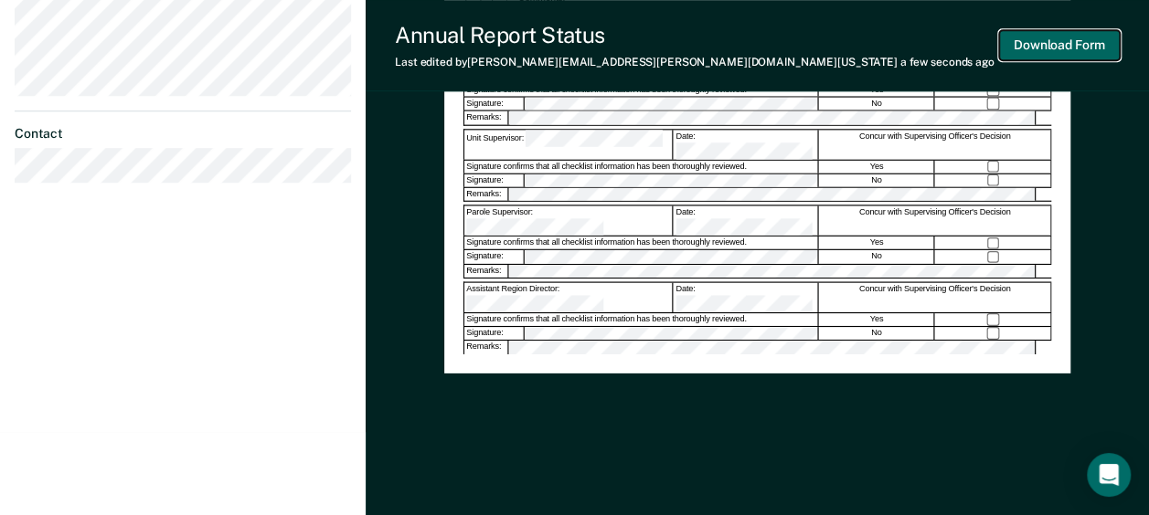
click at [1053, 43] on button "Download Form" at bounding box center [1059, 45] width 121 height 30
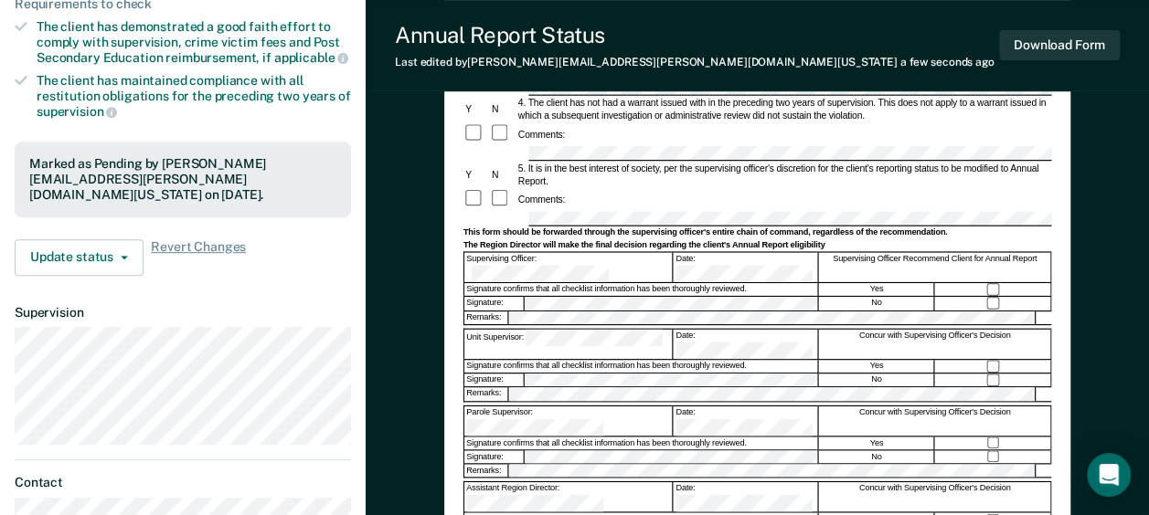
scroll to position [0, 0]
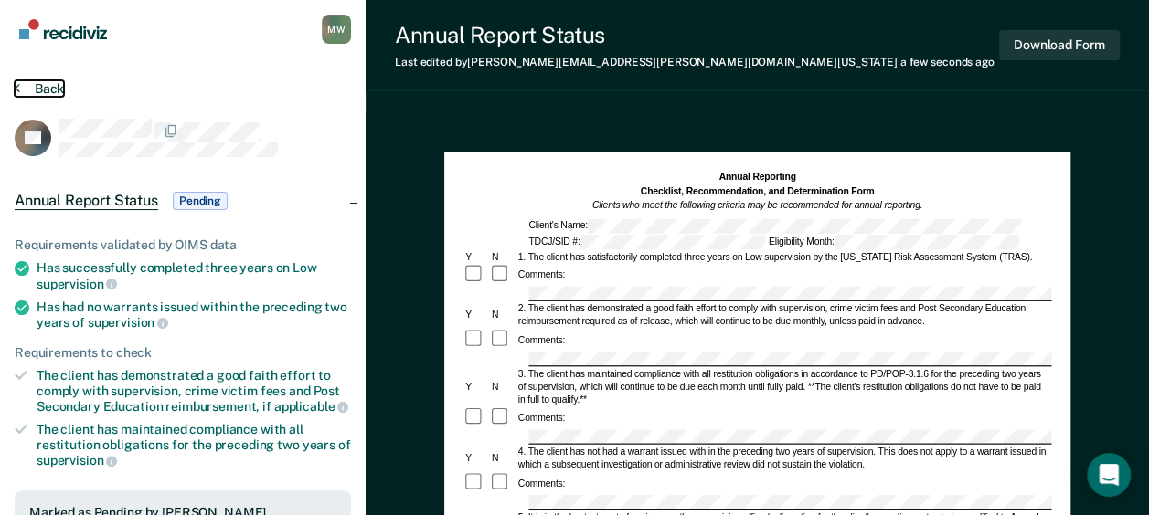
click at [51, 90] on button "Back" at bounding box center [39, 88] width 49 height 16
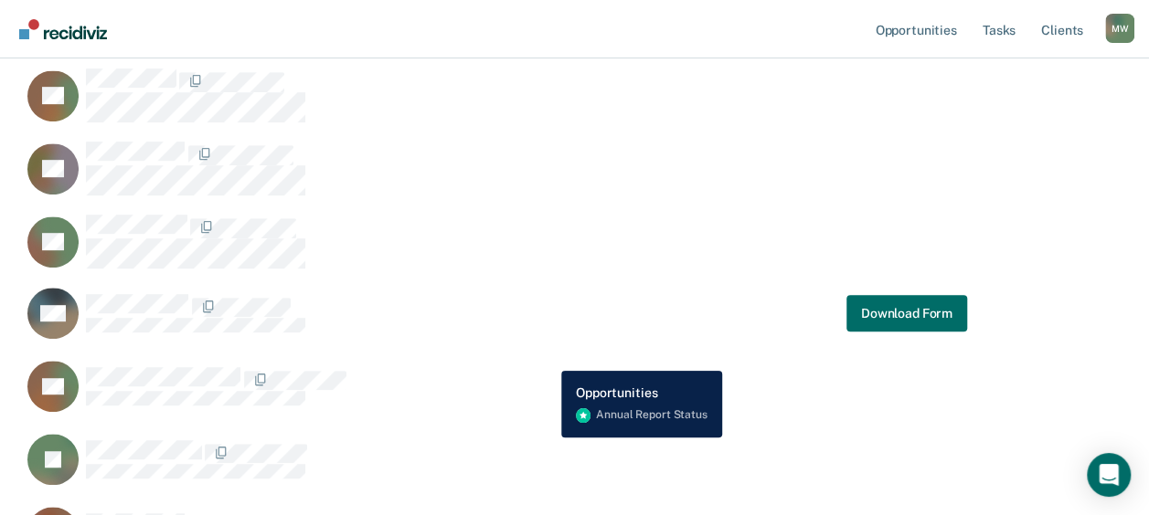
scroll to position [457, 0]
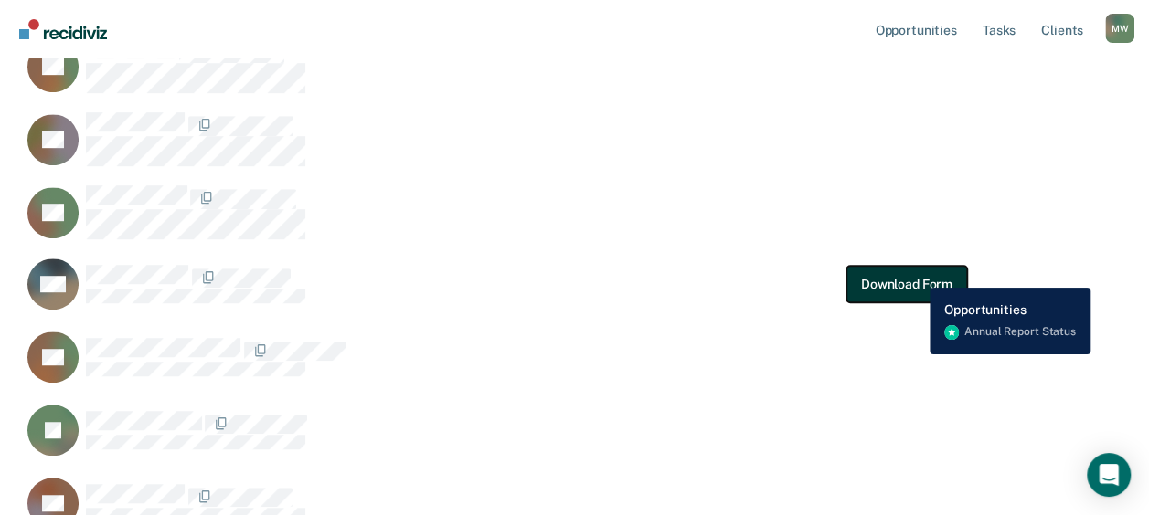
drag, startPoint x: 955, startPoint y: 274, endPoint x: 916, endPoint y: 274, distance: 39.3
click at [916, 274] on button "Download Form" at bounding box center [906, 284] width 121 height 37
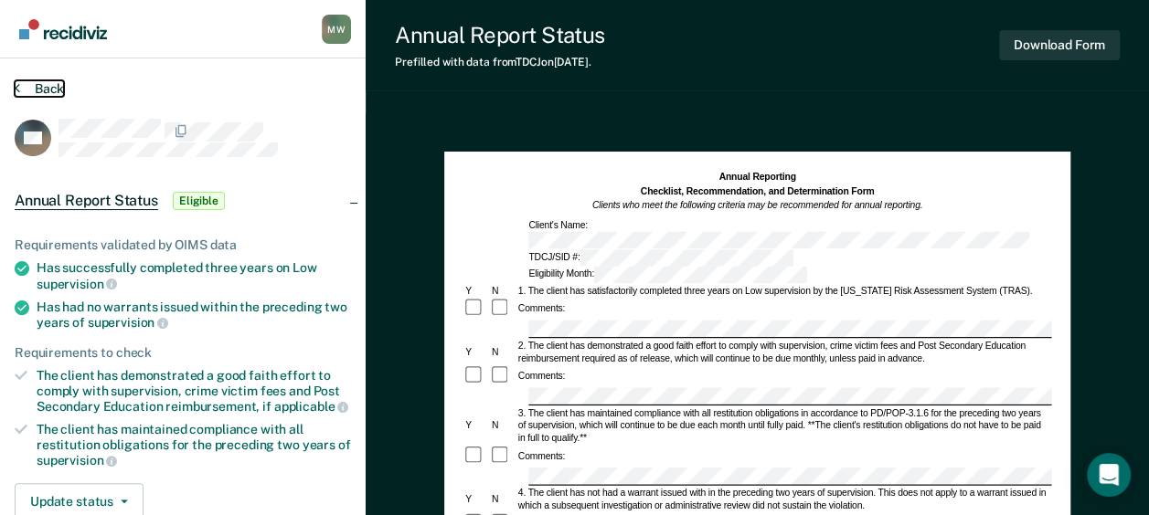
click at [37, 90] on button "Back" at bounding box center [39, 88] width 49 height 16
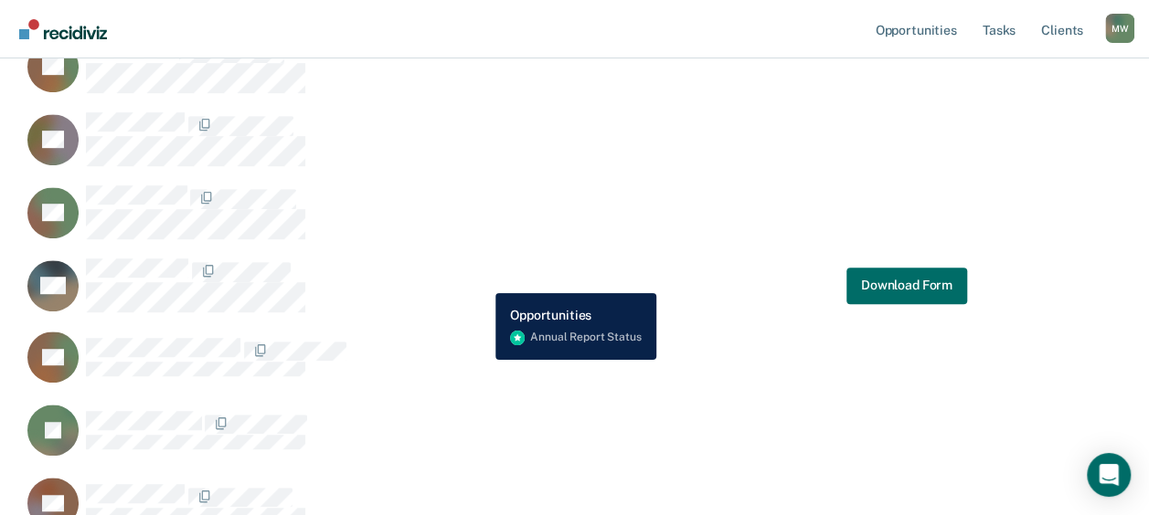
scroll to position [548, 0]
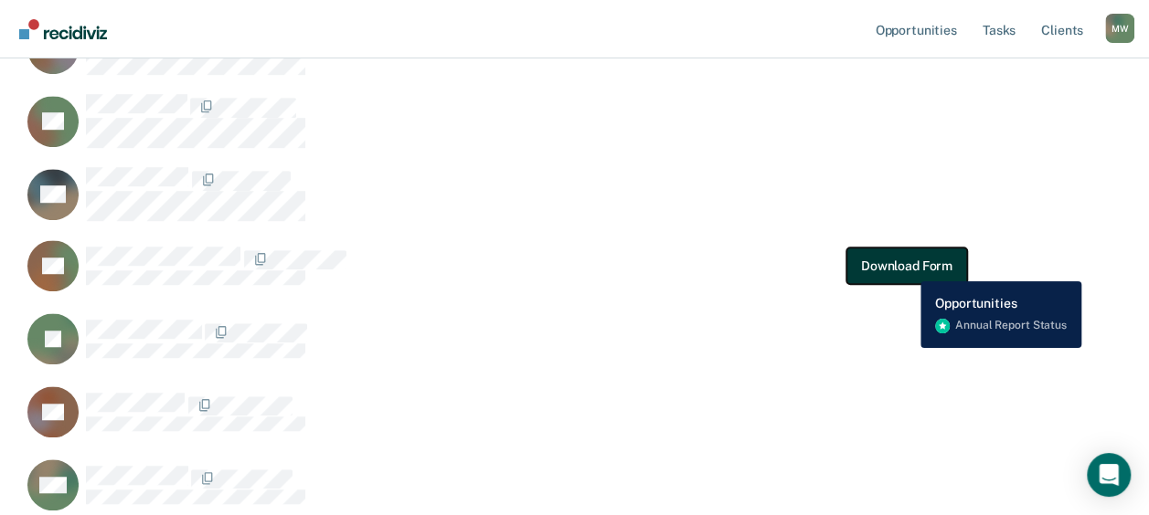
click at [906, 268] on button "Download Form" at bounding box center [906, 266] width 121 height 37
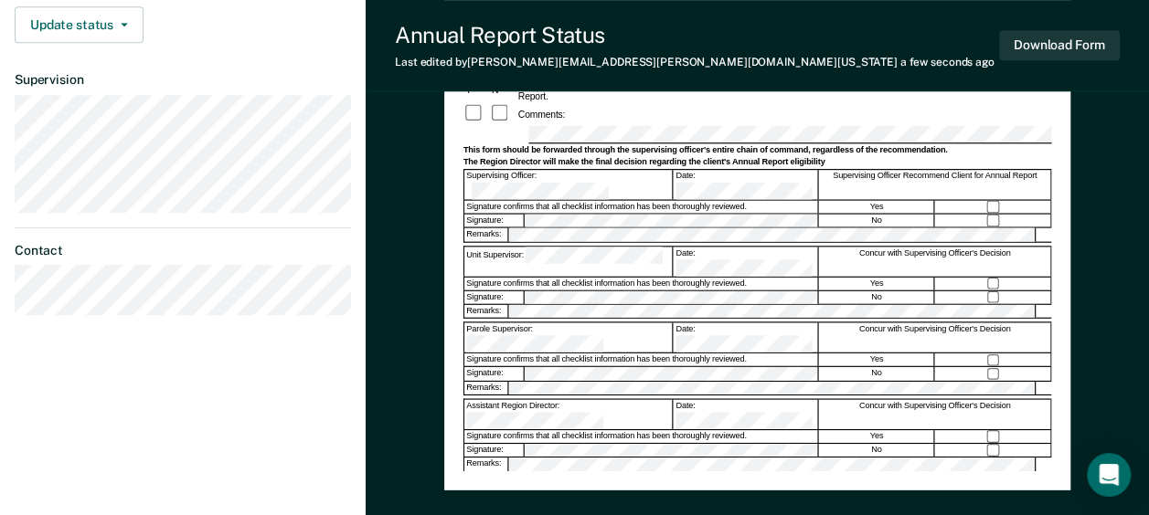
scroll to position [411, 0]
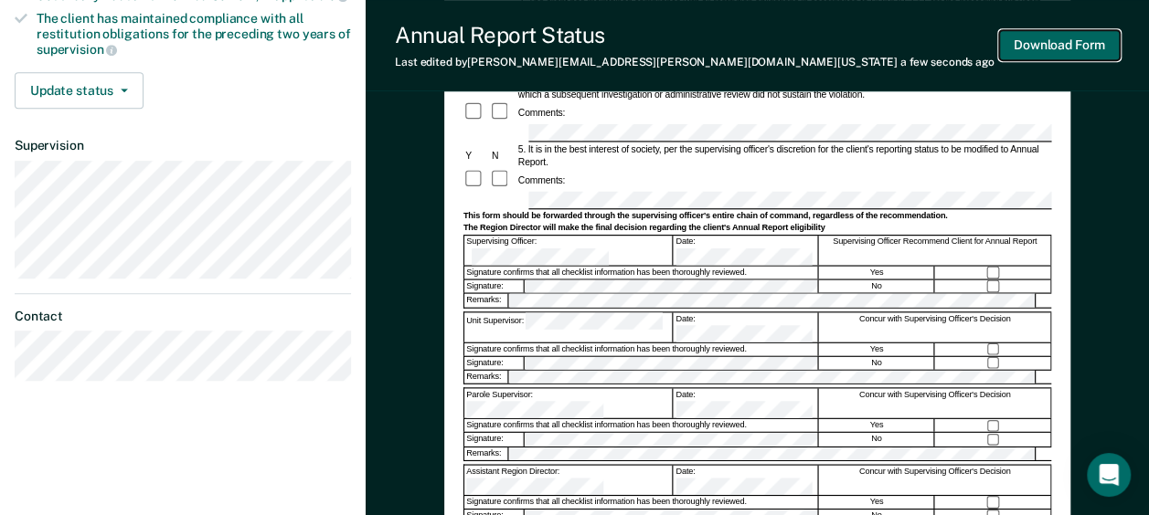
click at [1073, 48] on button "Download Form" at bounding box center [1059, 45] width 121 height 30
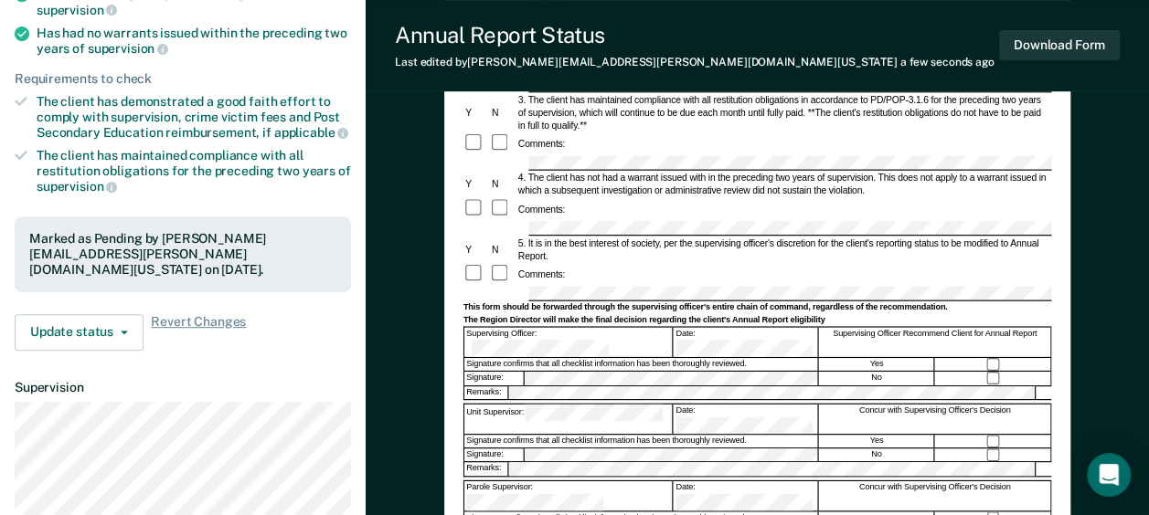
scroll to position [0, 0]
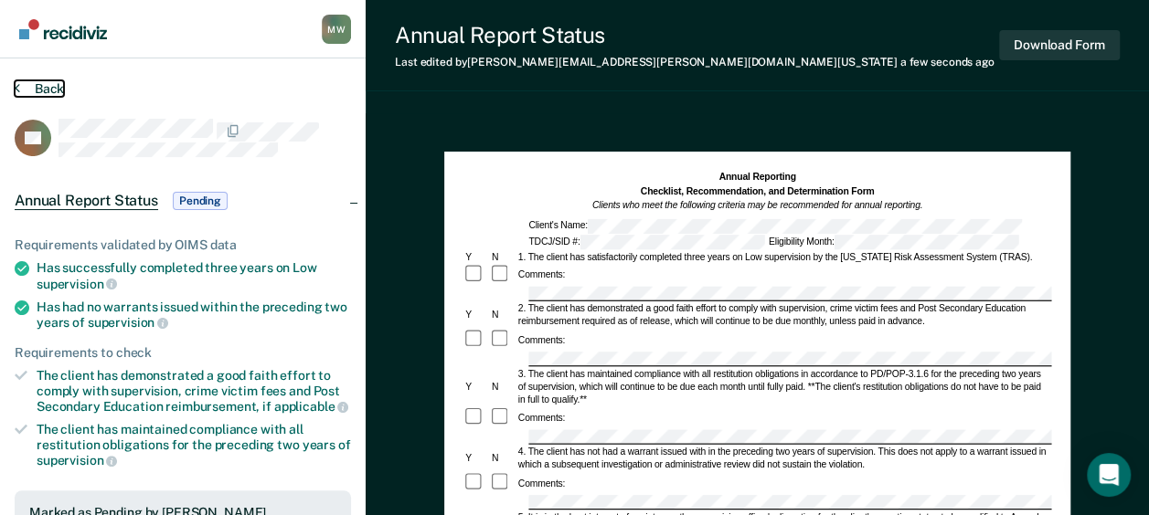
click at [46, 90] on button "Back" at bounding box center [39, 88] width 49 height 16
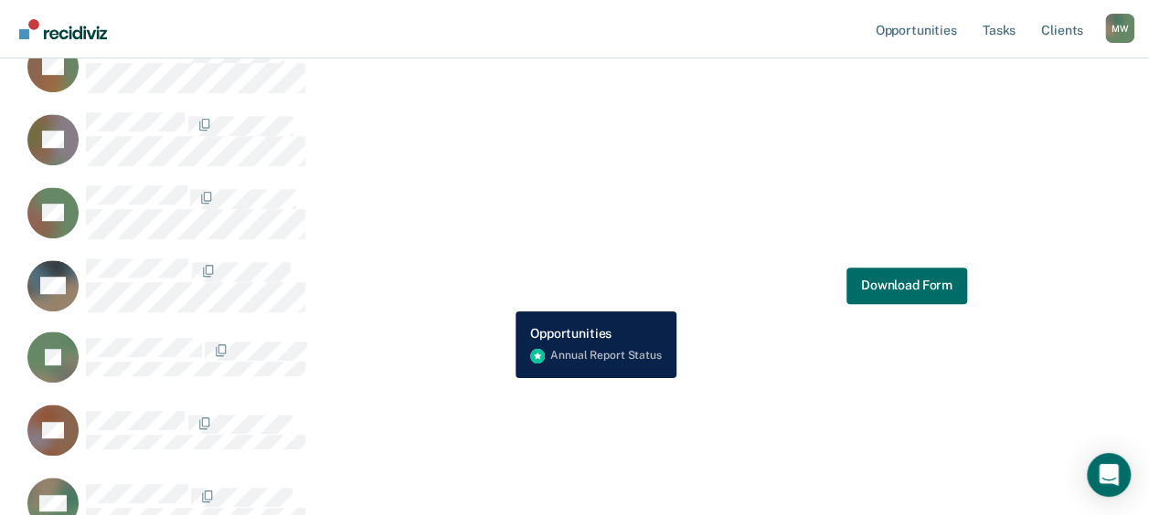
scroll to position [548, 0]
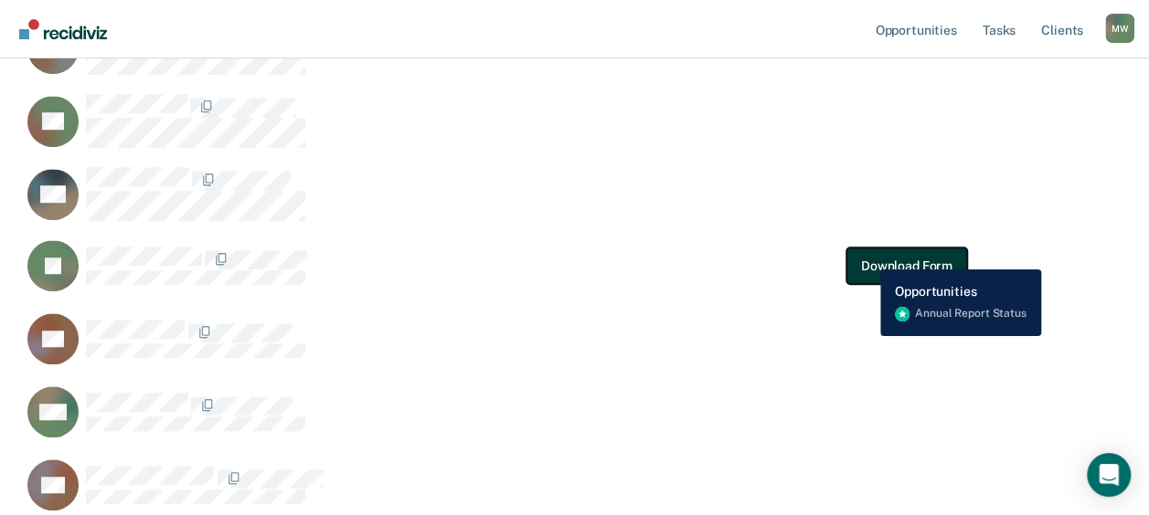
click at [869, 256] on button "Download Form" at bounding box center [906, 266] width 121 height 37
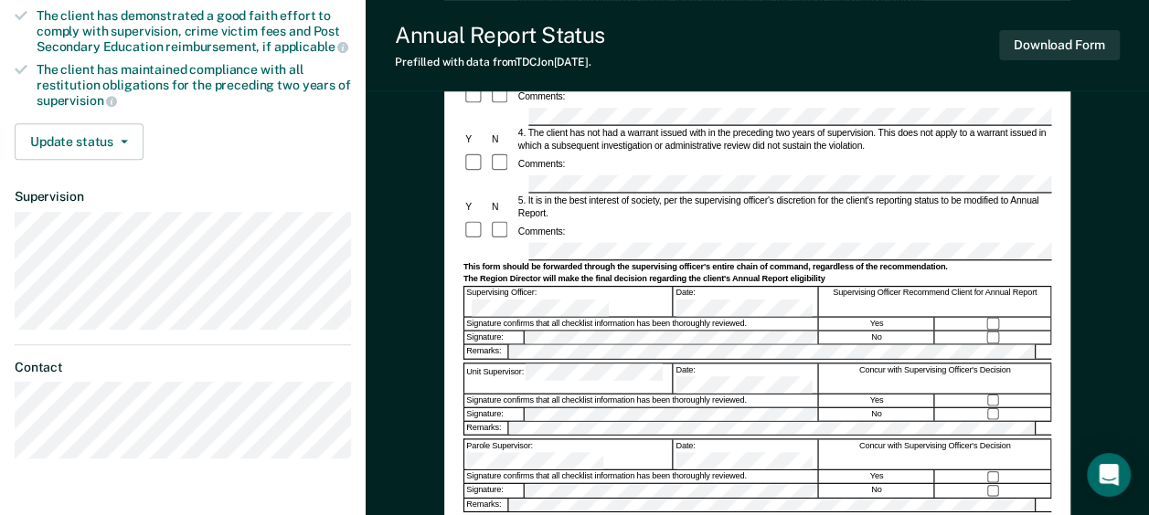
scroll to position [366, 0]
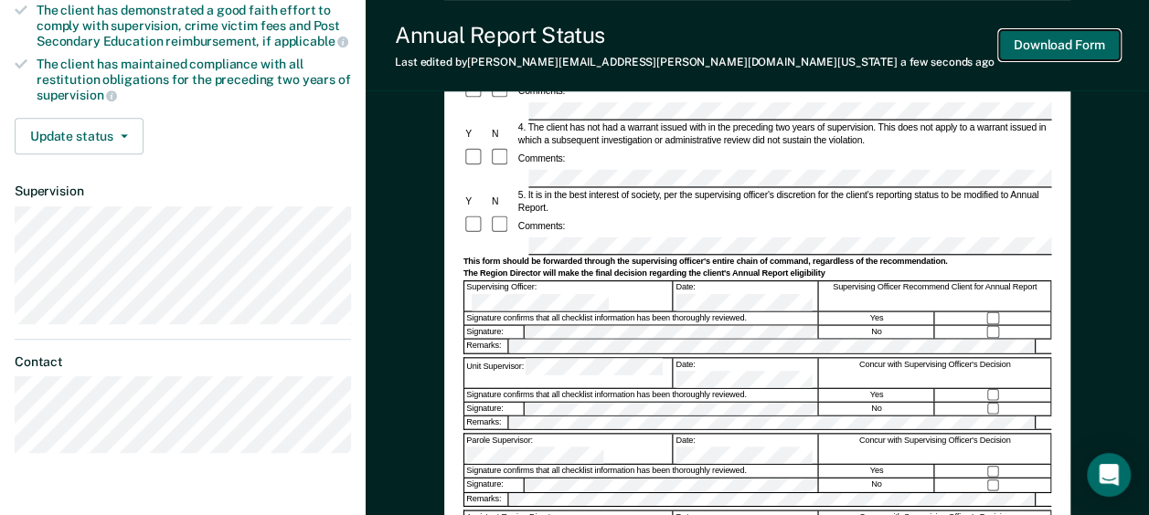
click at [1040, 46] on button "Download Form" at bounding box center [1059, 45] width 121 height 30
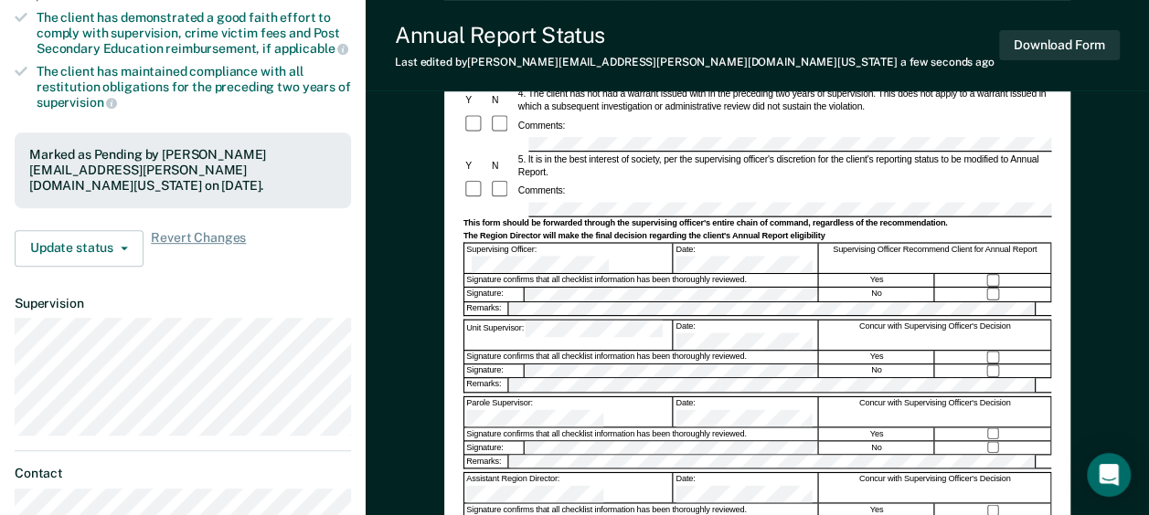
scroll to position [0, 0]
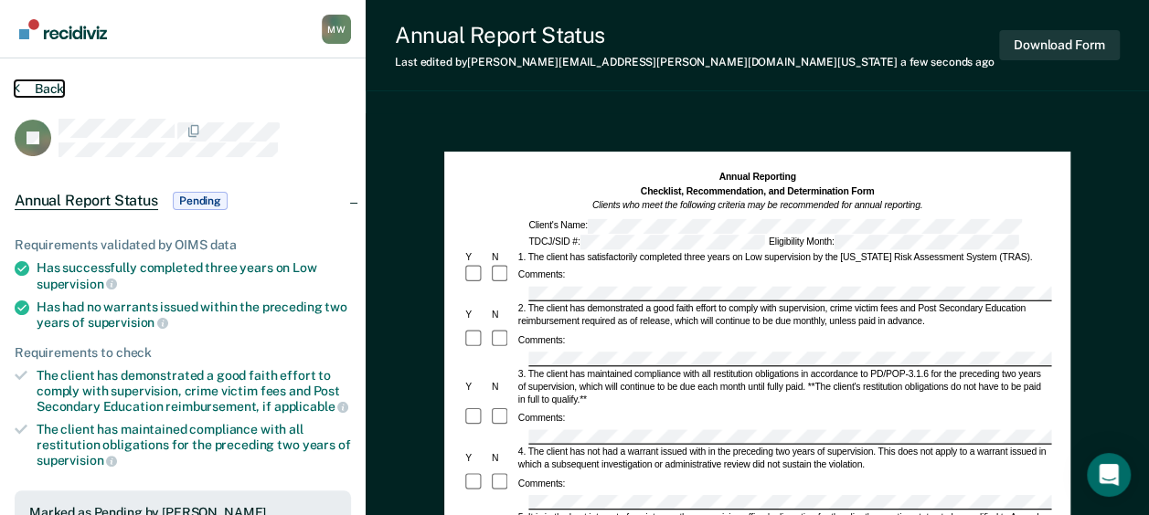
click at [57, 88] on button "Back" at bounding box center [39, 88] width 49 height 16
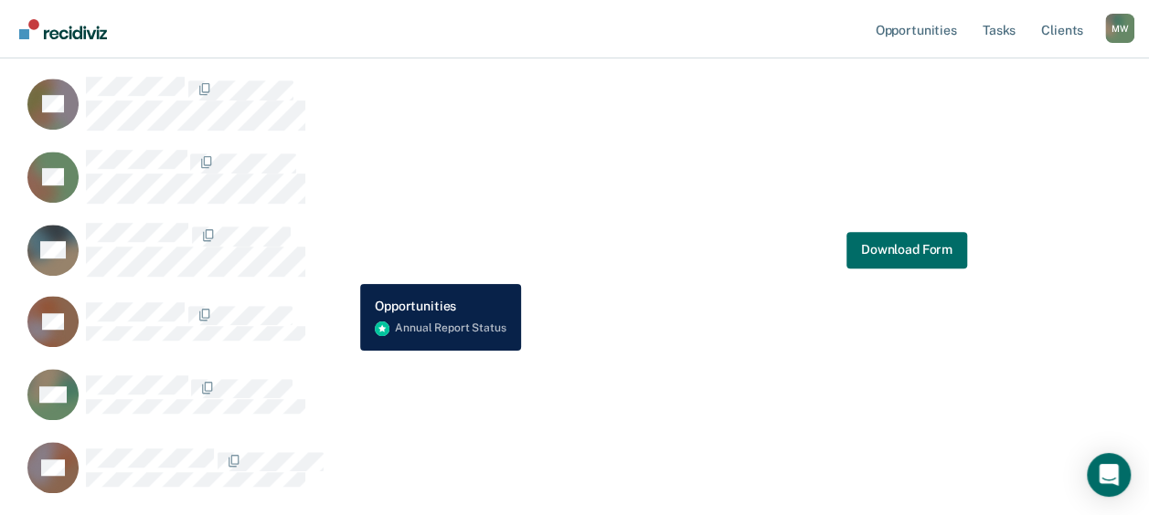
scroll to position [548, 0]
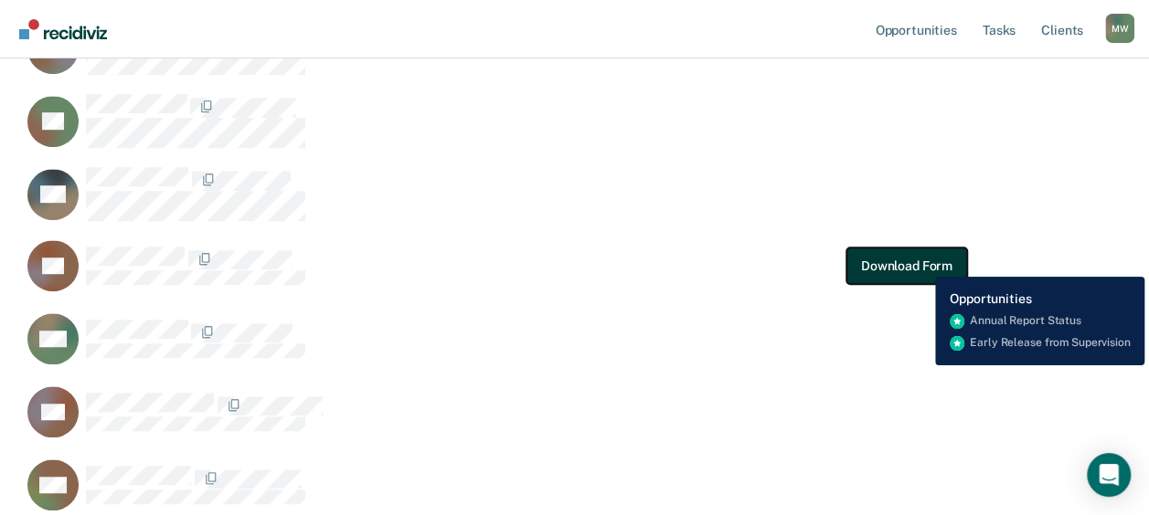
click at [921, 263] on button "Download Form" at bounding box center [906, 266] width 121 height 37
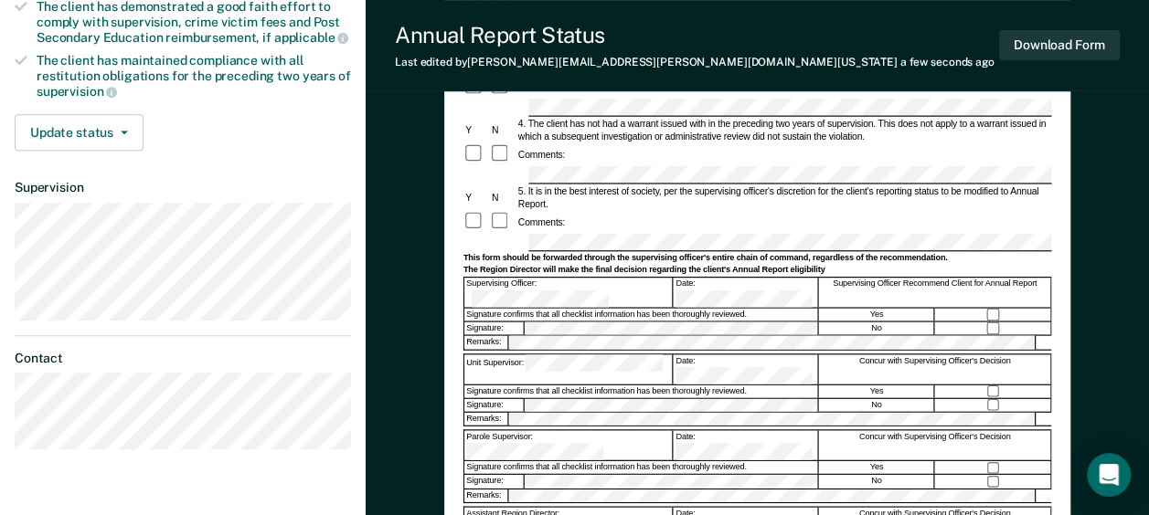
scroll to position [274, 0]
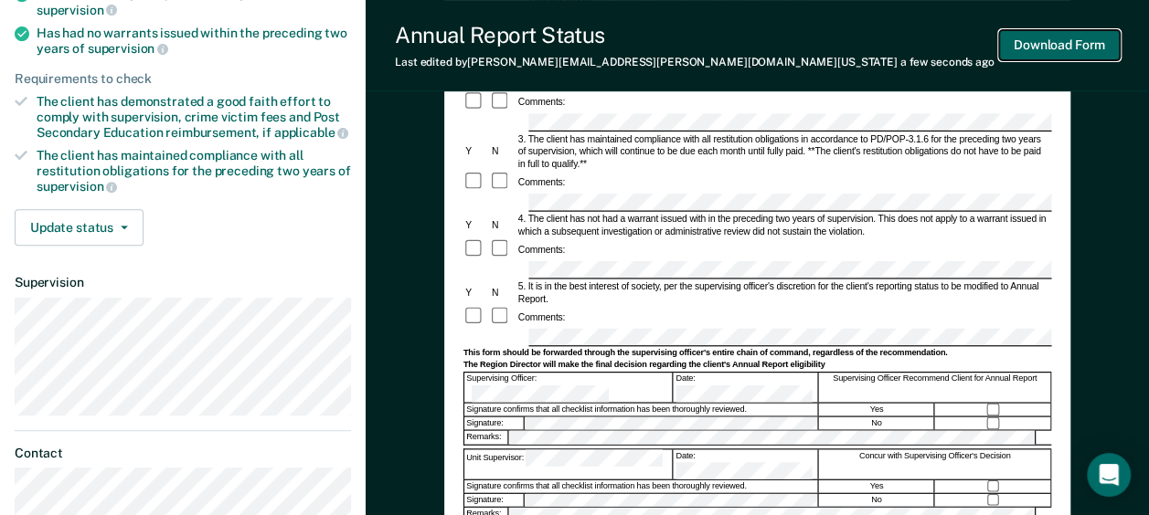
click at [1058, 47] on button "Download Form" at bounding box center [1059, 45] width 121 height 30
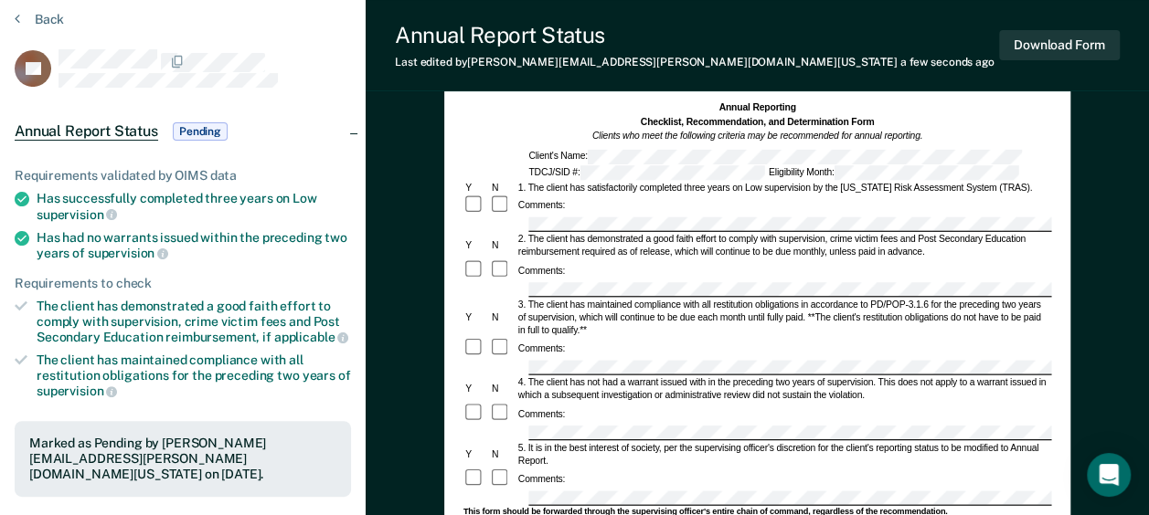
scroll to position [0, 0]
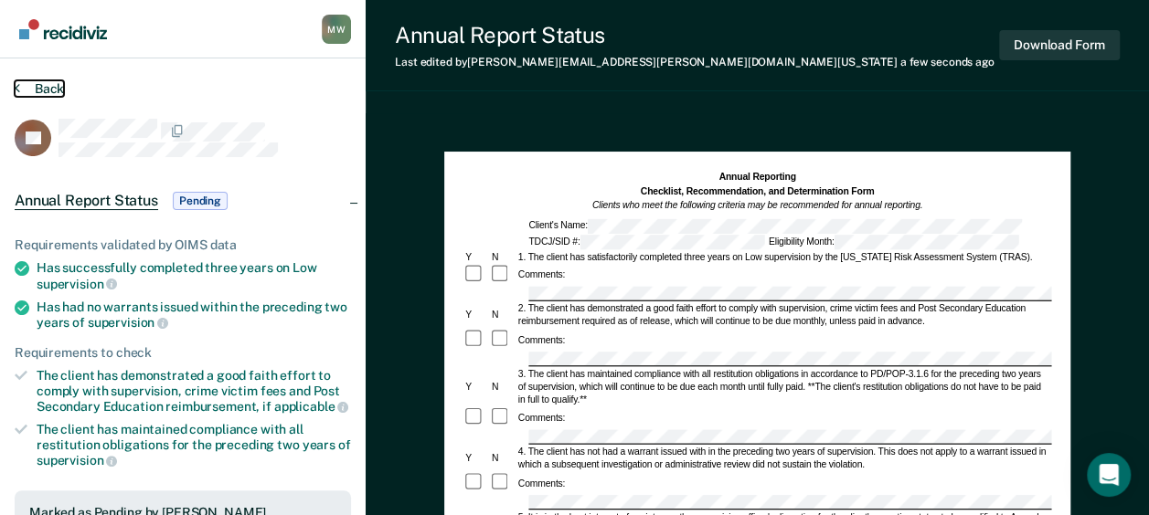
click at [49, 87] on button "Back" at bounding box center [39, 88] width 49 height 16
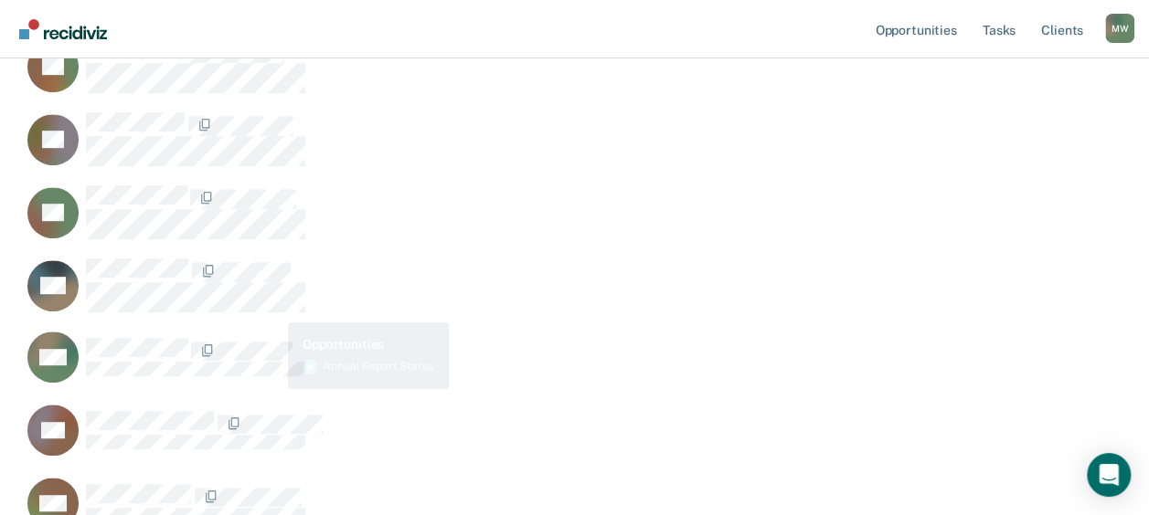
scroll to position [548, 0]
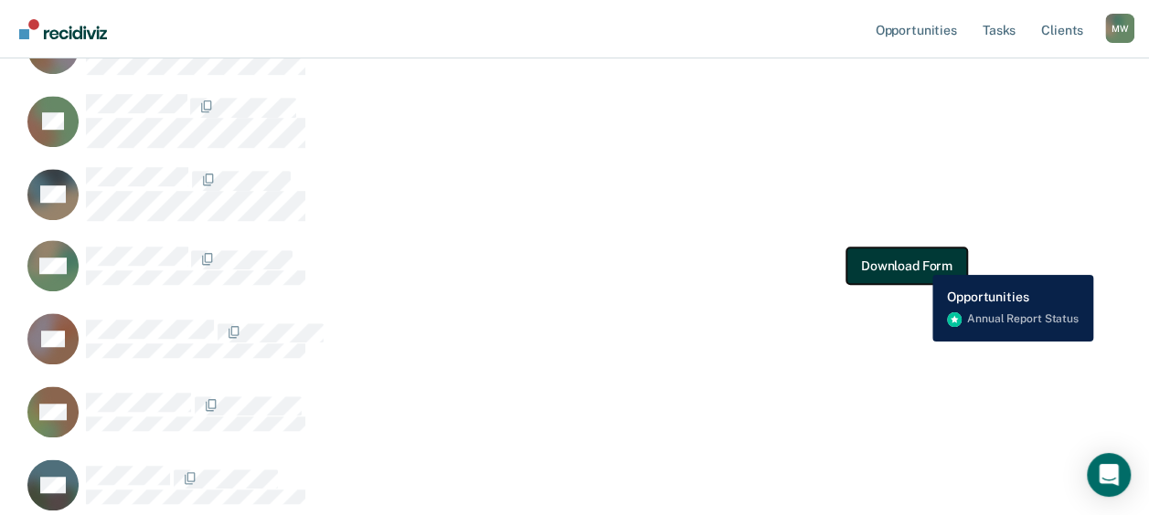
click at [918, 261] on button "Download Form" at bounding box center [906, 266] width 121 height 37
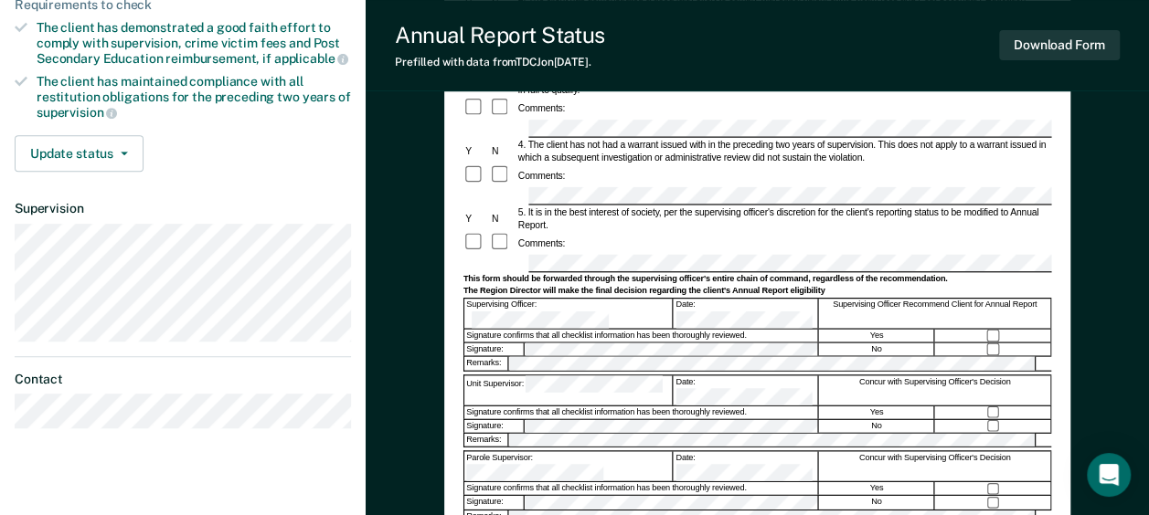
scroll to position [366, 0]
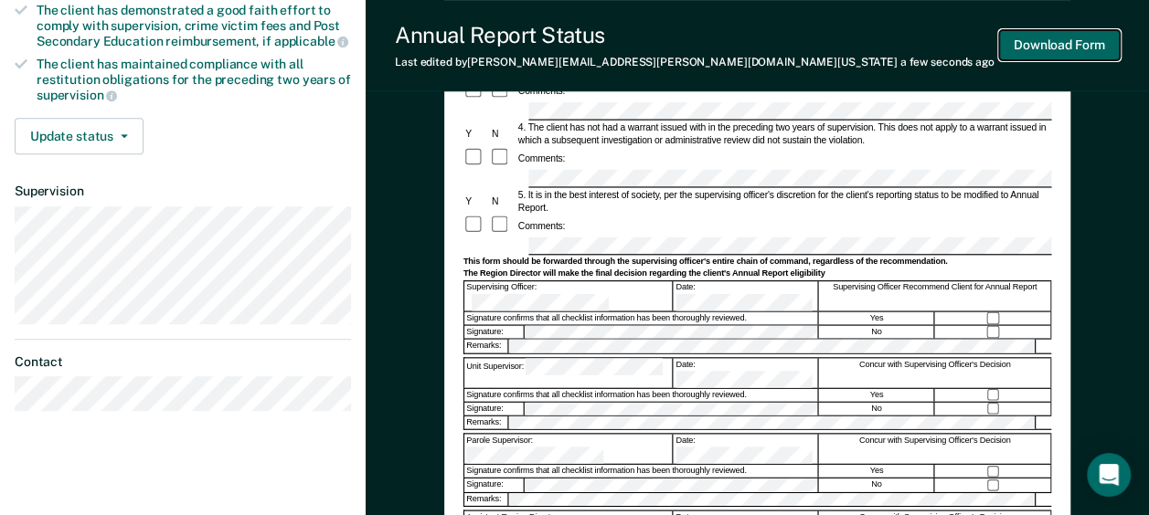
click at [1031, 42] on button "Download Form" at bounding box center [1059, 45] width 121 height 30
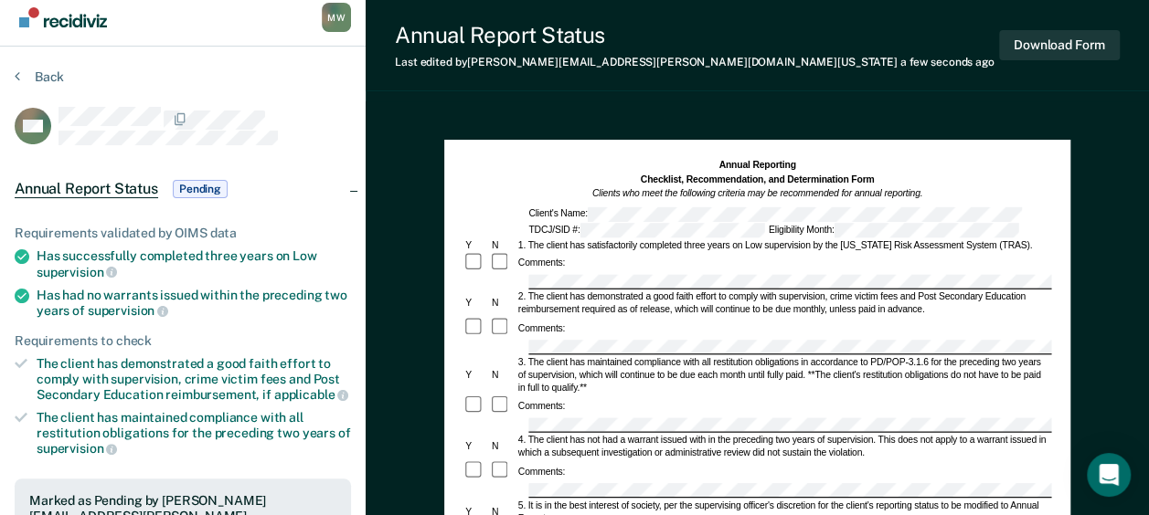
scroll to position [0, 0]
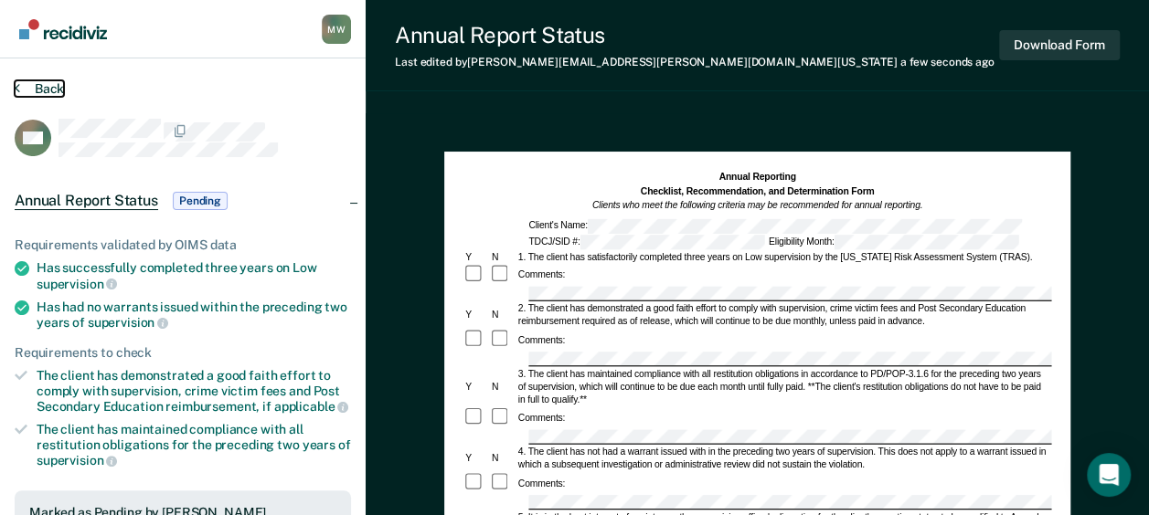
click at [49, 84] on button "Back" at bounding box center [39, 88] width 49 height 16
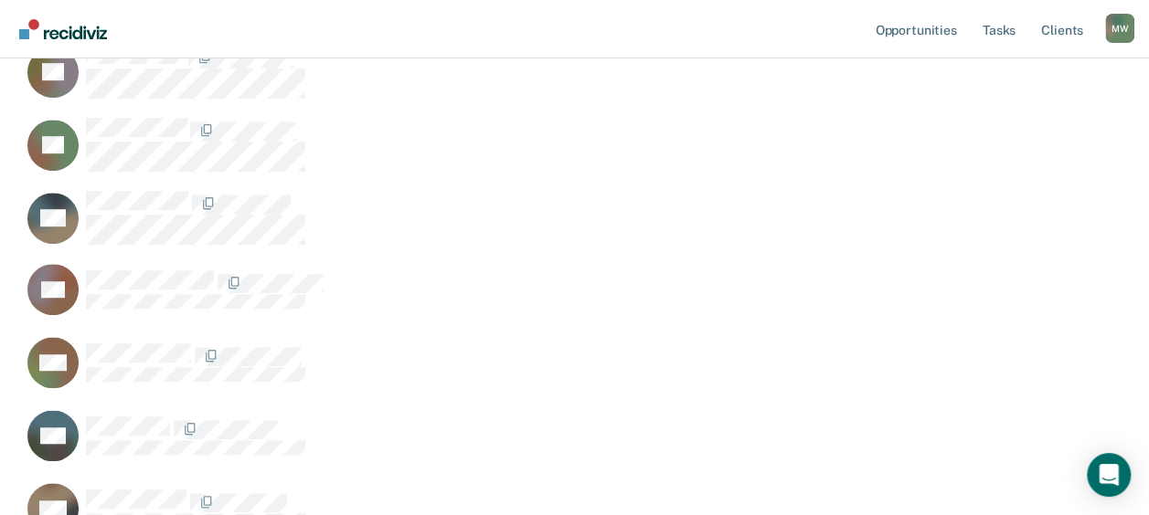
scroll to position [548, 0]
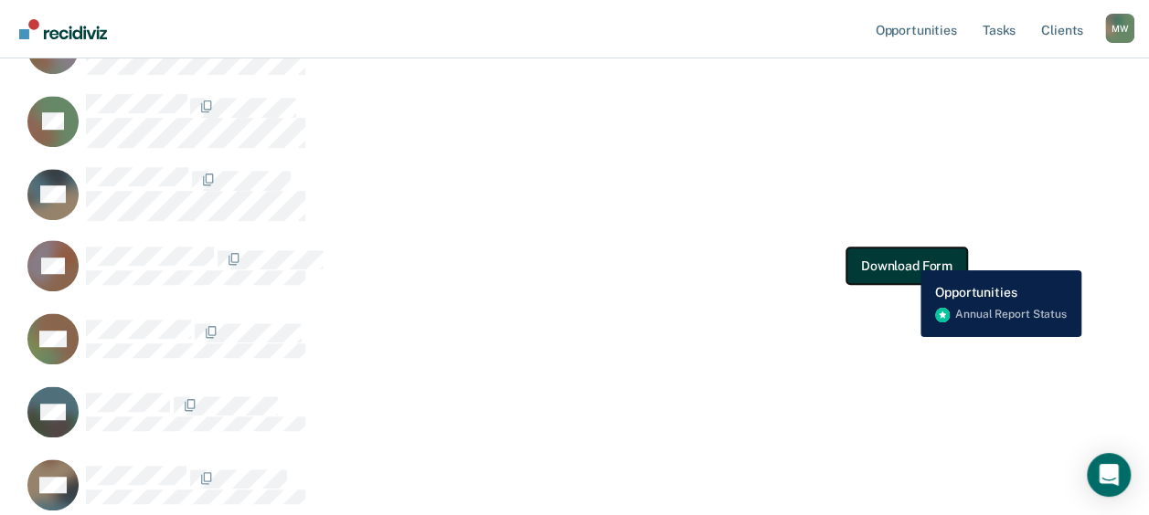
click at [907, 257] on button "Download Form" at bounding box center [906, 266] width 121 height 37
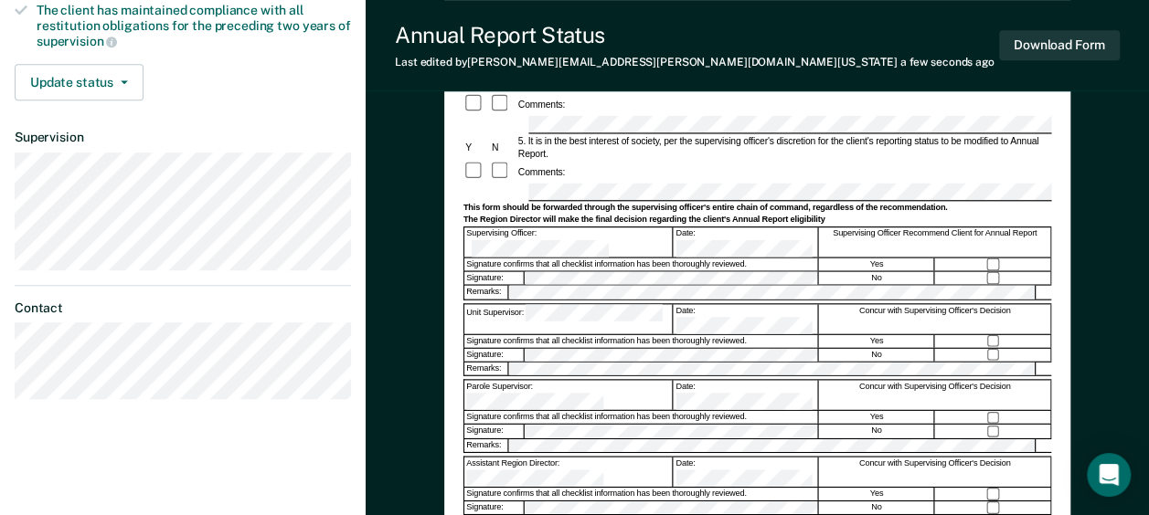
scroll to position [594, 0]
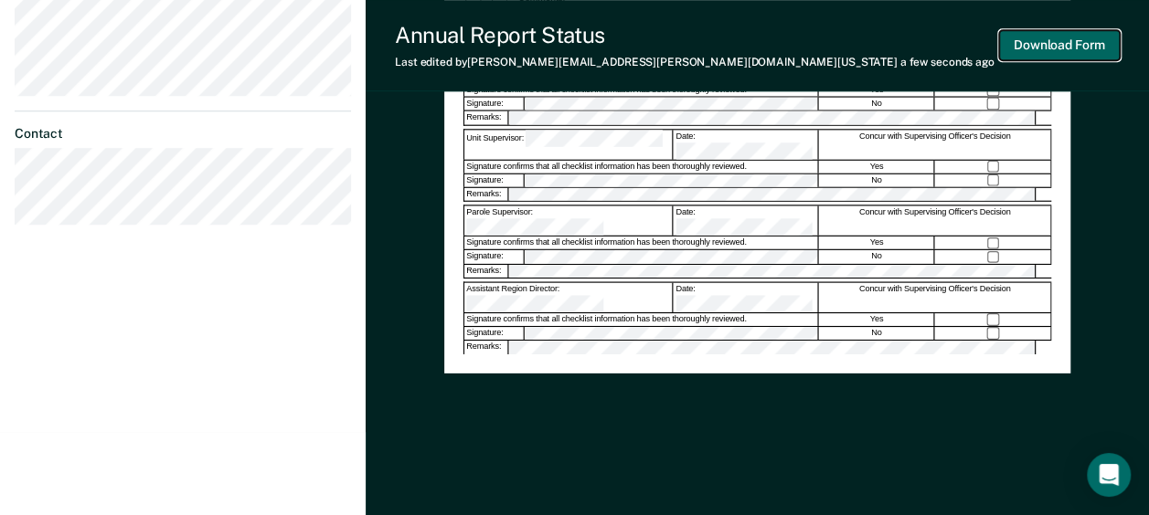
click at [1060, 37] on button "Download Form" at bounding box center [1059, 45] width 121 height 30
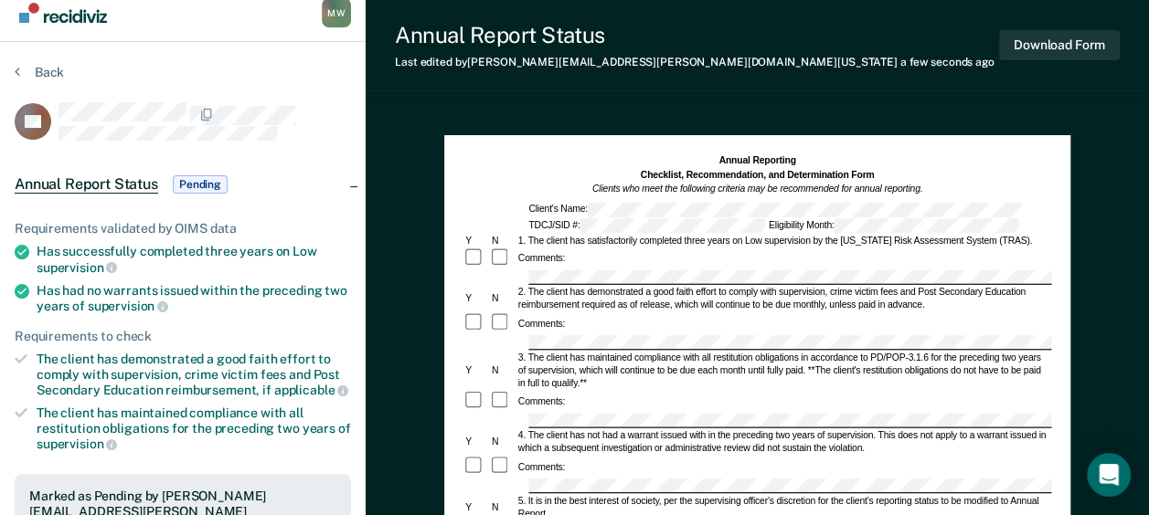
scroll to position [0, 0]
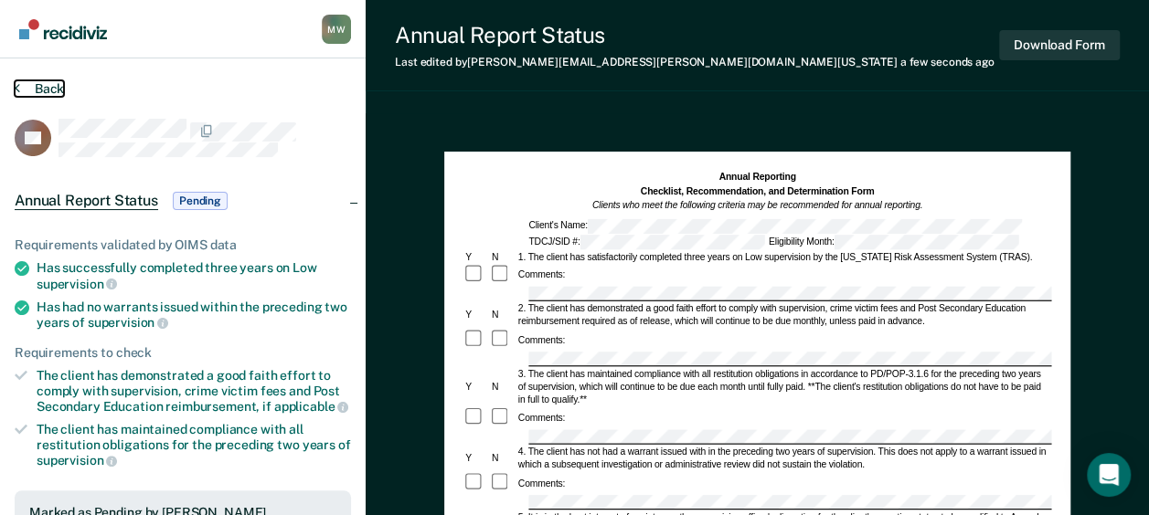
click at [51, 89] on button "Back" at bounding box center [39, 88] width 49 height 16
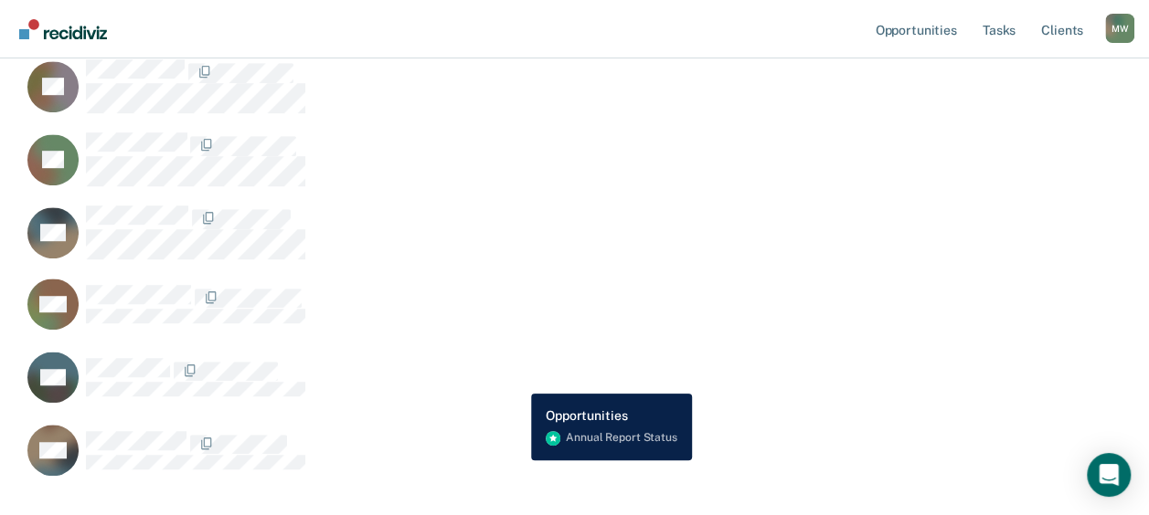
scroll to position [548, 0]
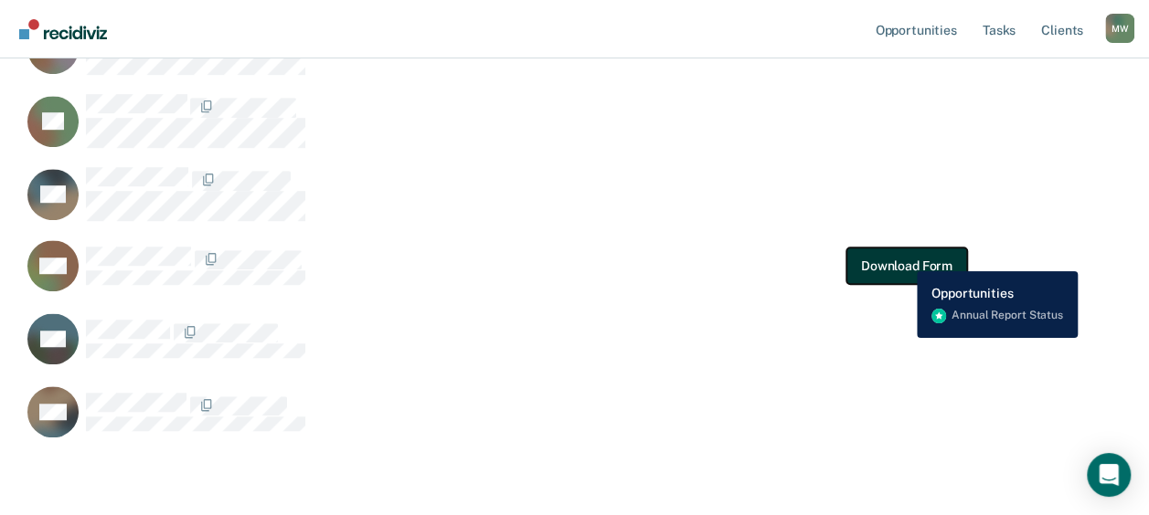
click at [903, 258] on button "Download Form" at bounding box center [906, 266] width 121 height 37
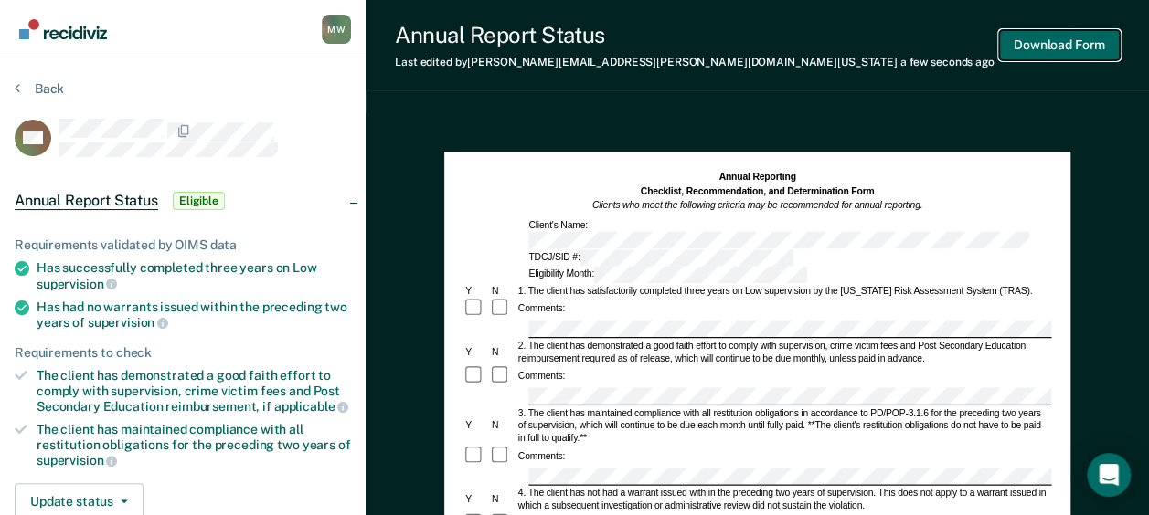
click at [1049, 48] on button "Download Form" at bounding box center [1059, 45] width 121 height 30
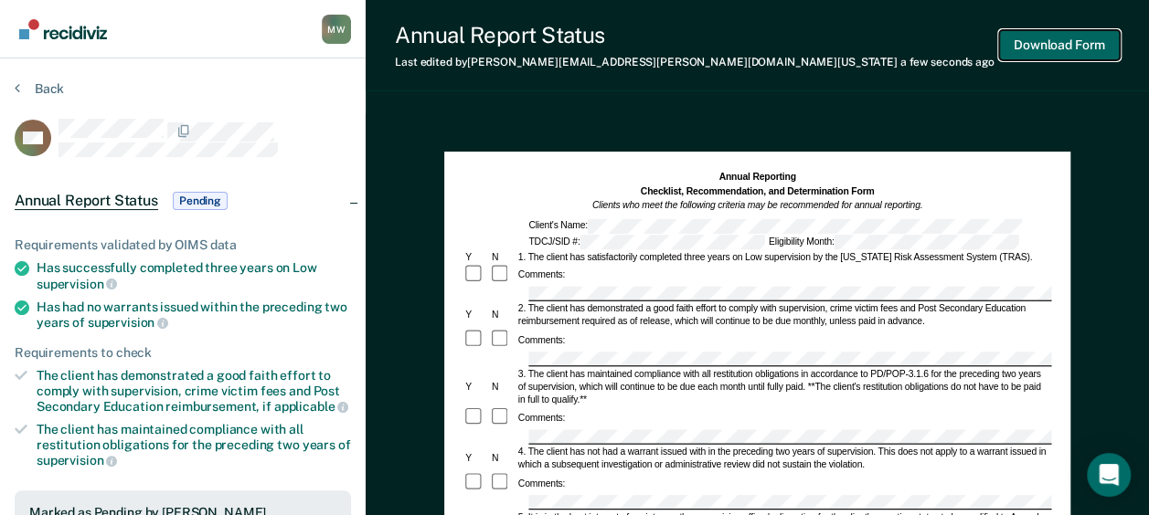
click at [1048, 40] on button "Download Form" at bounding box center [1059, 45] width 121 height 30
click at [35, 87] on button "Back" at bounding box center [39, 88] width 49 height 16
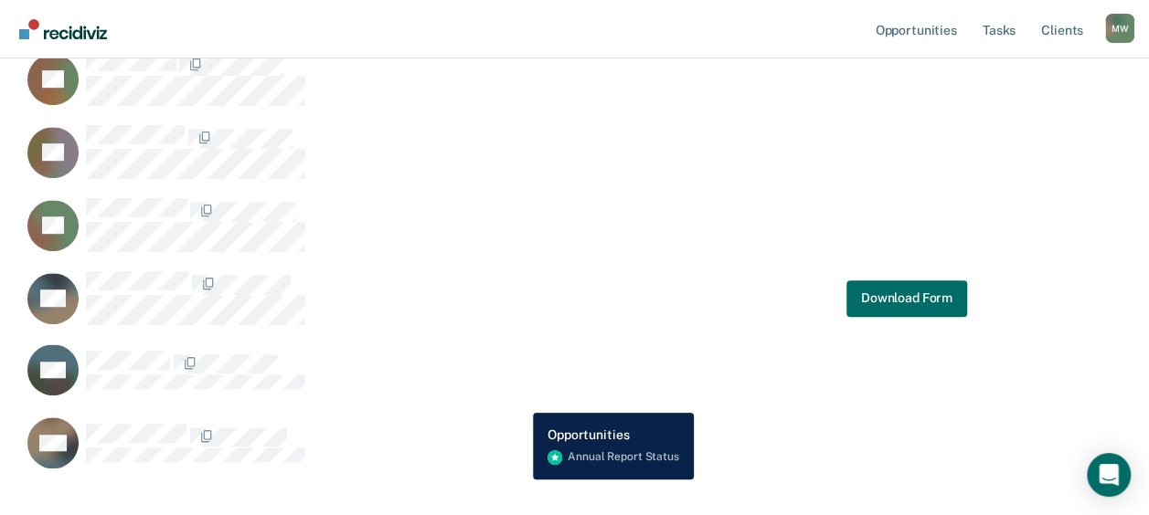
scroll to position [457, 0]
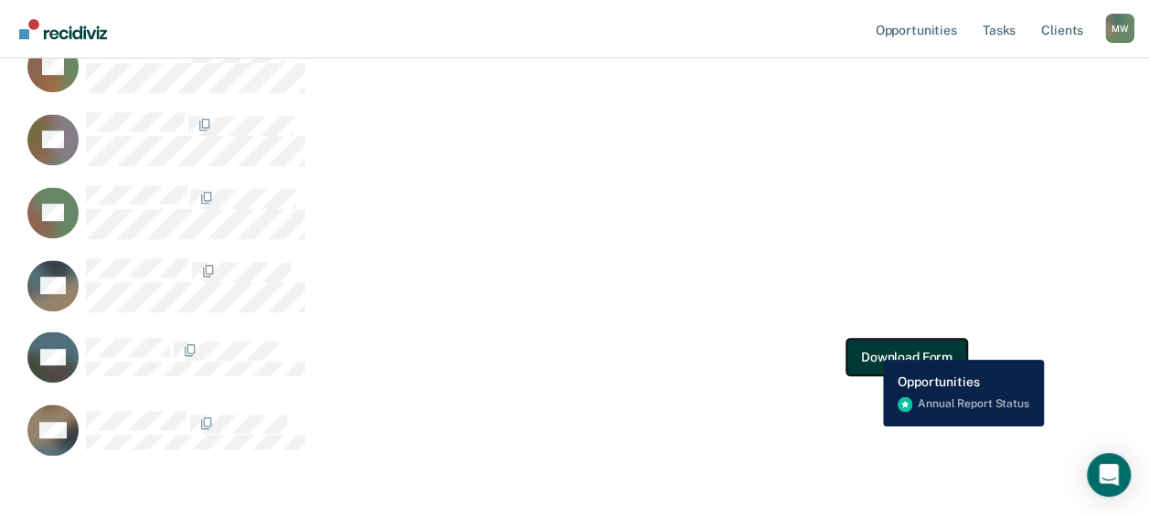
click at [870, 347] on button "Download Form" at bounding box center [906, 357] width 121 height 37
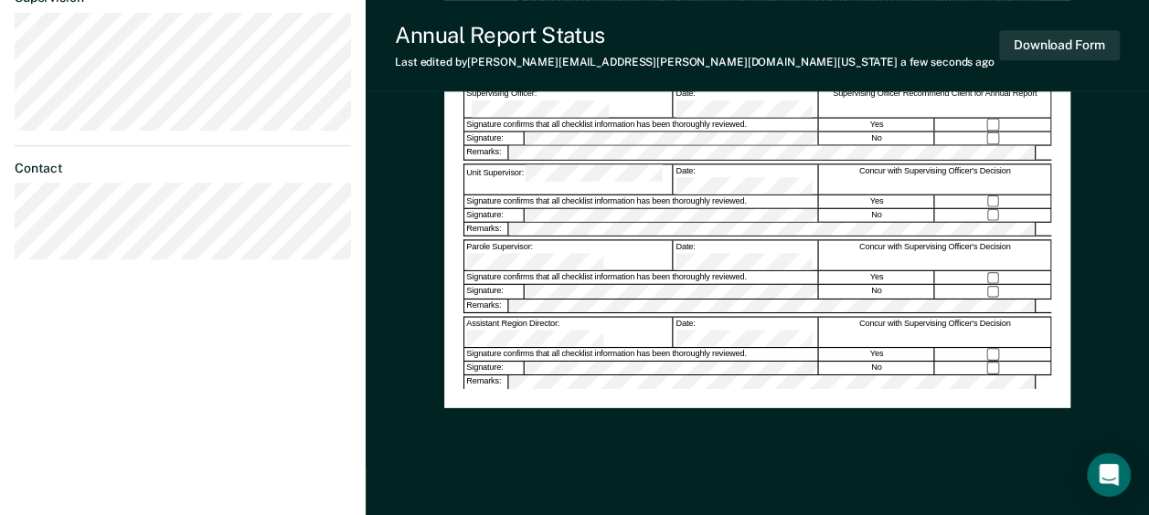
scroll to position [594, 0]
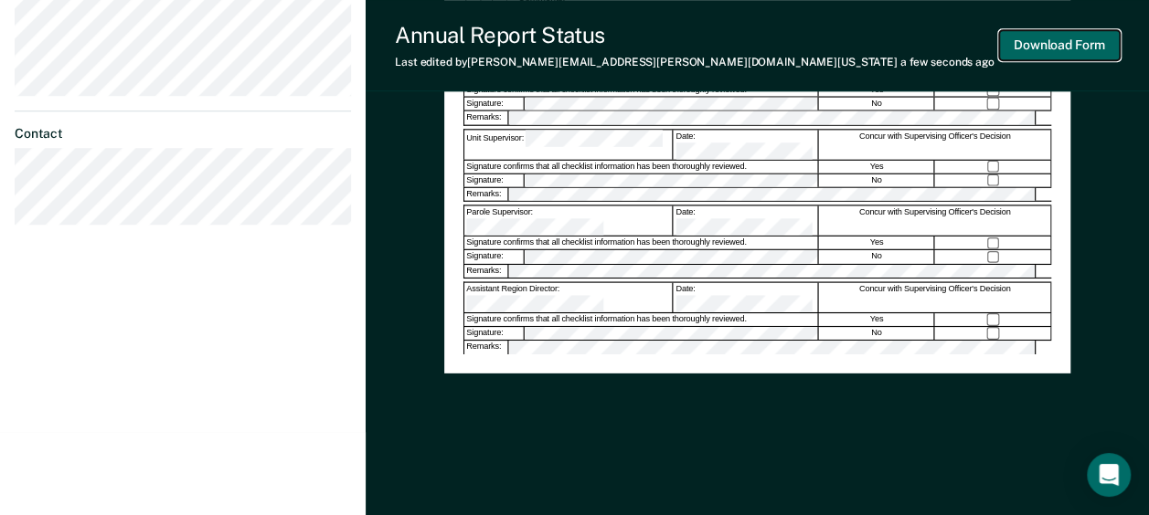
click at [1075, 42] on button "Download Form" at bounding box center [1059, 45] width 121 height 30
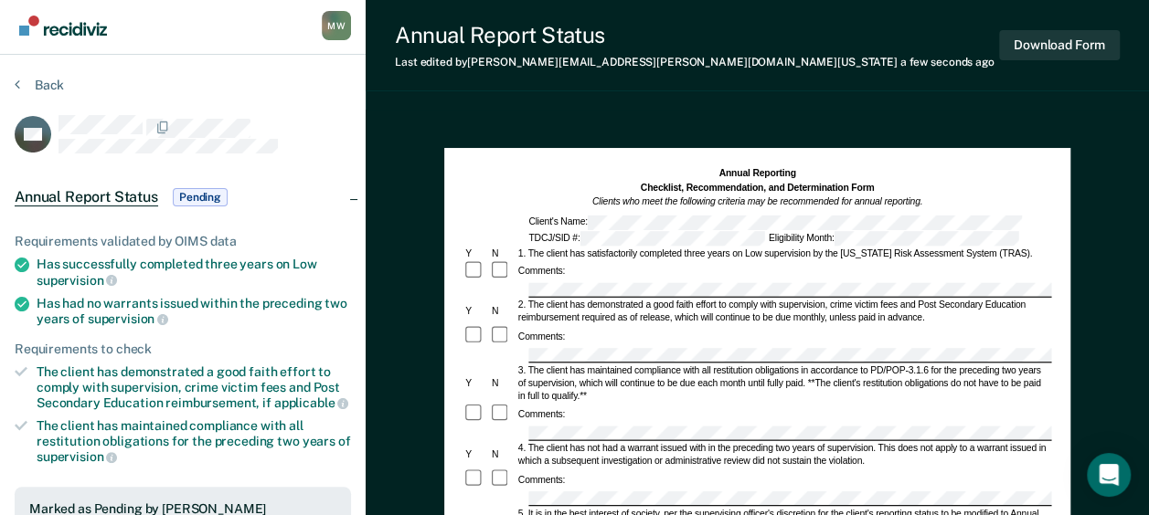
scroll to position [0, 0]
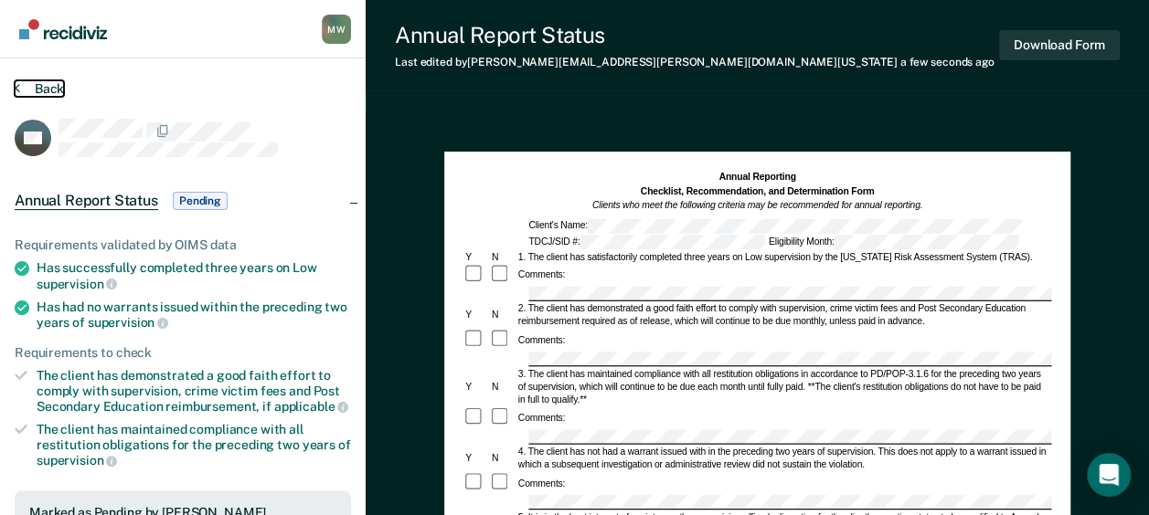
click at [48, 83] on button "Back" at bounding box center [39, 88] width 49 height 16
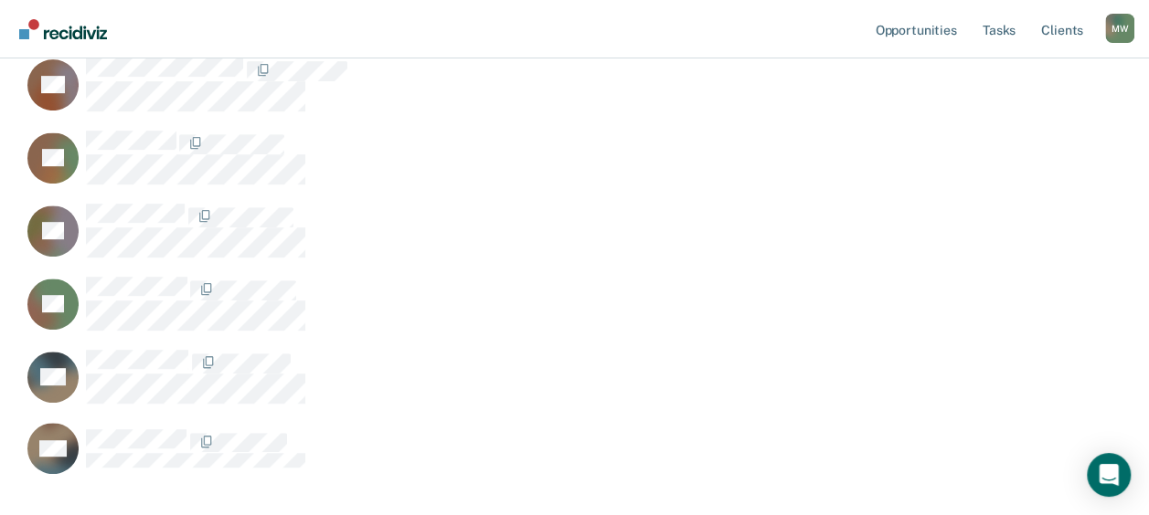
scroll to position [457, 0]
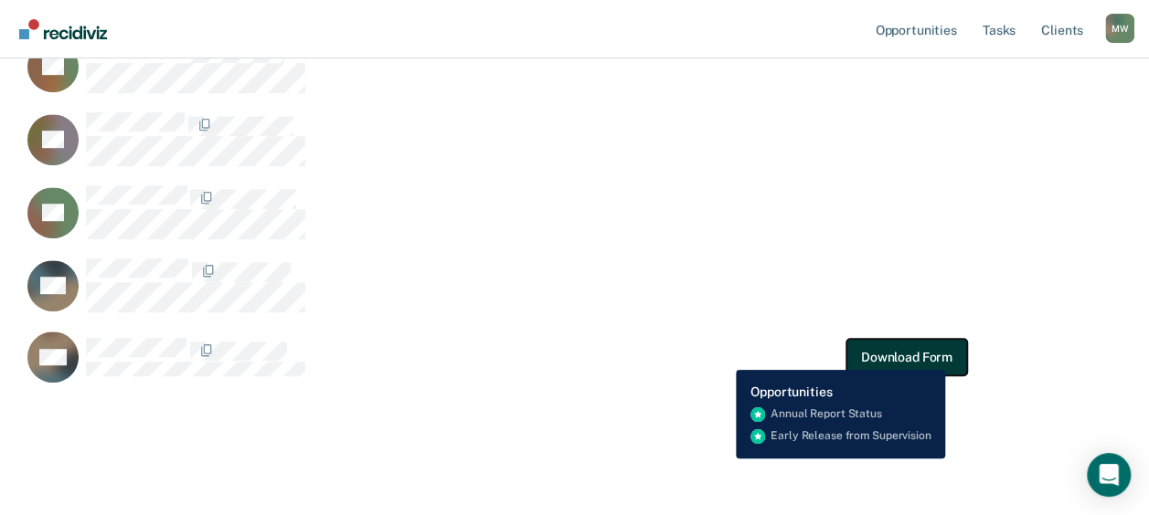
click at [946, 356] on button "Download Form" at bounding box center [906, 357] width 121 height 37
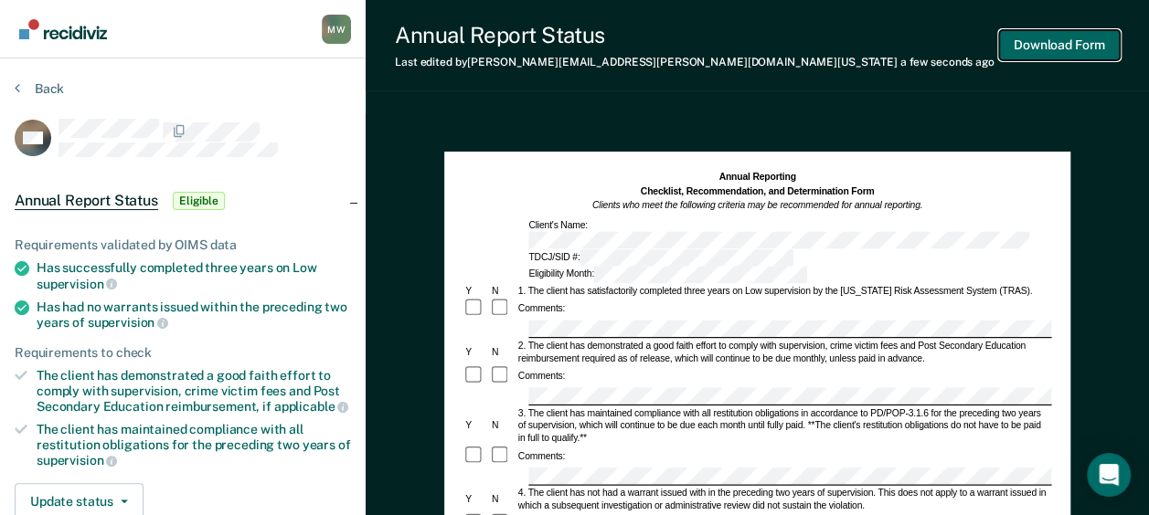
click at [1055, 39] on button "Download Form" at bounding box center [1059, 45] width 121 height 30
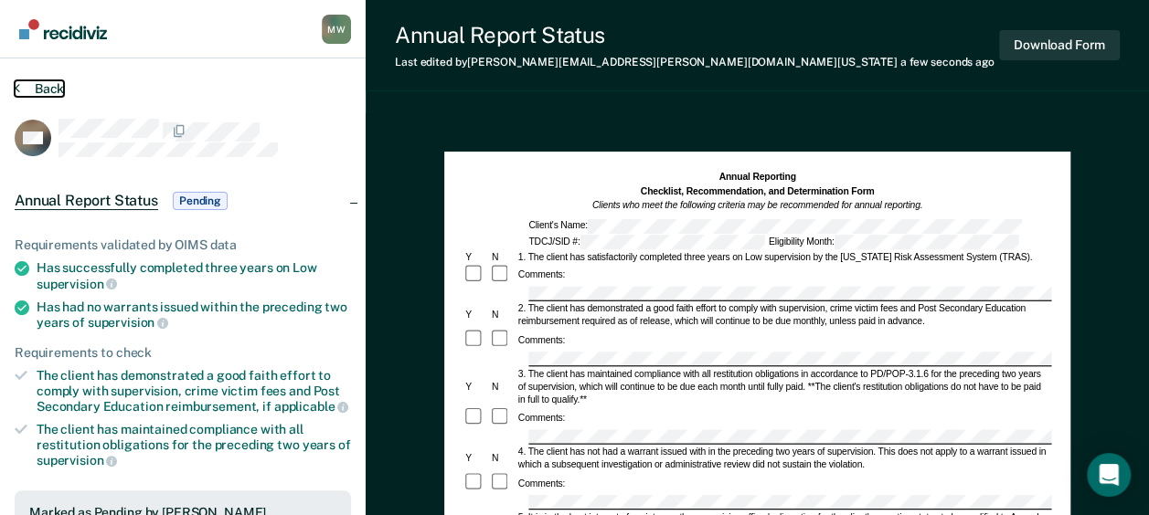
click at [49, 90] on button "Back" at bounding box center [39, 88] width 49 height 16
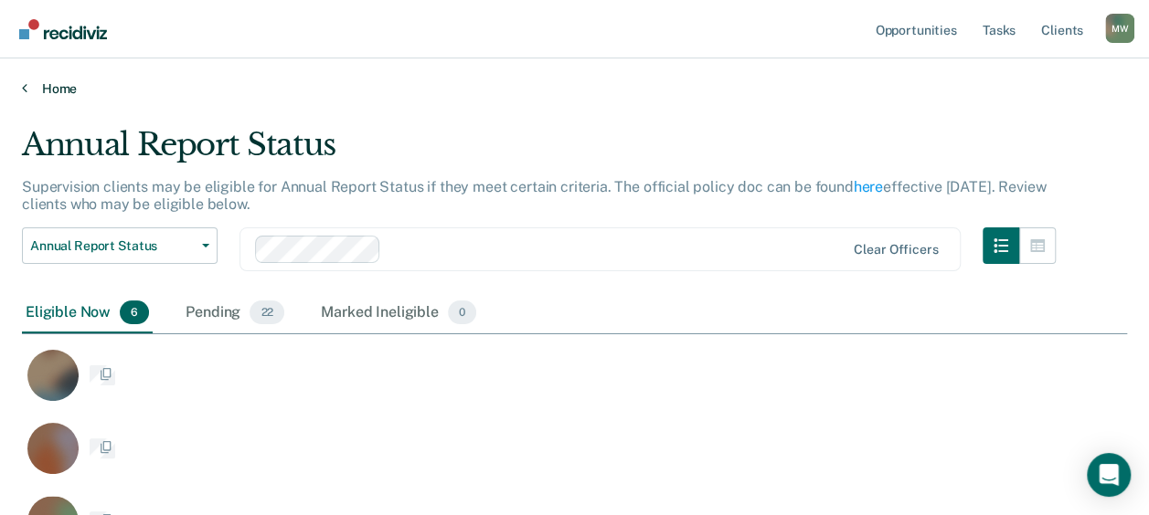
scroll to position [642, 1090]
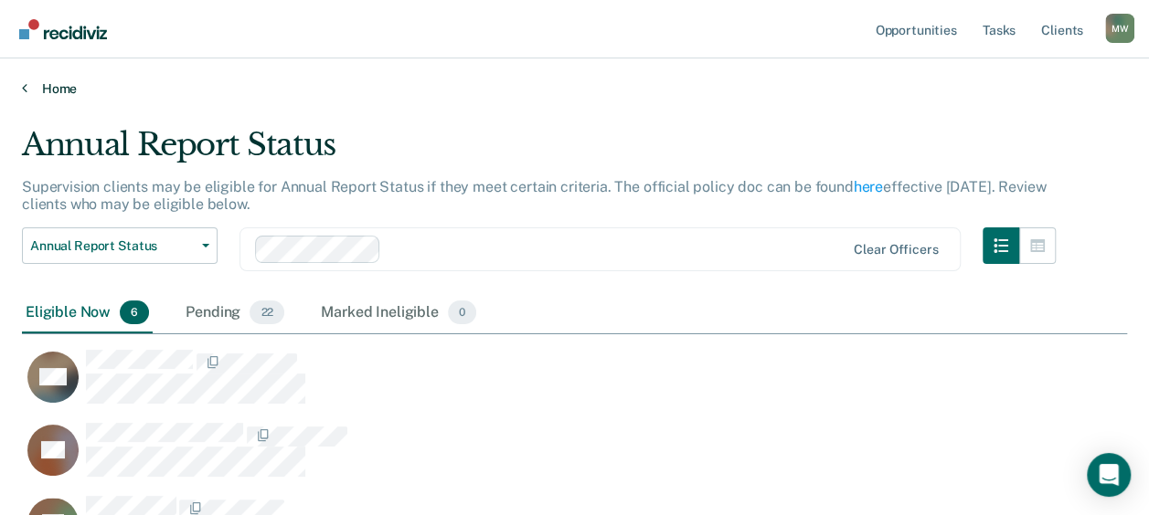
click at [60, 88] on link "Home" at bounding box center [574, 88] width 1105 height 16
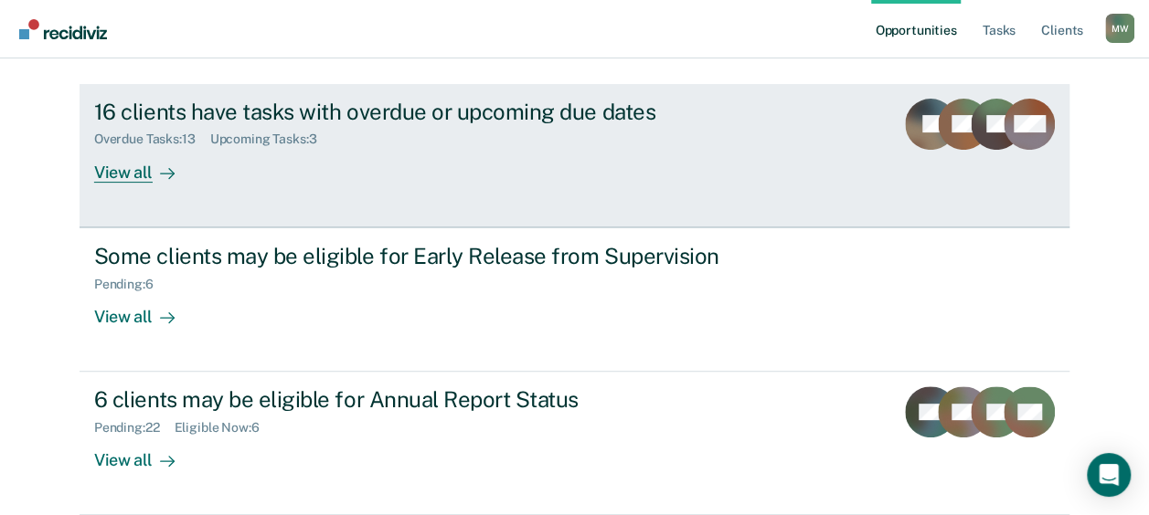
scroll to position [260, 0]
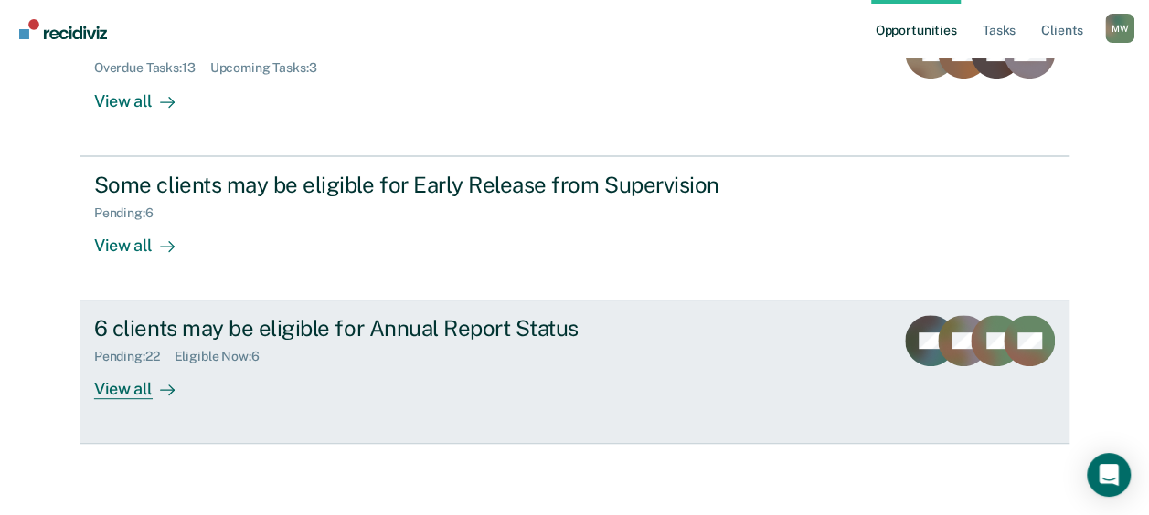
click at [128, 389] on div "View all" at bounding box center [145, 383] width 102 height 36
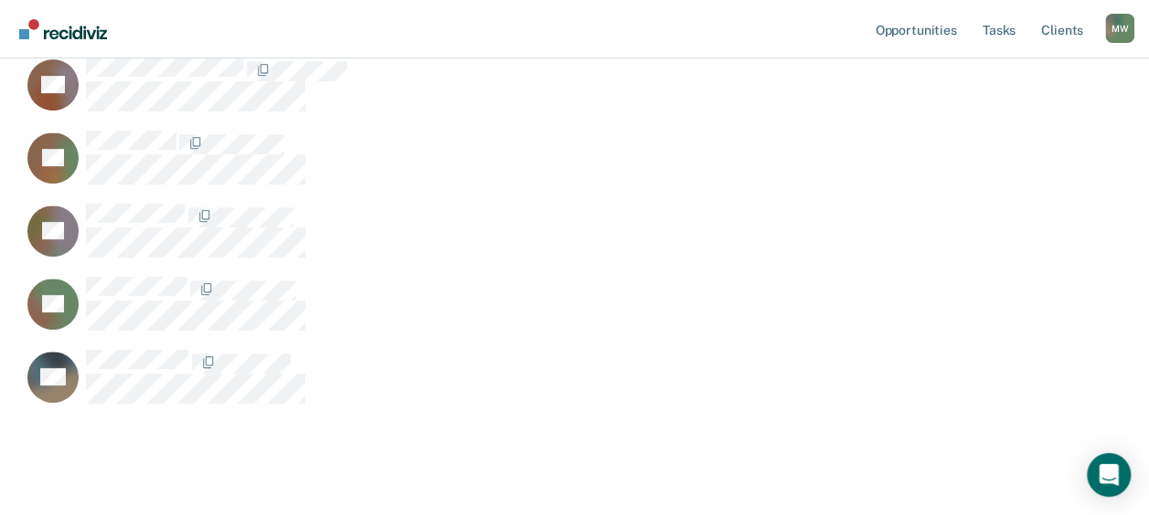
scroll to position [402, 0]
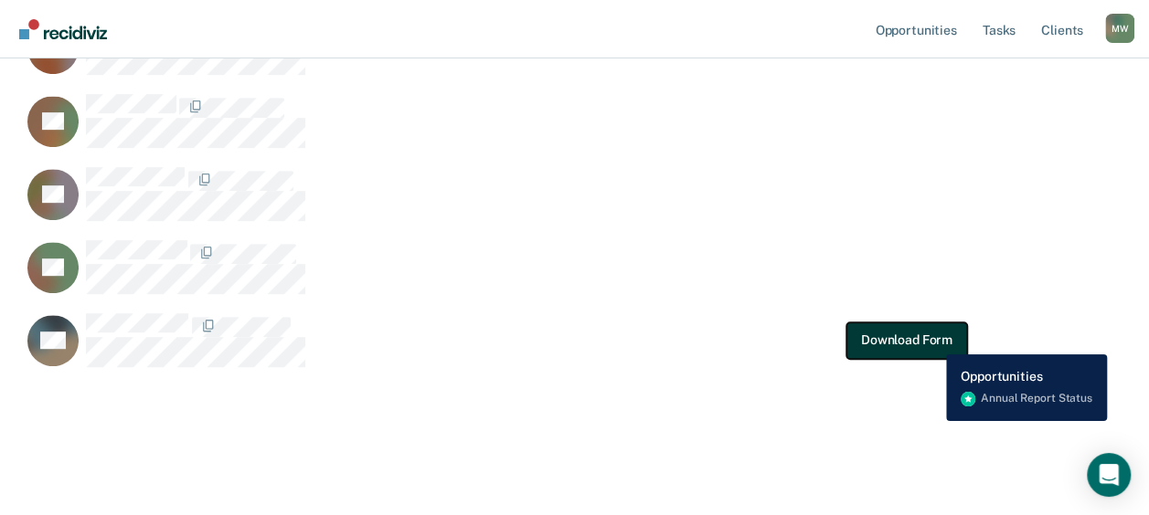
click at [932, 340] on button "Download Form" at bounding box center [906, 340] width 121 height 37
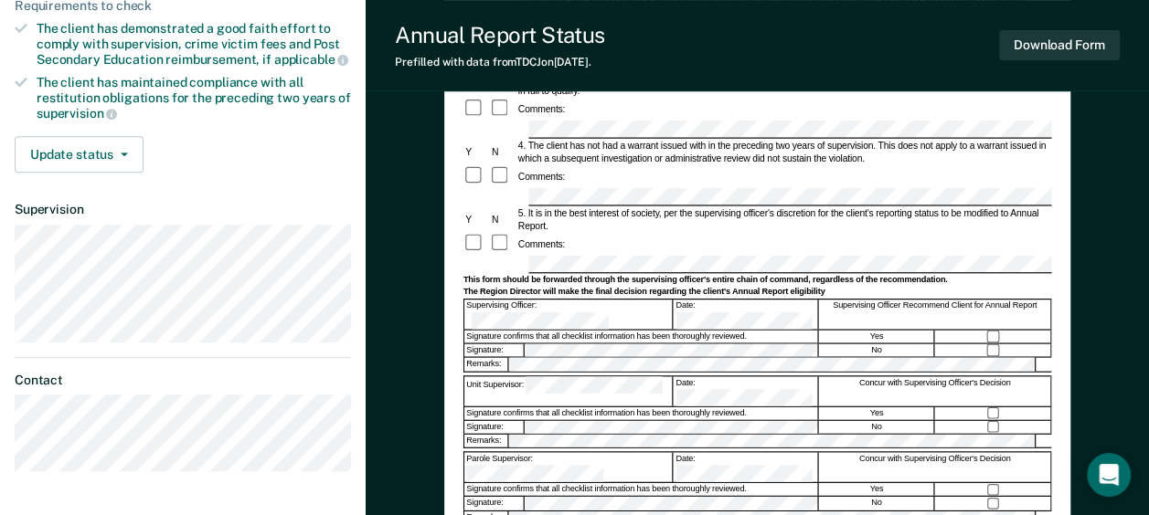
scroll to position [366, 0]
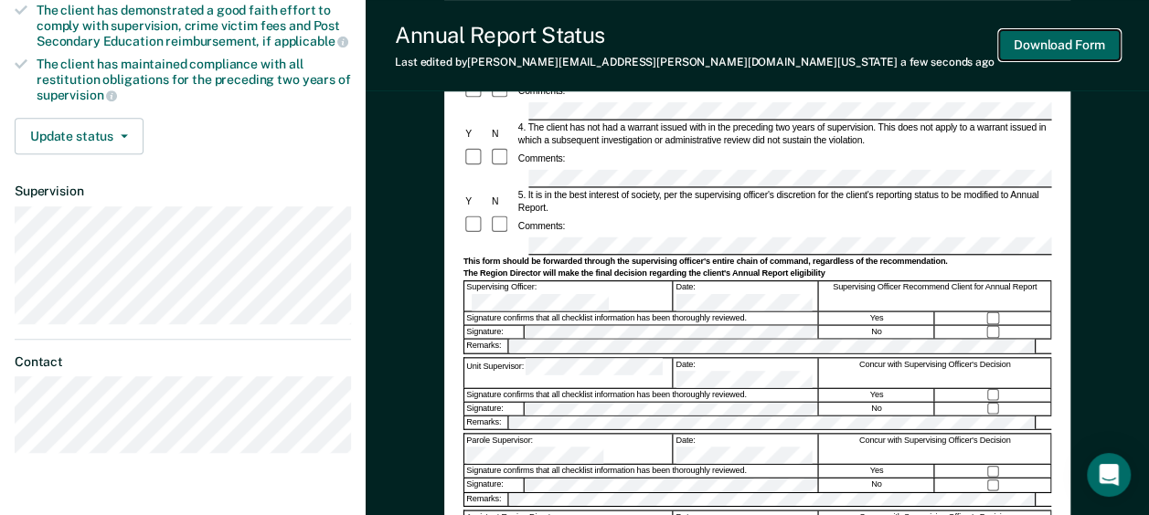
click at [1049, 43] on button "Download Form" at bounding box center [1059, 45] width 121 height 30
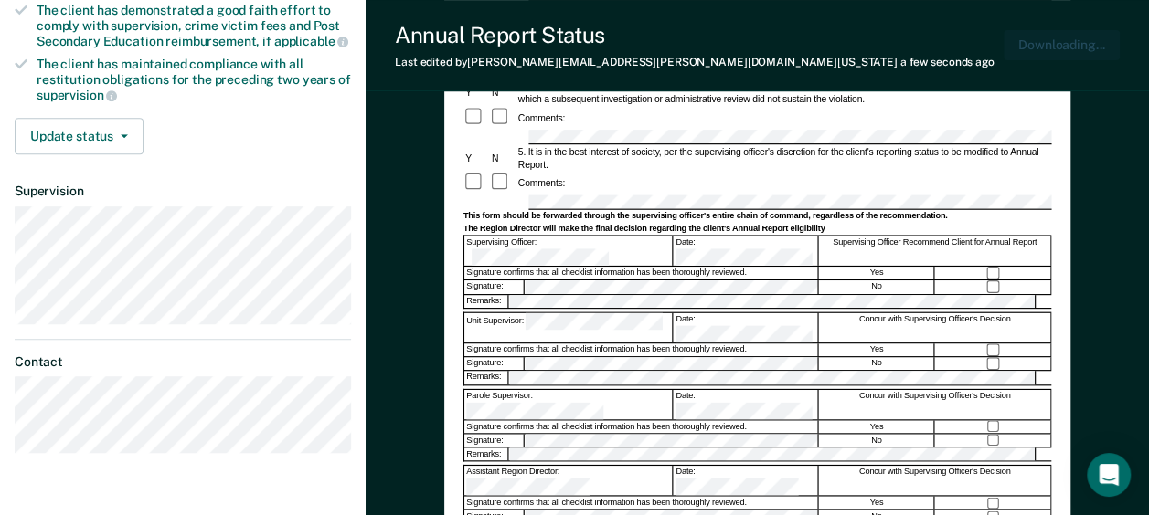
scroll to position [0, 0]
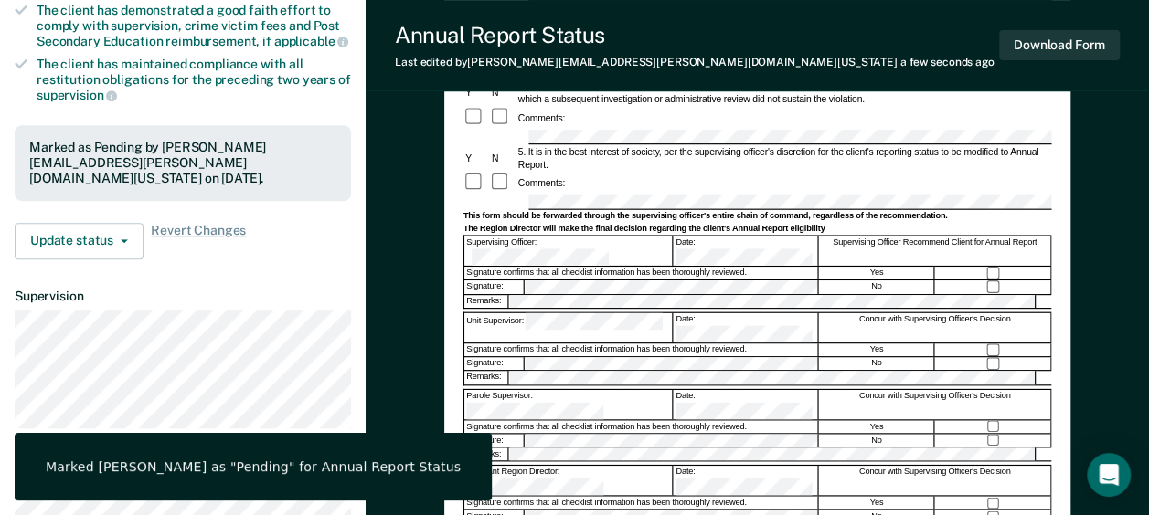
click at [673, 173] on div "Comments:" at bounding box center [756, 183] width 588 height 21
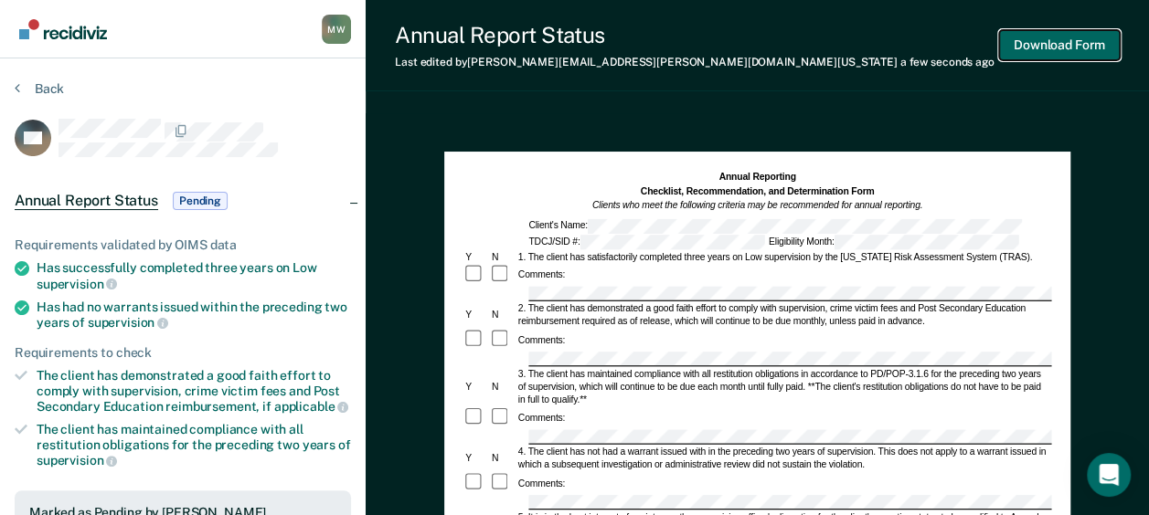
click at [1077, 48] on button "Download Form" at bounding box center [1059, 45] width 121 height 30
click at [46, 89] on button "Back" at bounding box center [39, 88] width 49 height 16
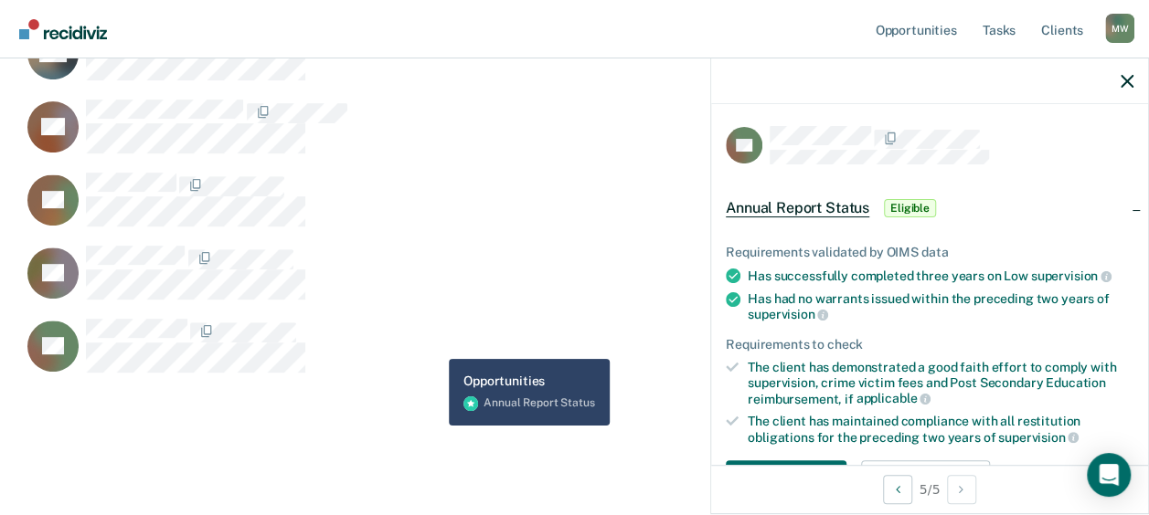
scroll to position [329, 0]
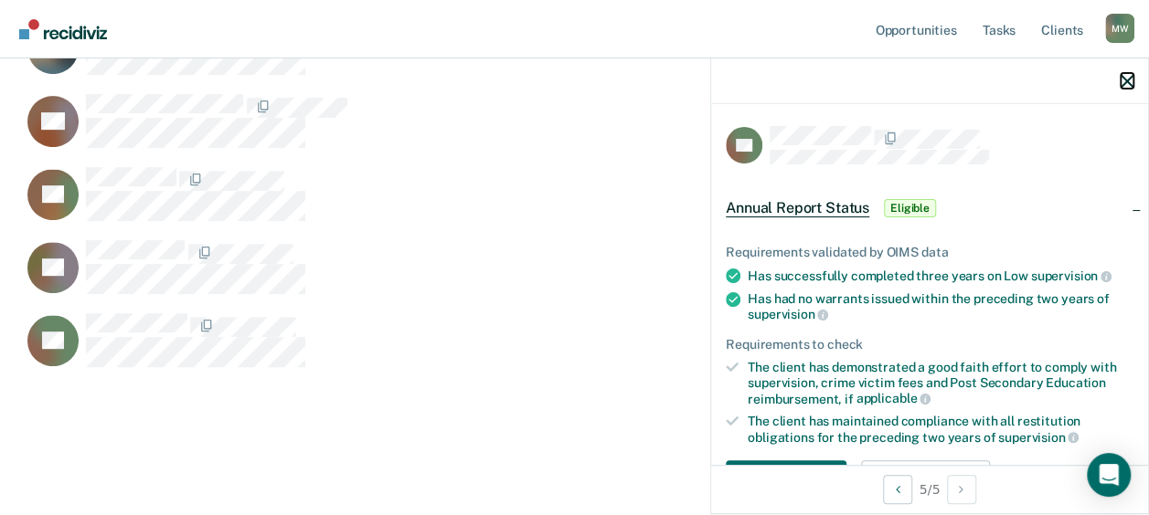
click at [1122, 86] on icon "button" at bounding box center [1126, 81] width 13 height 13
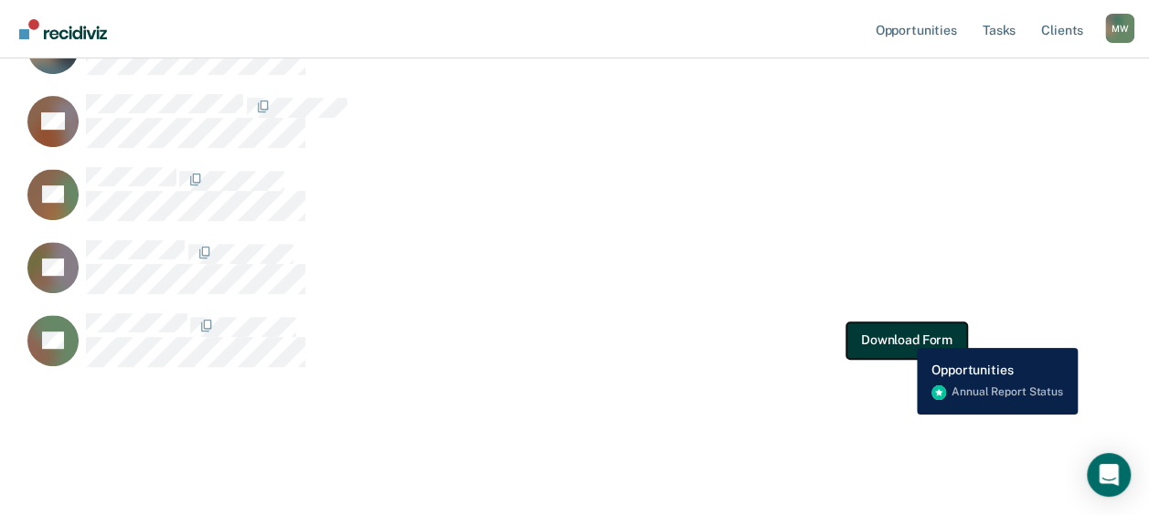
click at [905, 333] on button "Download Form" at bounding box center [906, 340] width 121 height 37
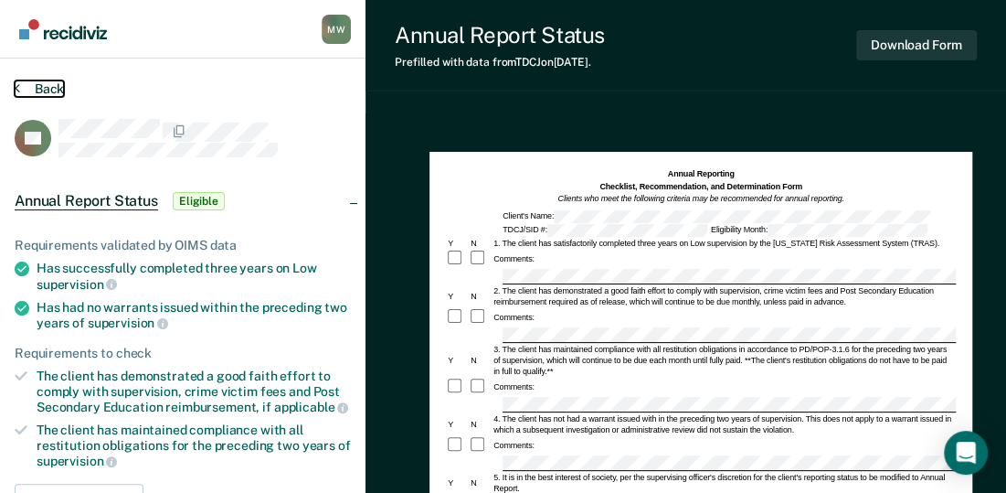
click at [49, 90] on button "Back" at bounding box center [39, 88] width 49 height 16
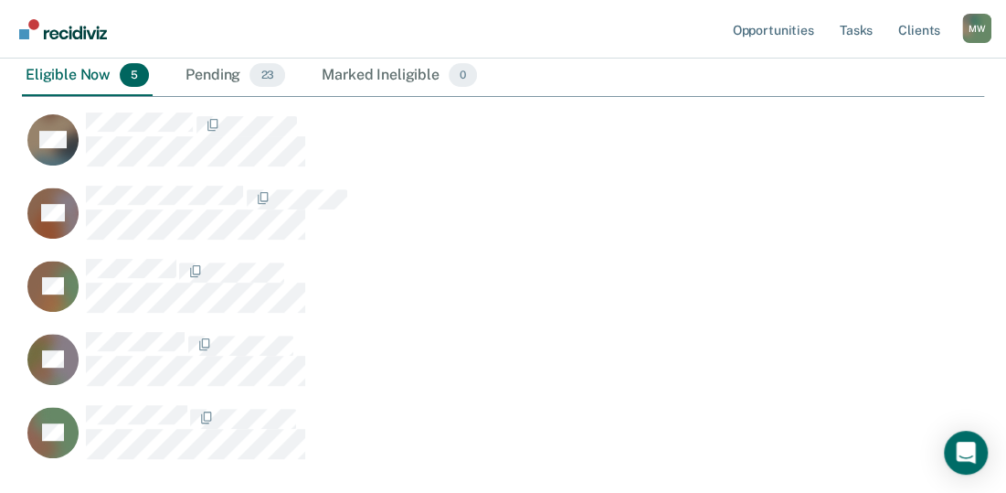
scroll to position [352, 0]
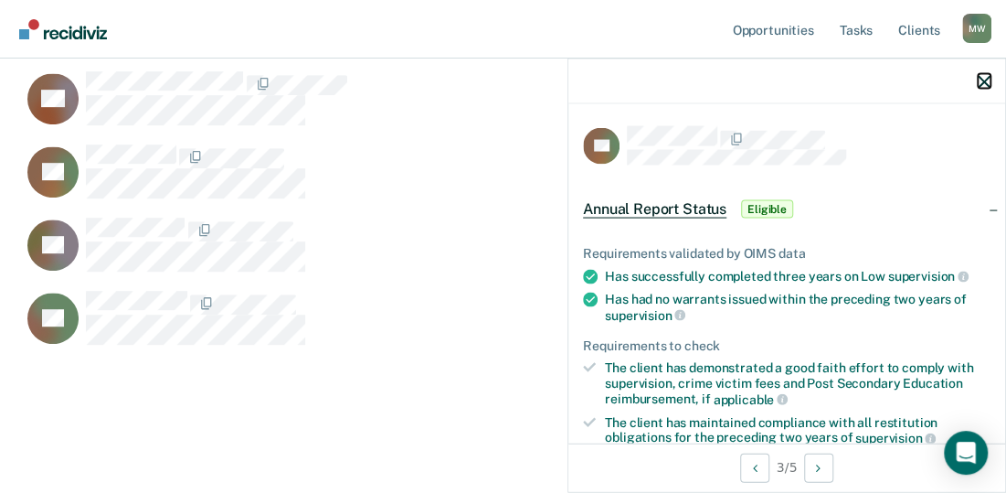
click at [985, 82] on icon "button" at bounding box center [984, 81] width 13 height 13
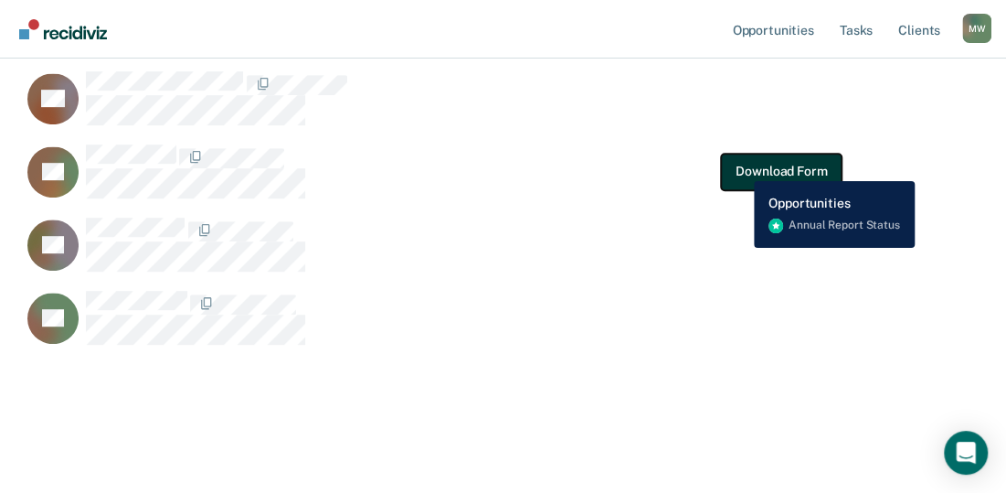
click at [741, 167] on button "Download Form" at bounding box center [781, 171] width 121 height 37
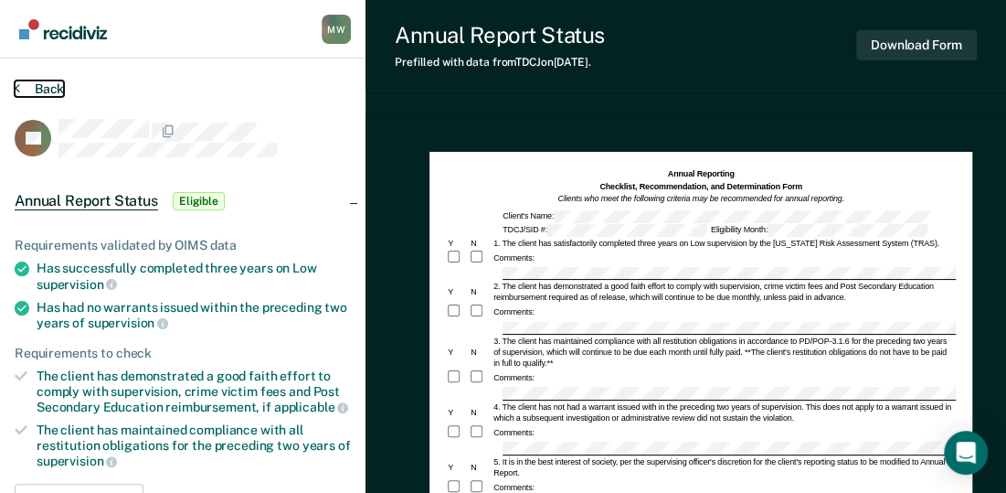
click at [44, 85] on button "Back" at bounding box center [39, 88] width 49 height 16
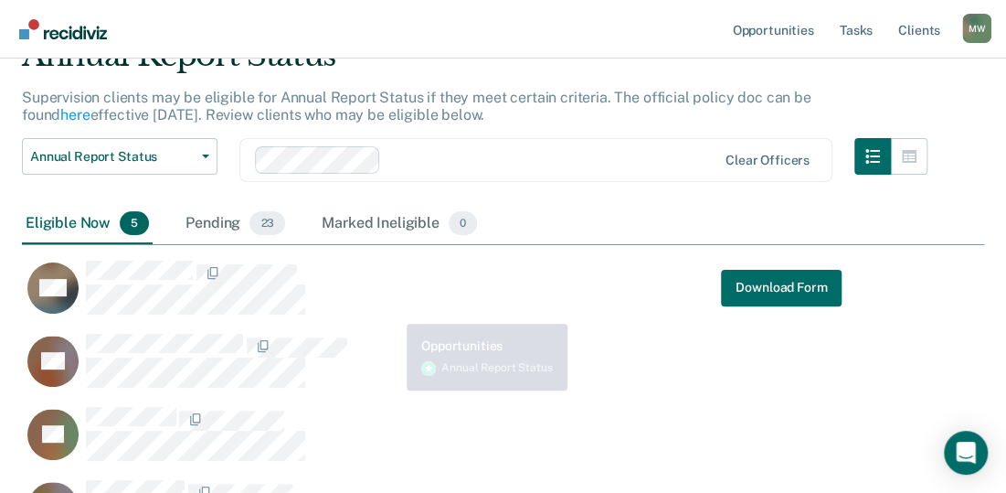
scroll to position [91, 0]
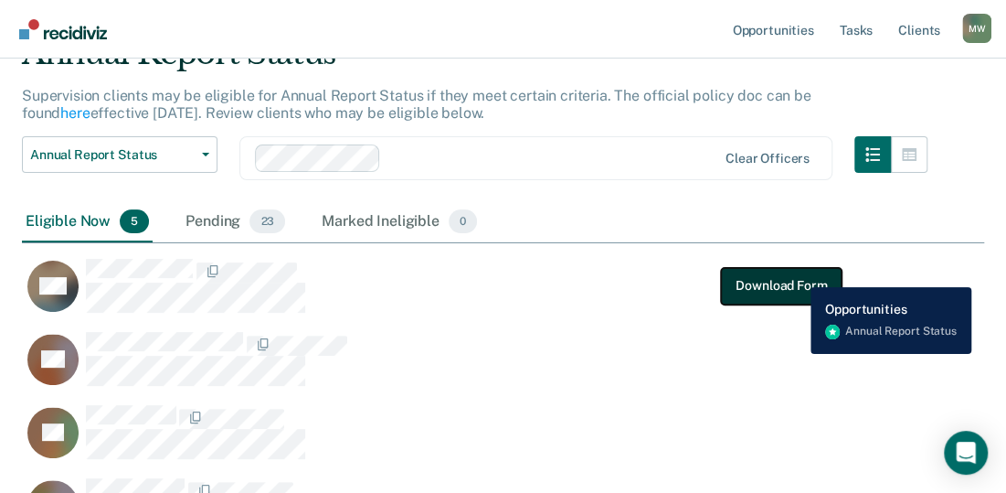
click at [797, 273] on button "Download Form" at bounding box center [781, 285] width 121 height 37
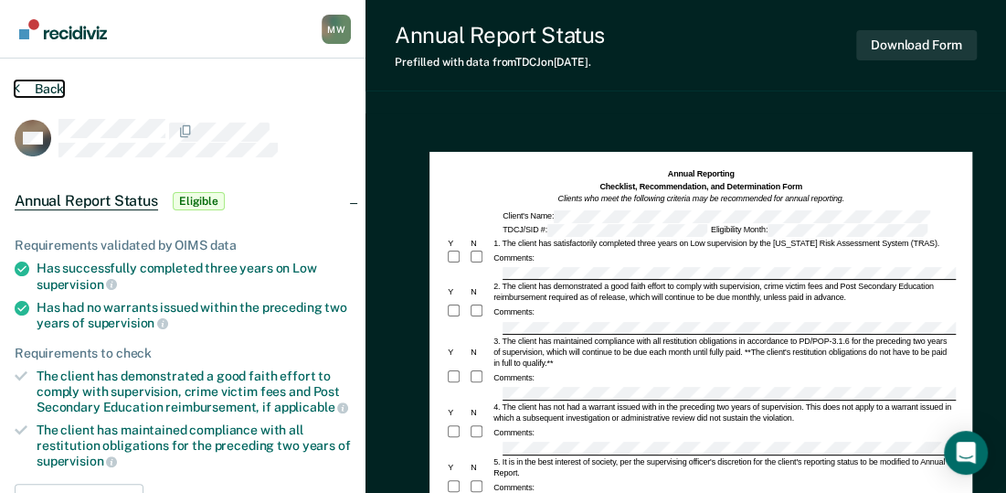
click at [42, 86] on button "Back" at bounding box center [39, 88] width 49 height 16
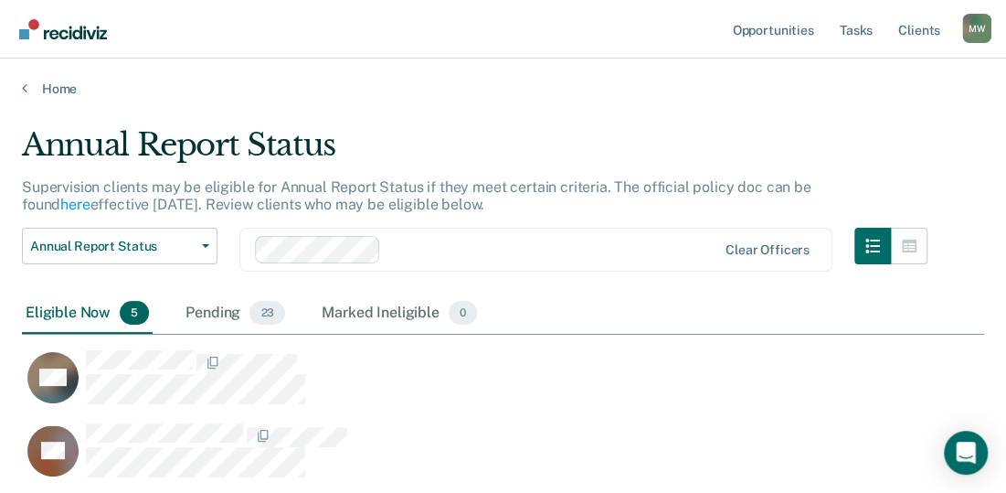
click at [276, 76] on div "Home" at bounding box center [503, 77] width 1006 height 38
click at [216, 315] on div "Pending 23" at bounding box center [235, 313] width 107 height 40
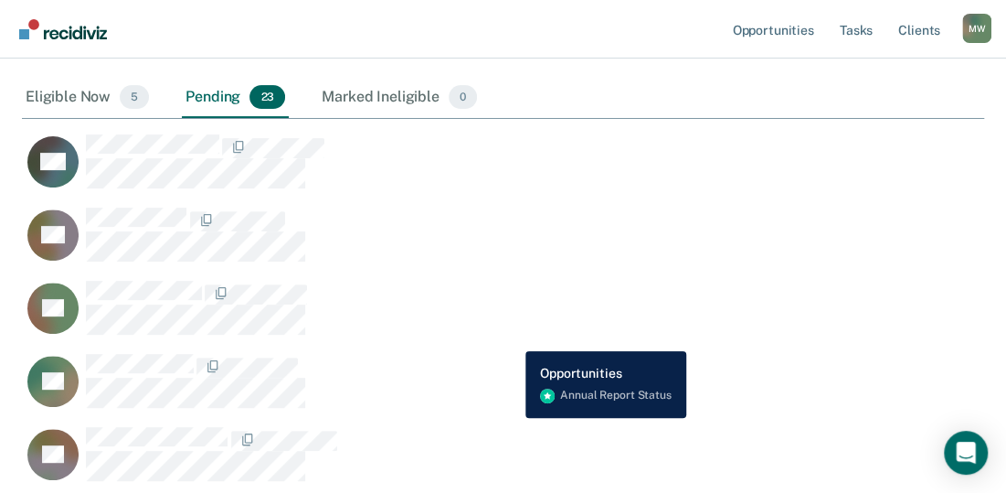
scroll to position [206, 0]
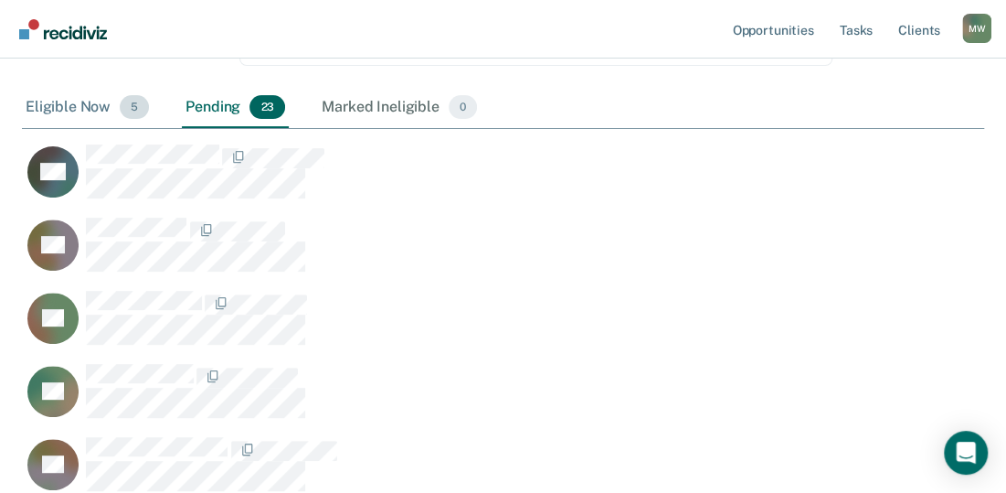
click at [67, 104] on div "Eligible Now 5" at bounding box center [87, 108] width 131 height 40
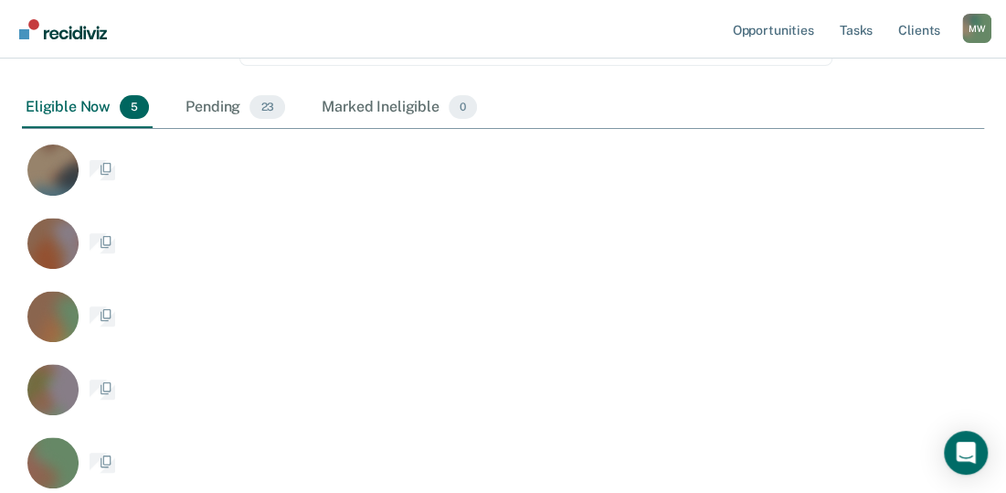
scroll to position [568, 948]
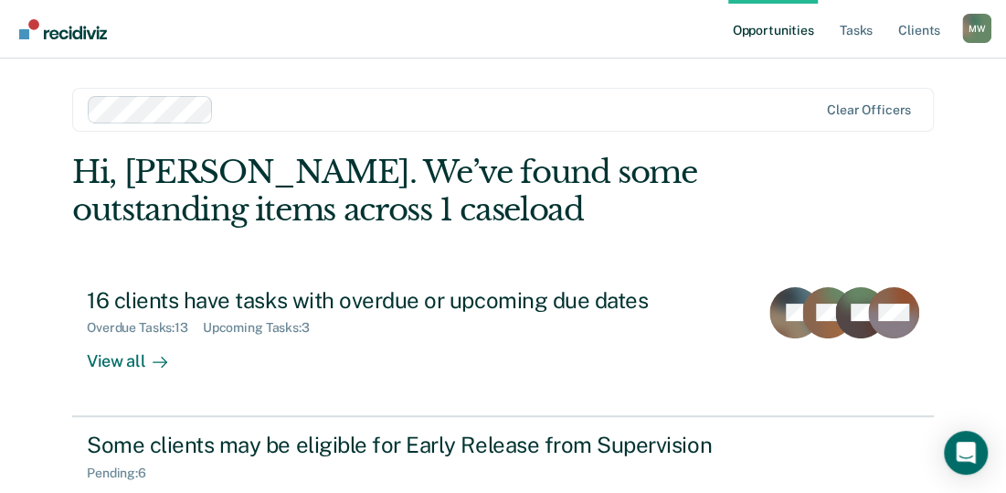
click at [280, 270] on div "Hi, [PERSON_NAME]. We’ve found some outstanding items across 1 caseload 16 clie…" at bounding box center [503, 429] width 862 height 550
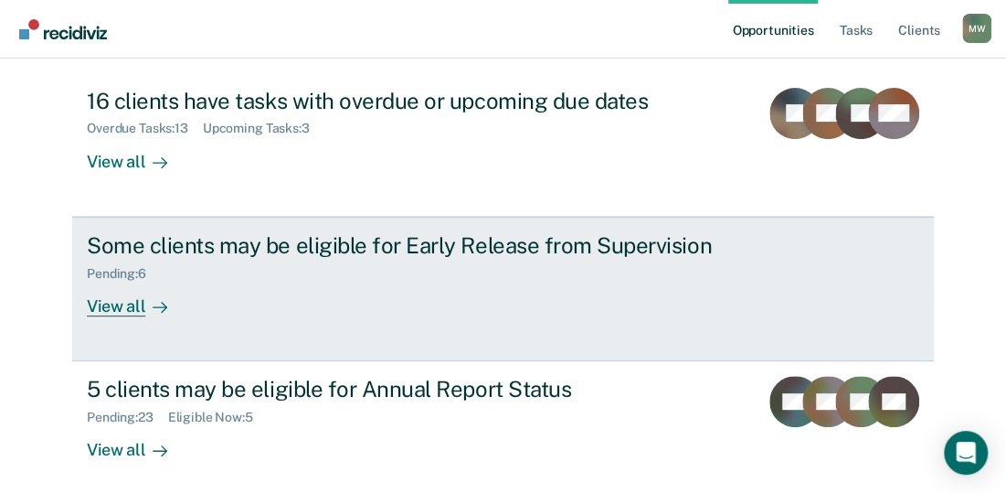
scroll to position [209, 0]
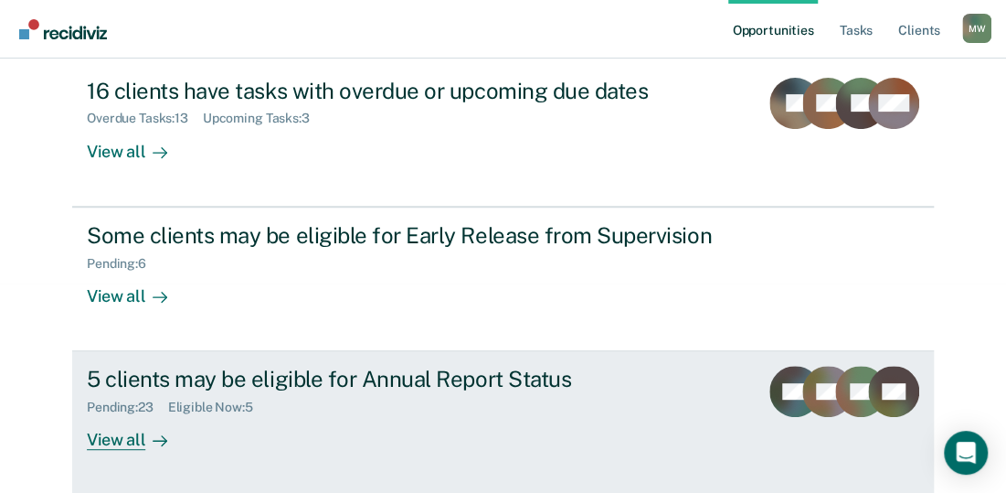
click at [122, 437] on div "View all" at bounding box center [138, 433] width 102 height 36
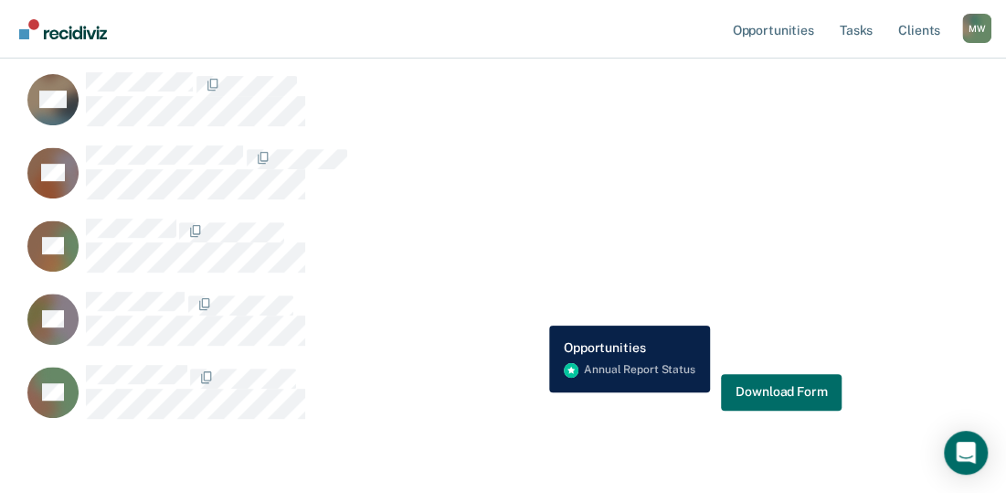
scroll to position [260, 0]
